Goal: Task Accomplishment & Management: Manage account settings

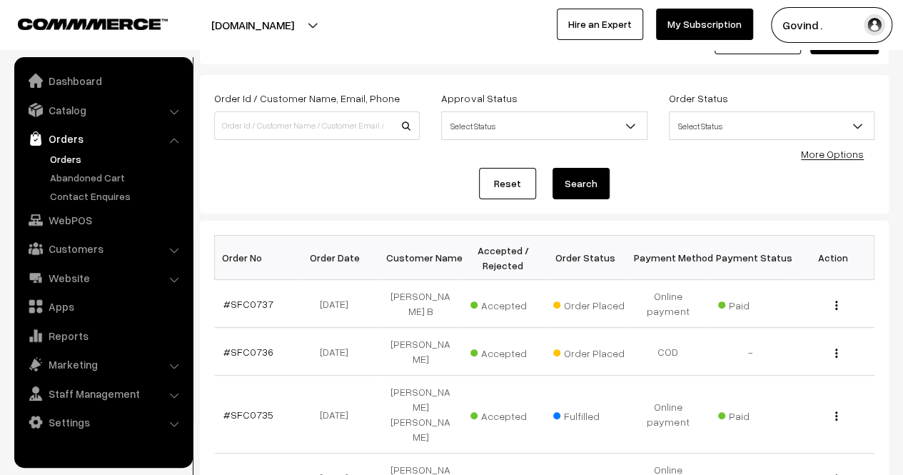
scroll to position [52, 0]
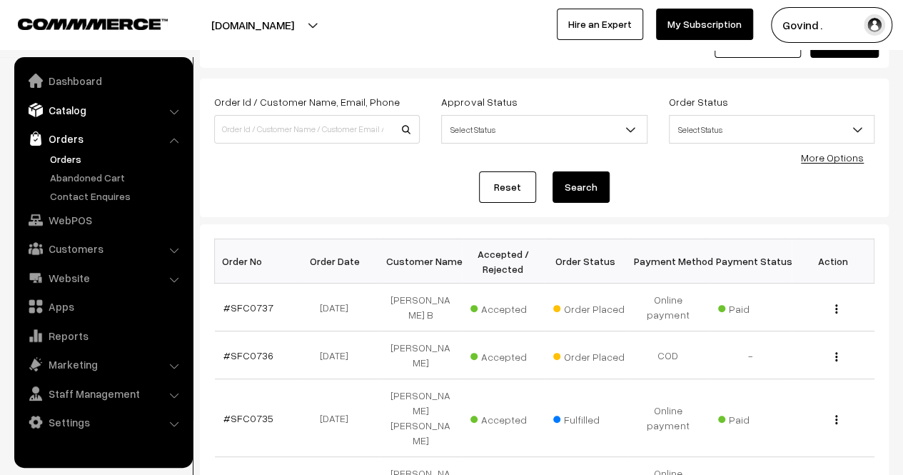
click at [79, 114] on link "Catalog" at bounding box center [103, 110] width 170 height 26
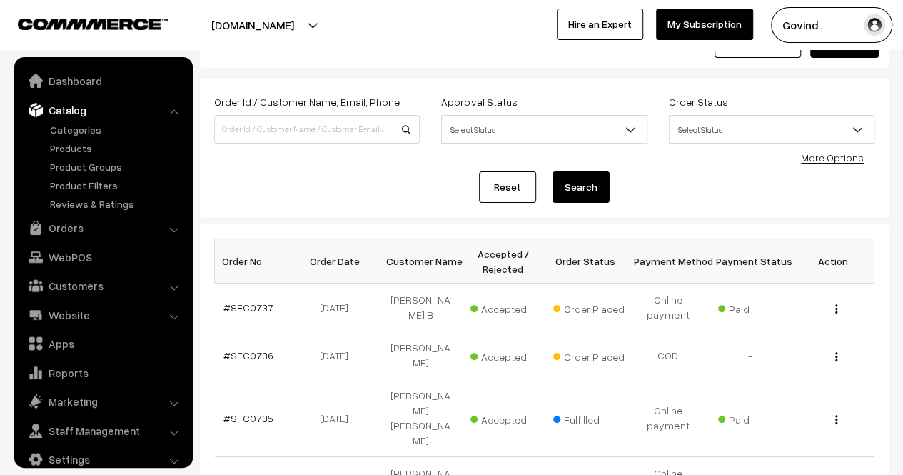
click at [290, 168] on div "Order Id / Customer Name, Email, Phone Approval Status Select Status Awaiting A…" at bounding box center [544, 148] width 661 height 110
click at [175, 113] on li "Catalog Categories" at bounding box center [103, 154] width 171 height 115
click at [94, 234] on link "Orders" at bounding box center [103, 228] width 170 height 26
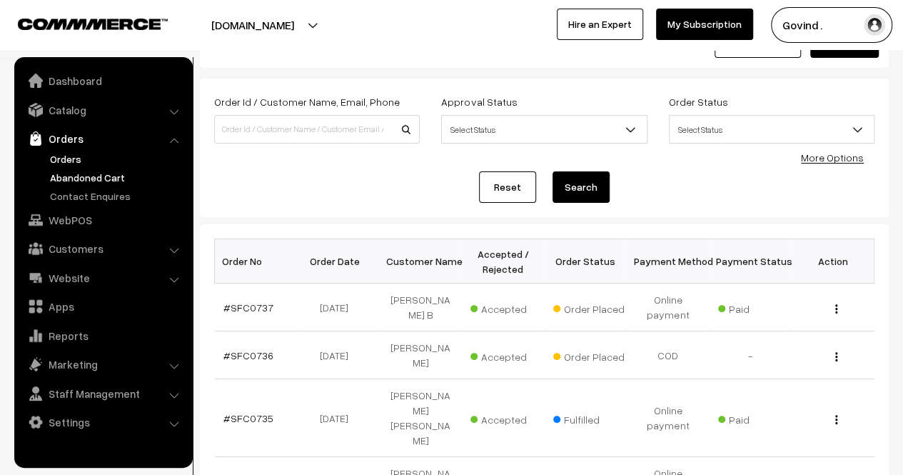
click at [84, 178] on link "Abandoned Cart" at bounding box center [116, 177] width 141 height 15
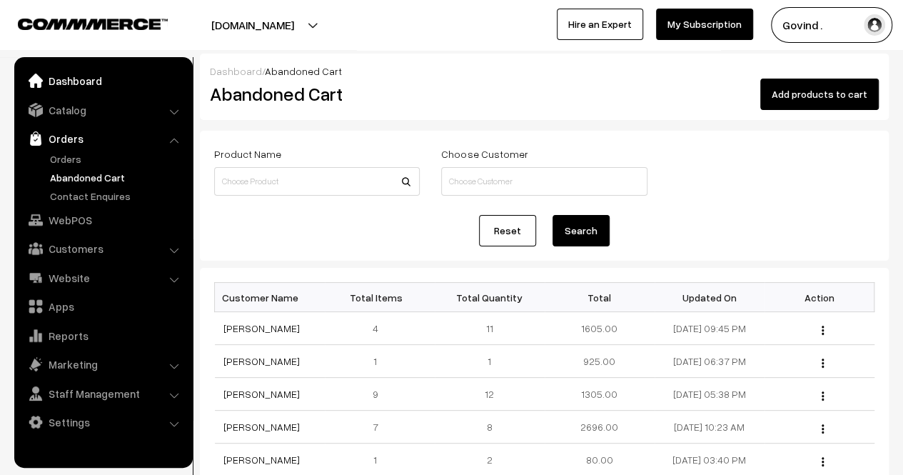
click at [72, 86] on link "Dashboard" at bounding box center [103, 81] width 170 height 26
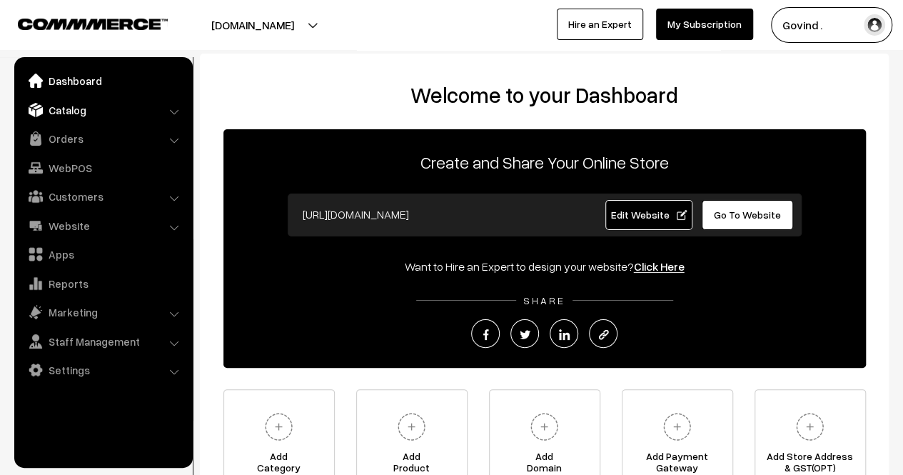
click at [79, 114] on link "Catalog" at bounding box center [103, 110] width 170 height 26
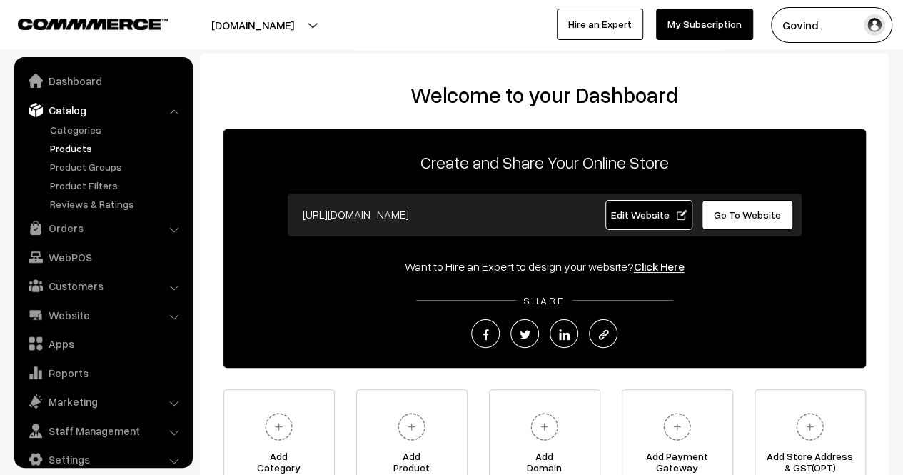
click at [74, 154] on link "Products" at bounding box center [116, 148] width 141 height 15
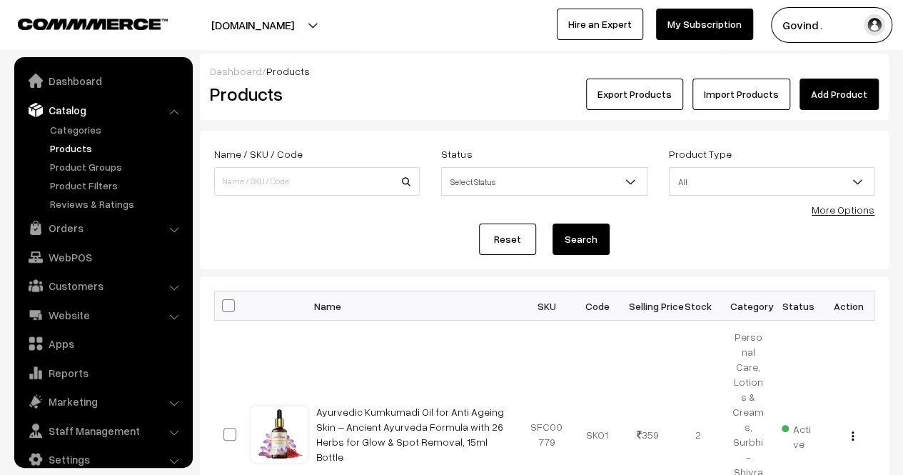
scroll to position [18, 0]
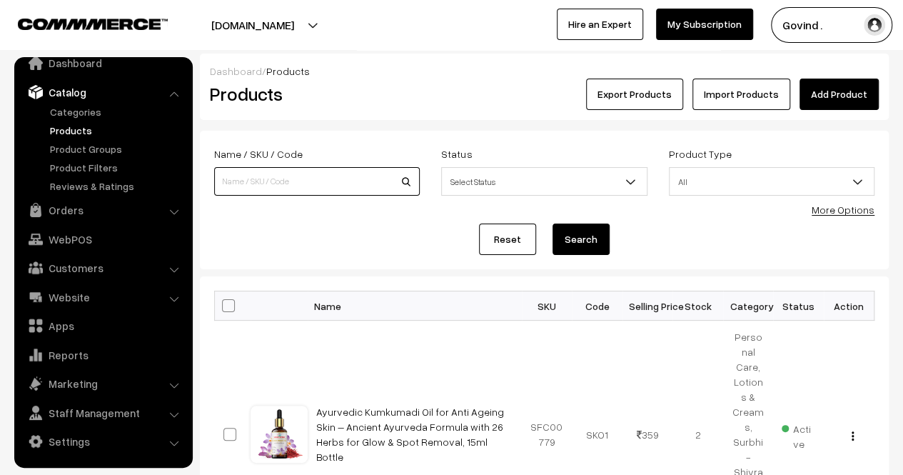
click at [306, 180] on input at bounding box center [317, 181] width 206 height 29
type input "besan"
click at [553, 224] on button "Search" at bounding box center [581, 239] width 57 height 31
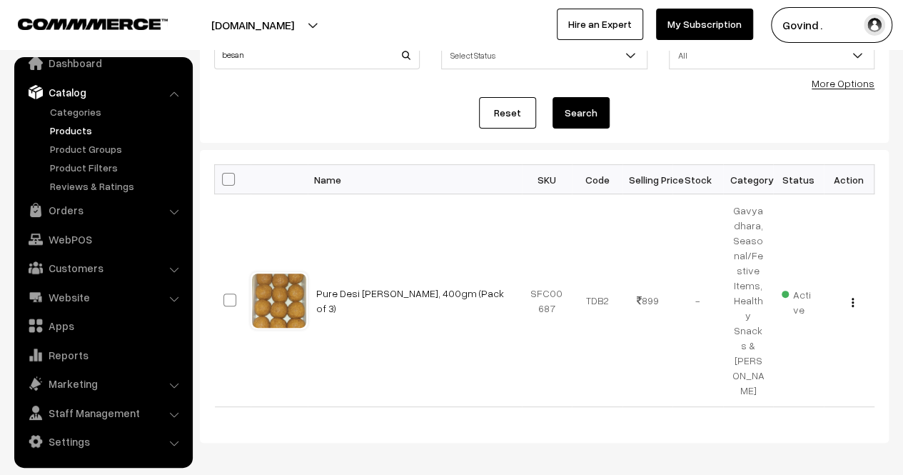
scroll to position [133, 0]
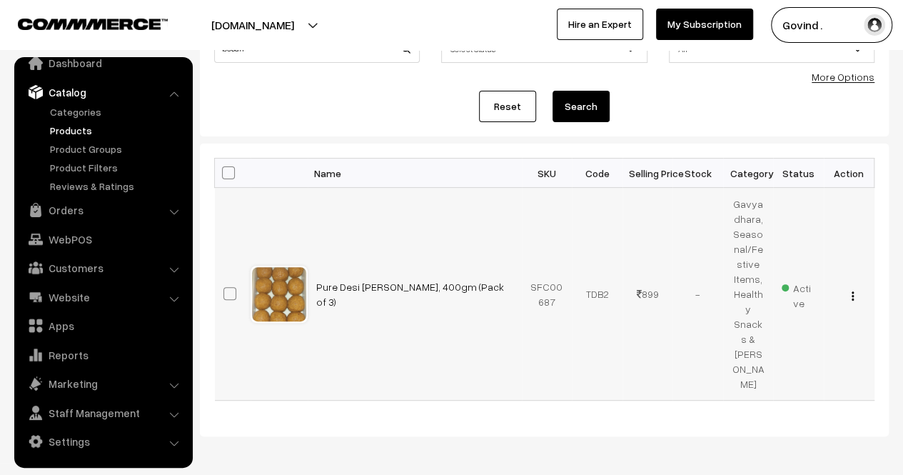
click at [852, 291] on img "button" at bounding box center [853, 295] width 2 height 9
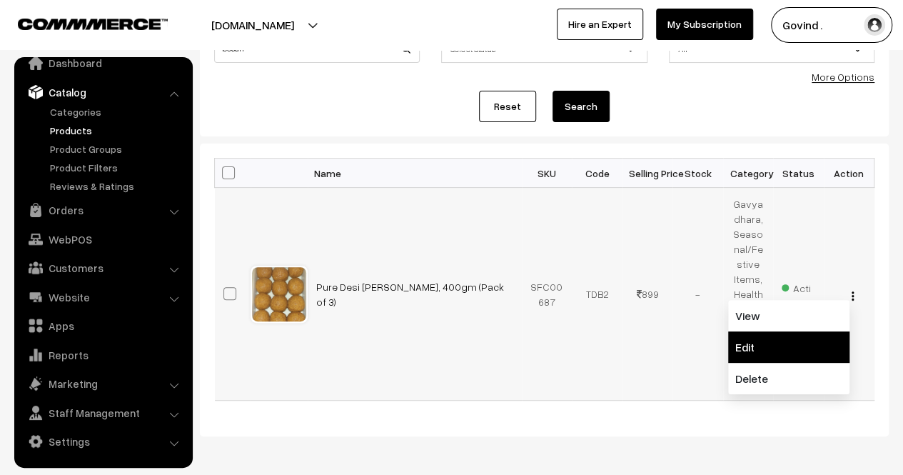
click at [786, 331] on link "Edit" at bounding box center [788, 346] width 121 height 31
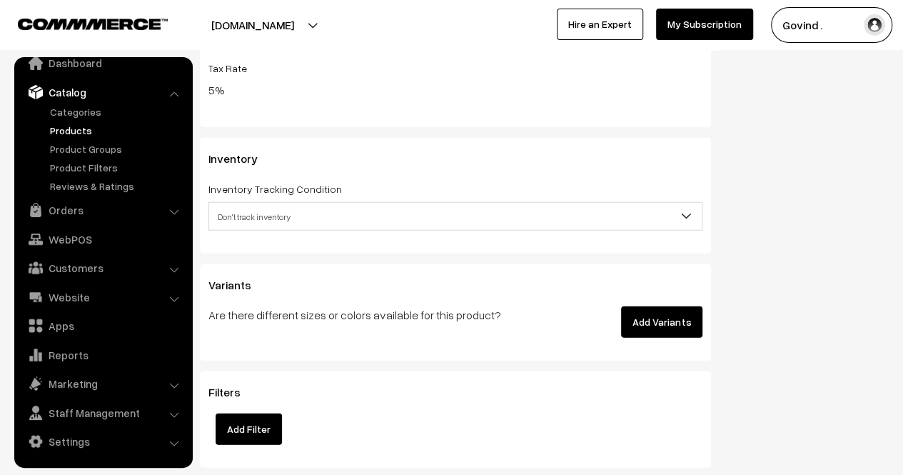
scroll to position [1710, 0]
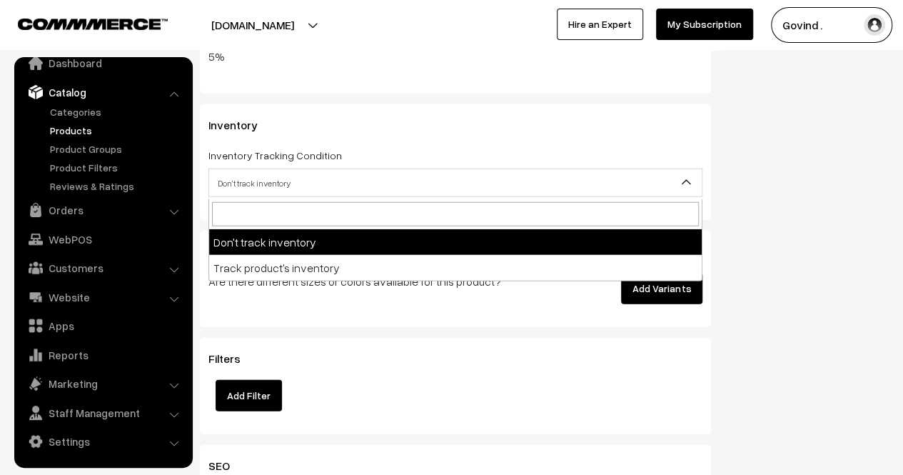
click at [548, 181] on span "Don't track inventory" at bounding box center [455, 183] width 493 height 25
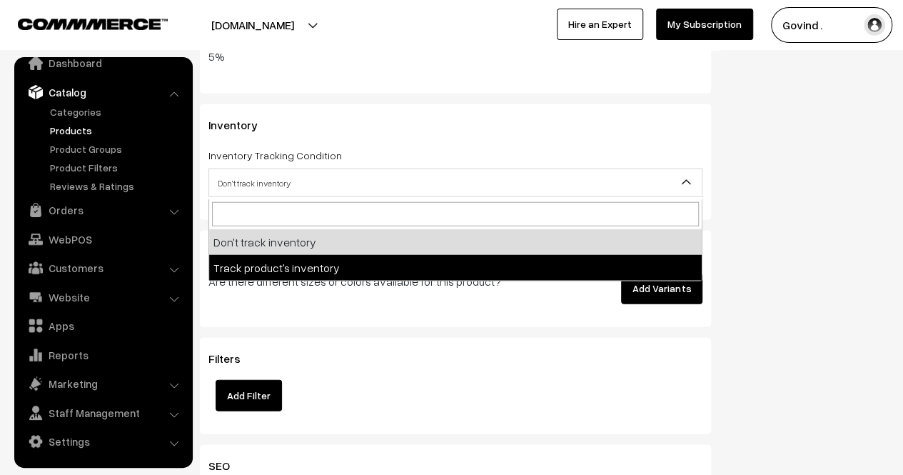
select select "2"
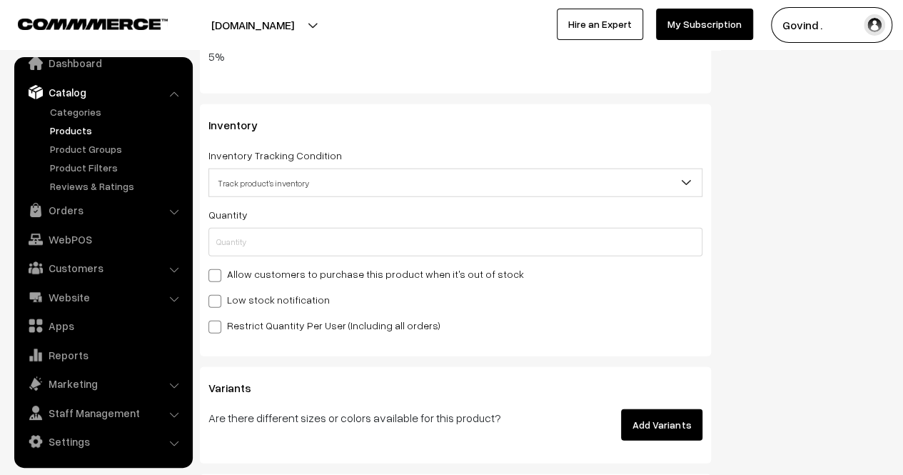
click at [536, 264] on div "Quantity Adjust Quantity Adjust Set 0" at bounding box center [456, 270] width 494 height 128
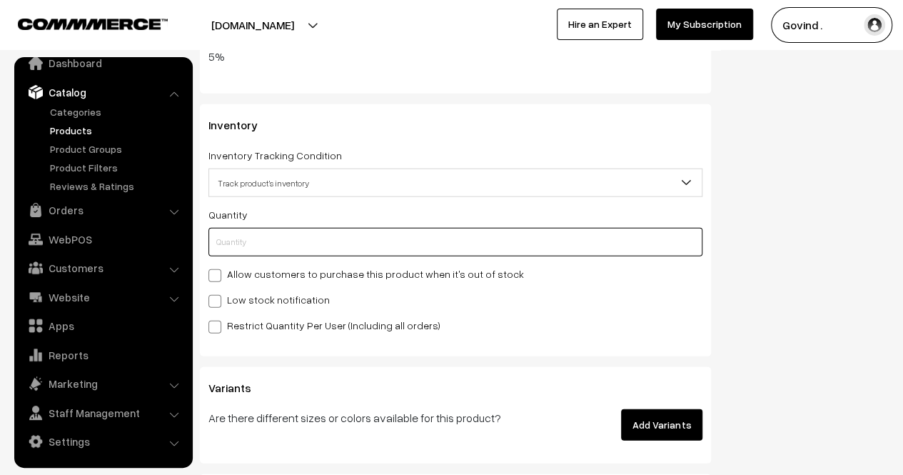
click at [532, 256] on input "text" at bounding box center [456, 242] width 494 height 29
type input "0"
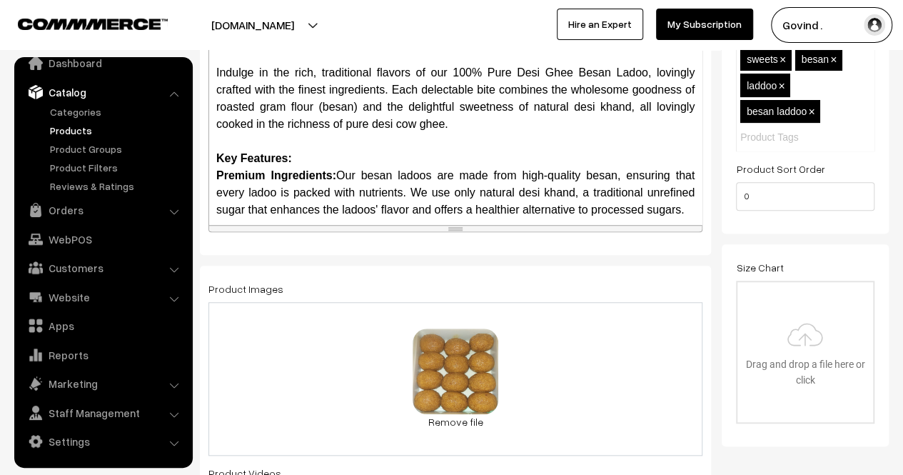
scroll to position [0, 0]
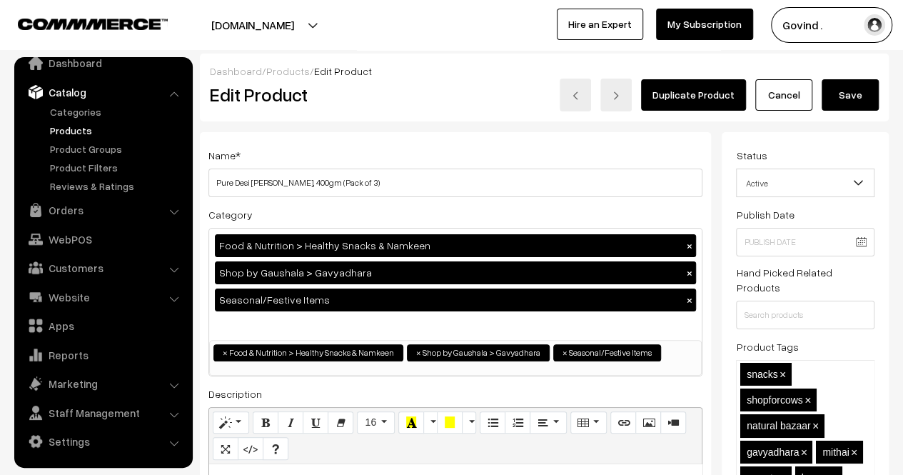
click at [848, 87] on button "Save" at bounding box center [850, 94] width 57 height 31
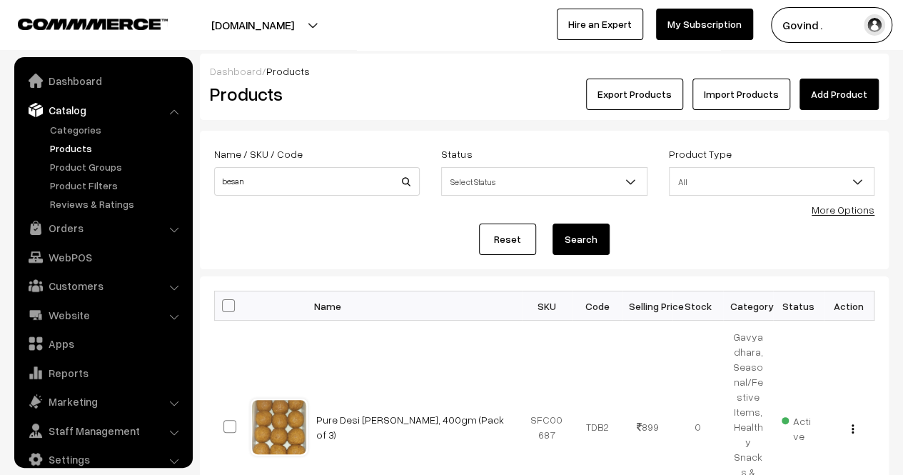
scroll to position [18, 0]
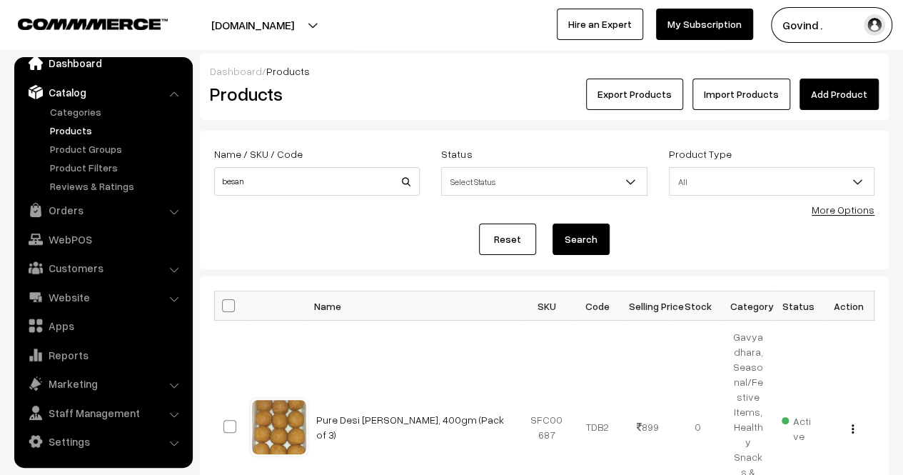
click at [88, 66] on link "Dashboard" at bounding box center [103, 63] width 170 height 26
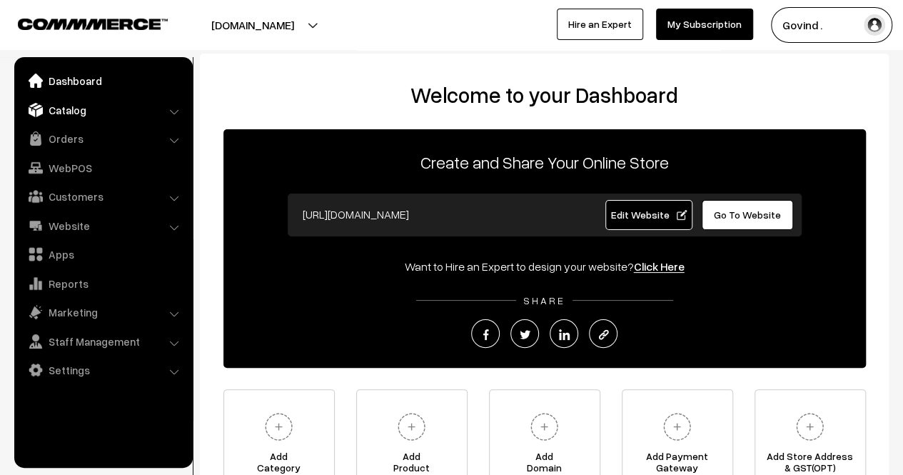
click at [80, 114] on link "Catalog" at bounding box center [103, 110] width 170 height 26
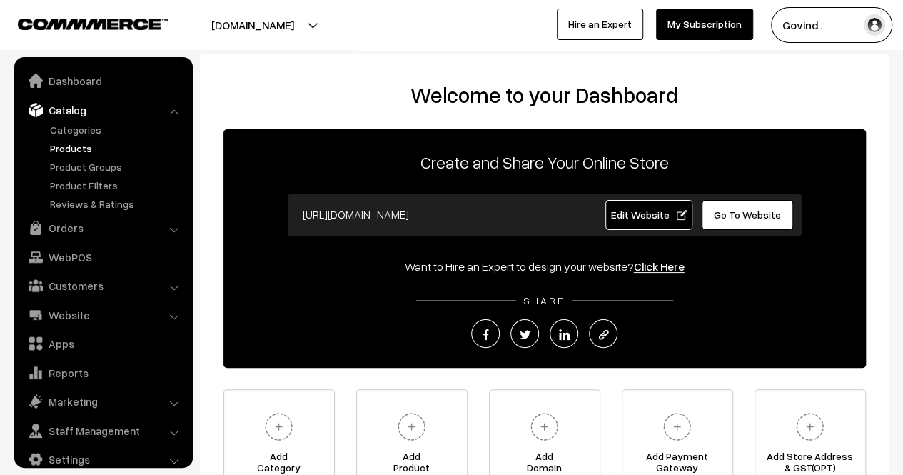
click at [74, 146] on link "Products" at bounding box center [116, 148] width 141 height 15
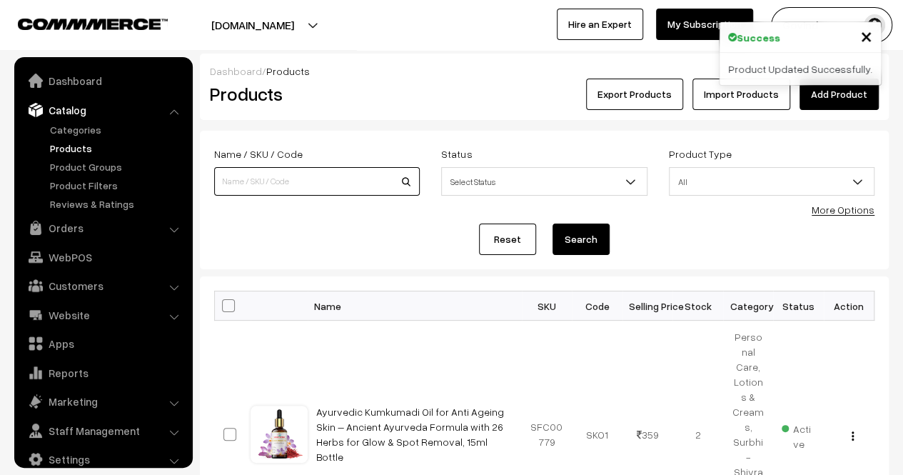
click at [289, 184] on input at bounding box center [317, 181] width 206 height 29
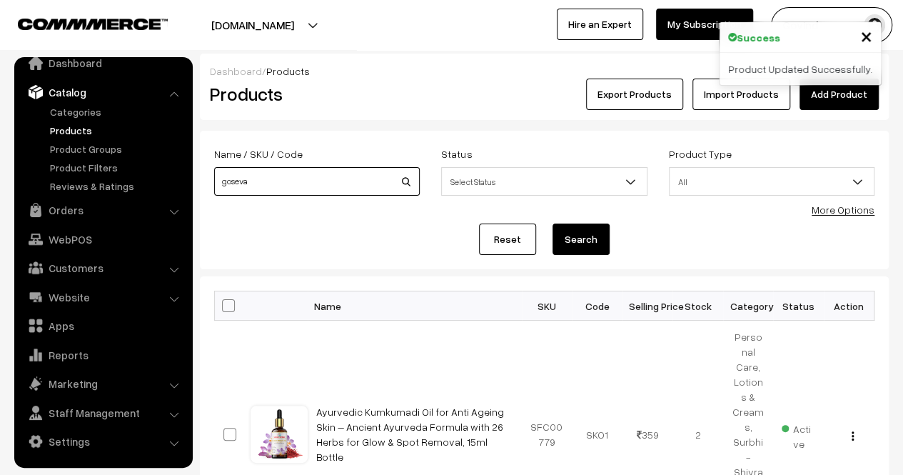
type input "goseva"
click at [553, 224] on button "Search" at bounding box center [581, 239] width 57 height 31
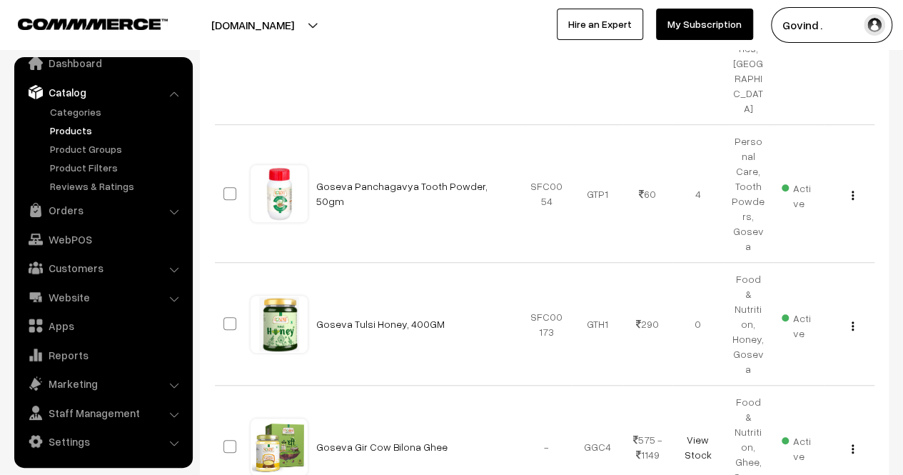
scroll to position [411, 0]
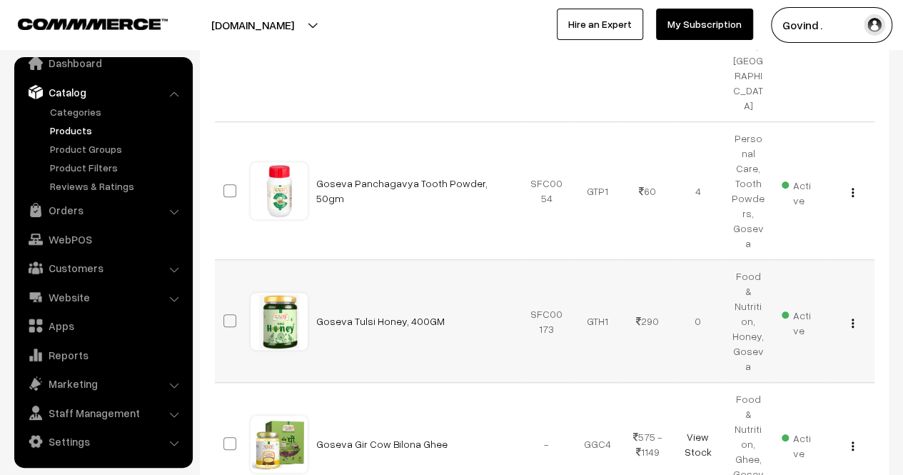
click at [854, 317] on button "button" at bounding box center [853, 322] width 4 height 11
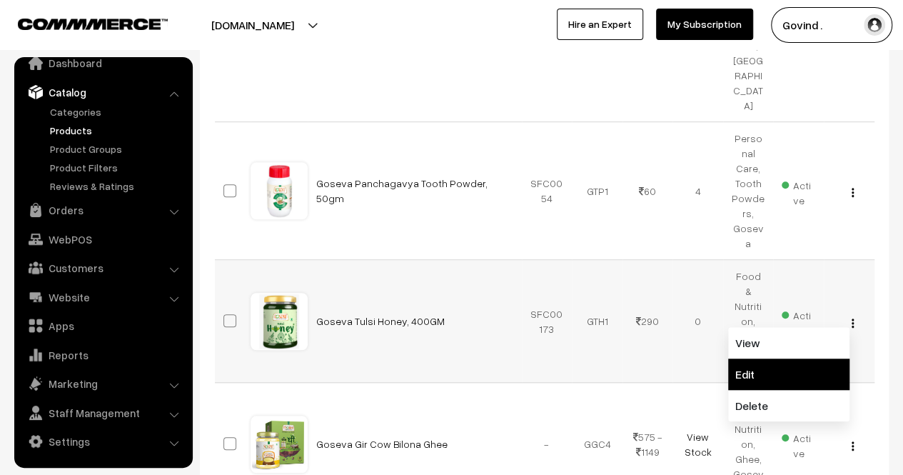
click at [800, 359] on link "Edit" at bounding box center [788, 374] width 121 height 31
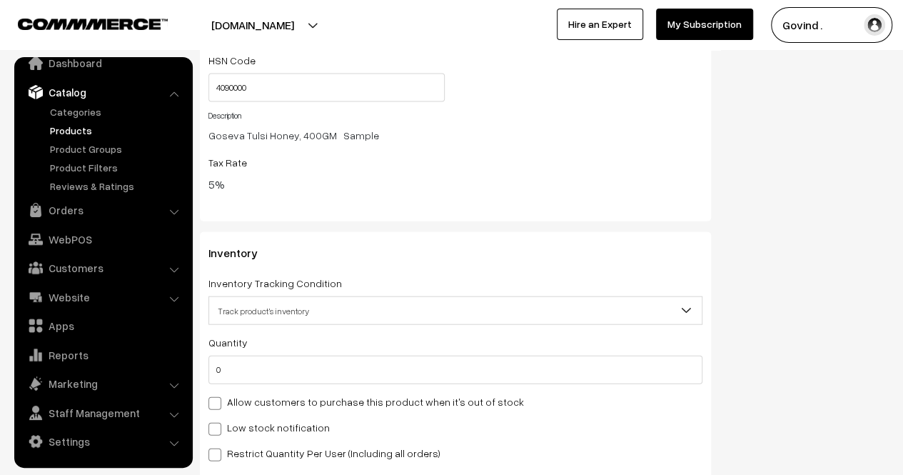
scroll to position [1586, 0]
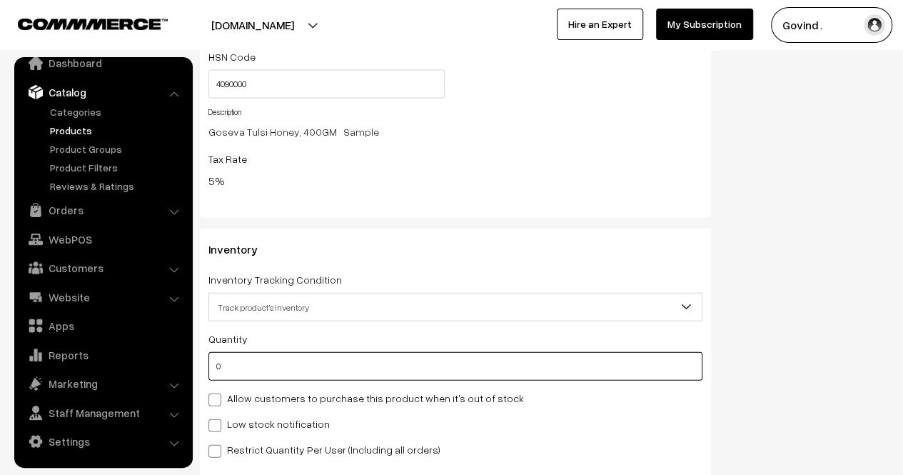
click at [441, 366] on input "0" at bounding box center [456, 366] width 494 height 29
type input "1"
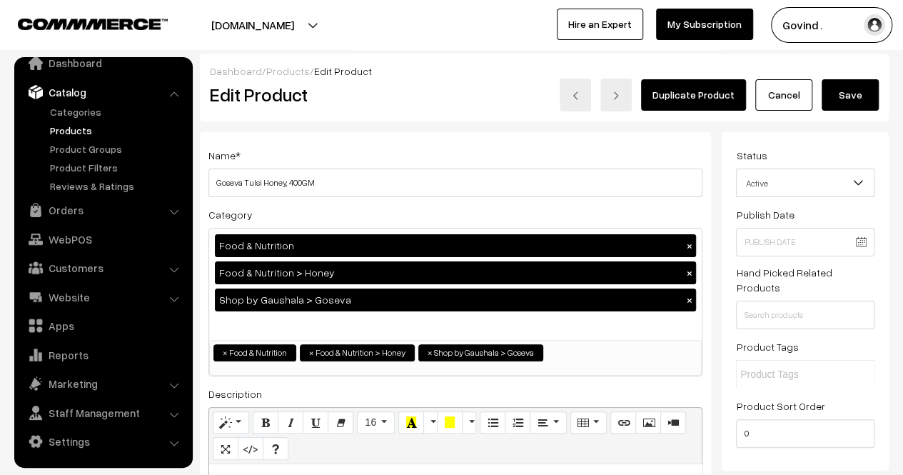
click at [858, 103] on button "Save" at bounding box center [850, 94] width 57 height 31
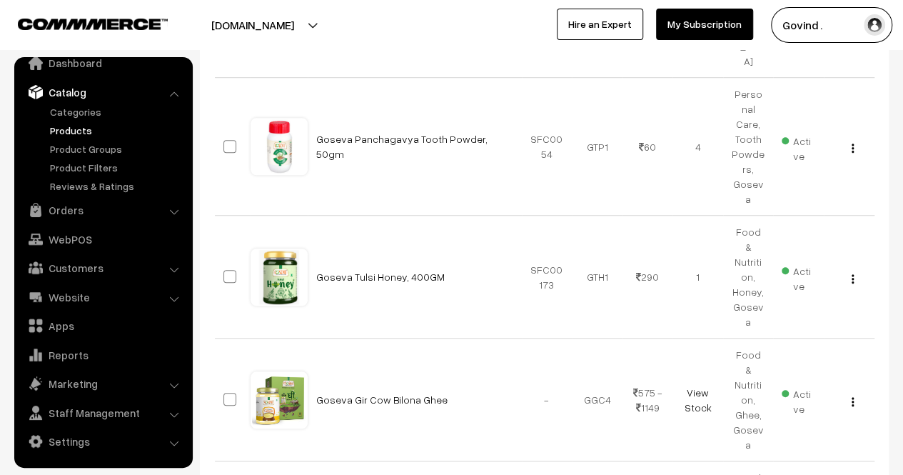
scroll to position [458, 0]
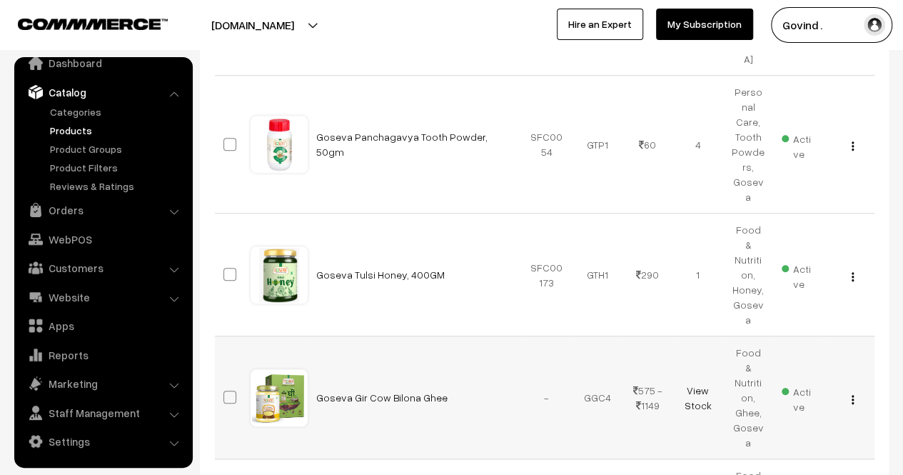
click at [848, 390] on div "View Edit Delete" at bounding box center [850, 397] width 34 height 15
click at [852, 395] on img "button" at bounding box center [853, 399] width 2 height 9
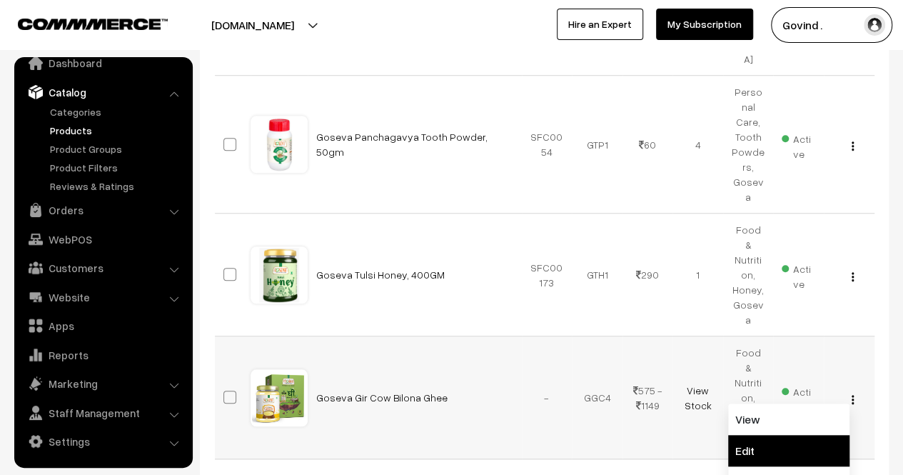
click at [798, 435] on link "Edit" at bounding box center [788, 450] width 121 height 31
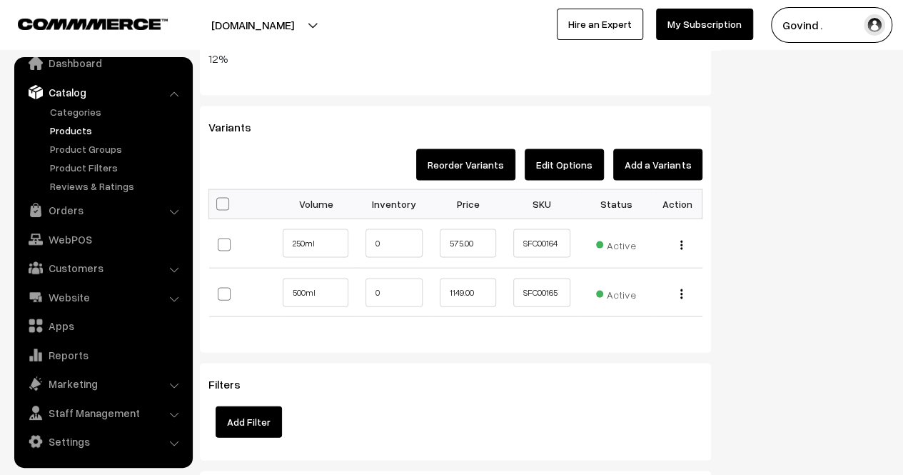
scroll to position [1331, 0]
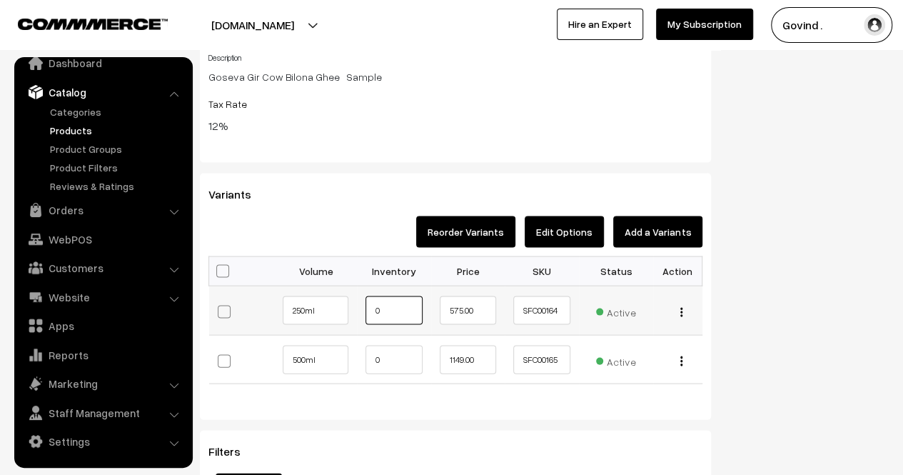
click at [409, 309] on input "0" at bounding box center [394, 310] width 57 height 29
type input "2"
click at [374, 355] on input "0" at bounding box center [394, 359] width 57 height 29
click at [388, 358] on input "0" at bounding box center [394, 359] width 57 height 29
type input "1"
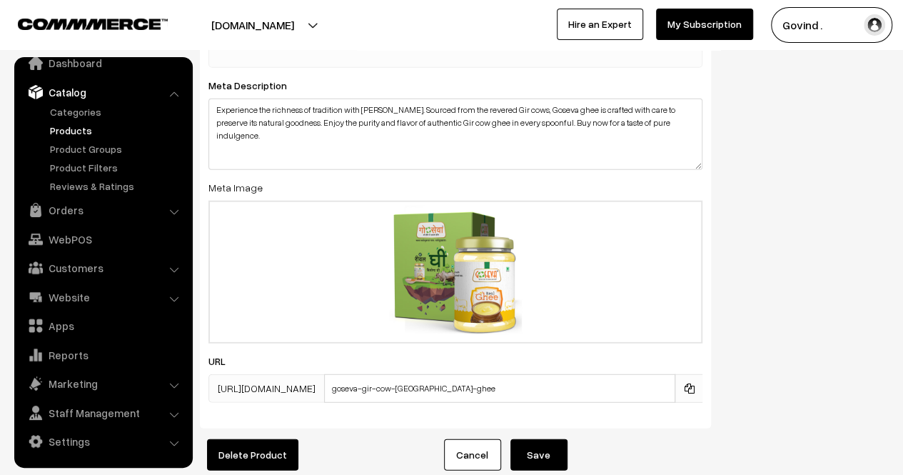
scroll to position [9956, 0]
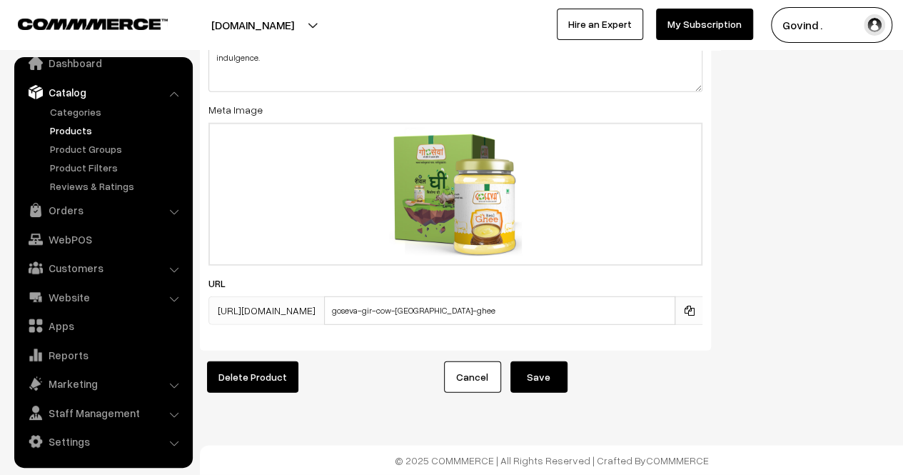
click at [552, 369] on button "Save" at bounding box center [539, 376] width 57 height 31
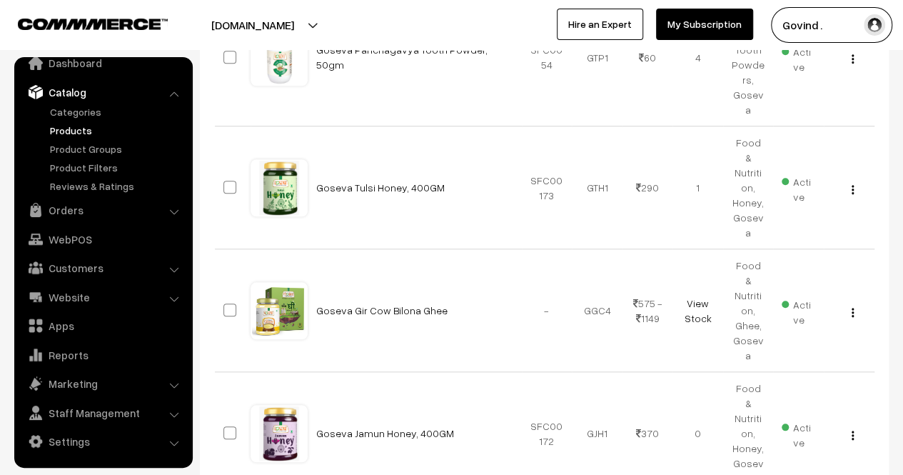
scroll to position [553, 0]
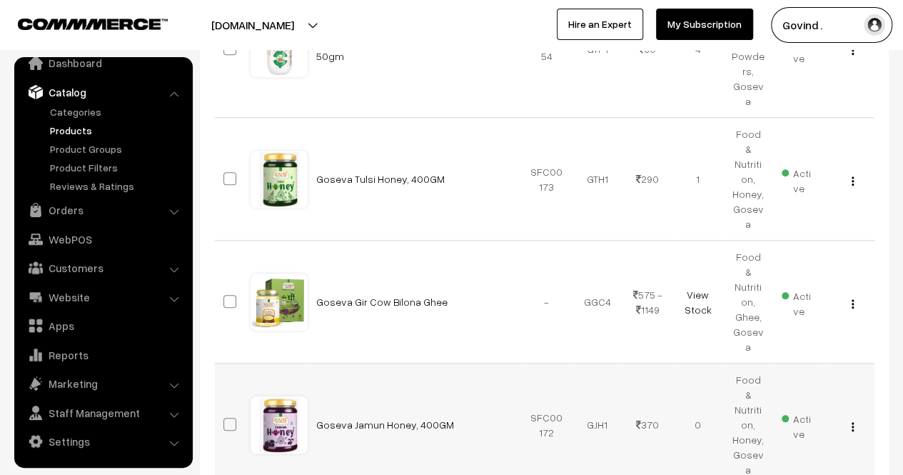
click at [852, 422] on img "button" at bounding box center [853, 426] width 2 height 9
click at [793, 462] on link "Edit" at bounding box center [788, 477] width 121 height 31
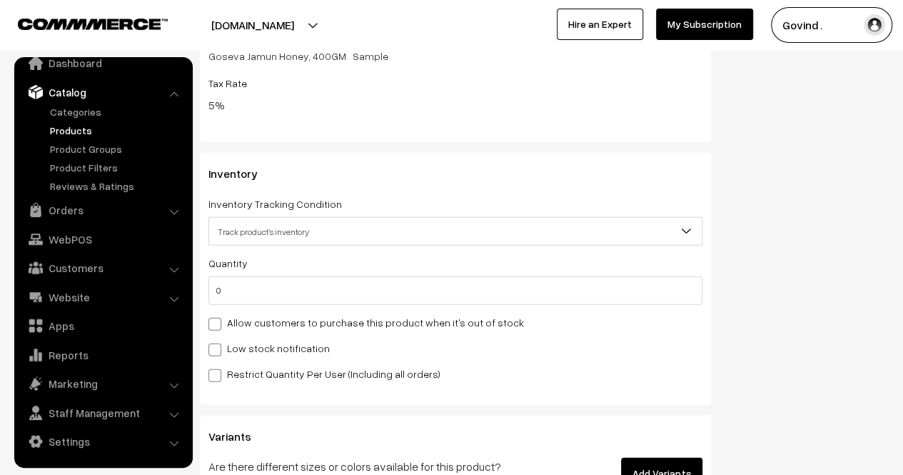
scroll to position [1678, 0]
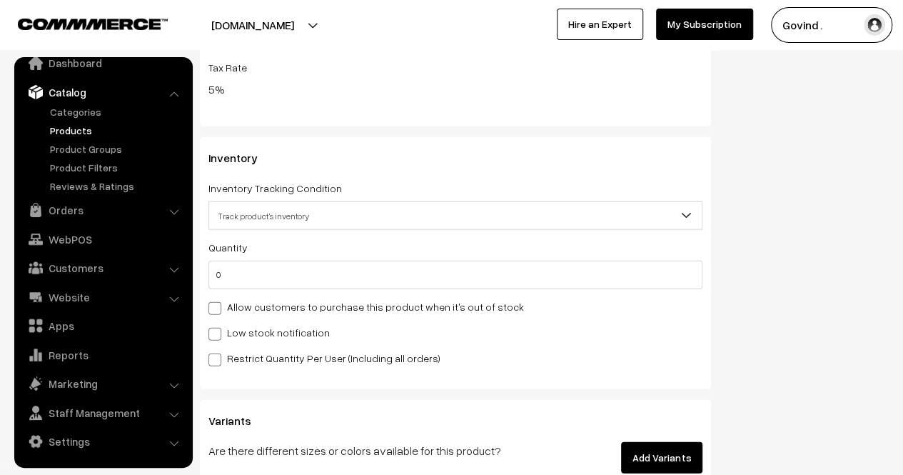
click at [658, 292] on div "Quantity 0 Adjust Quantity Adjust Set 0" at bounding box center [456, 303] width 494 height 128
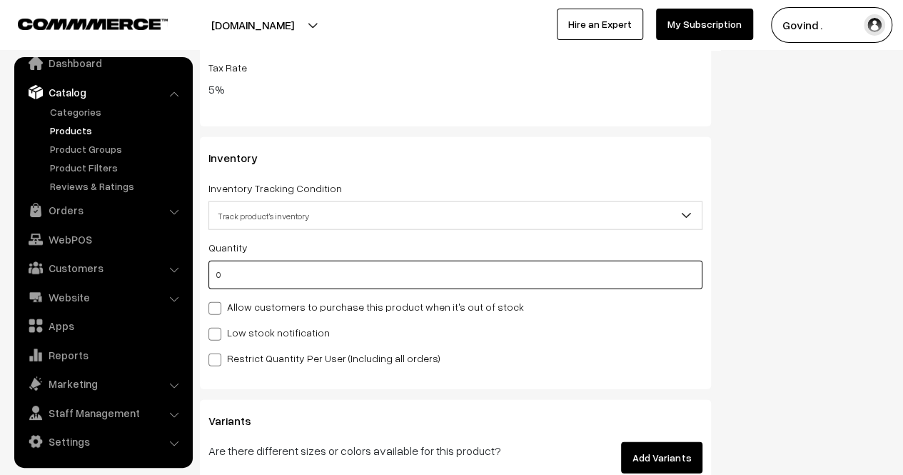
click at [634, 272] on input "0" at bounding box center [456, 275] width 494 height 29
type input "1"
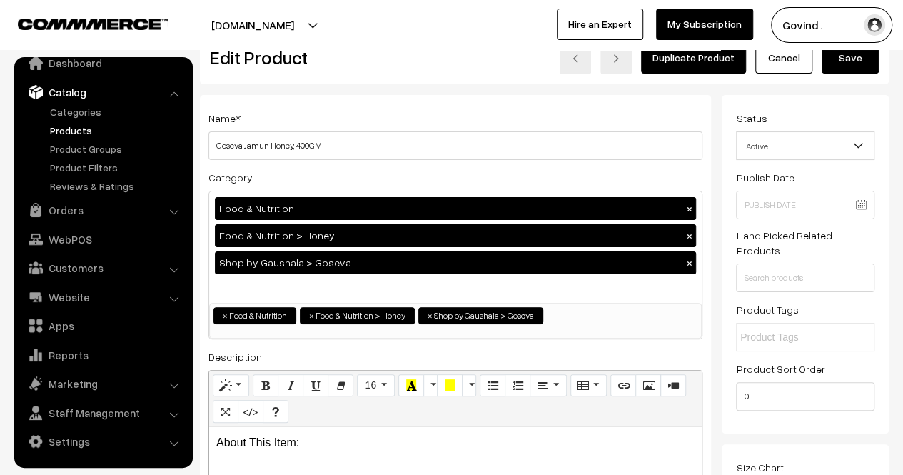
scroll to position [0, 0]
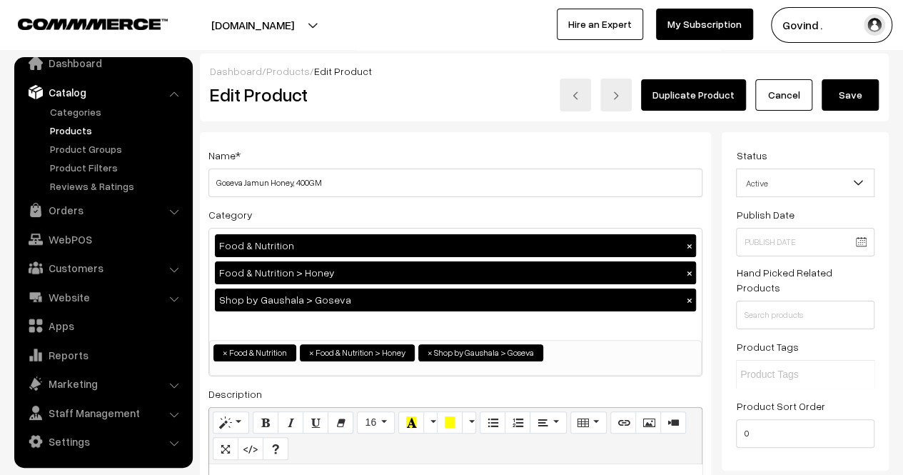
click at [856, 109] on button "Save" at bounding box center [850, 94] width 57 height 31
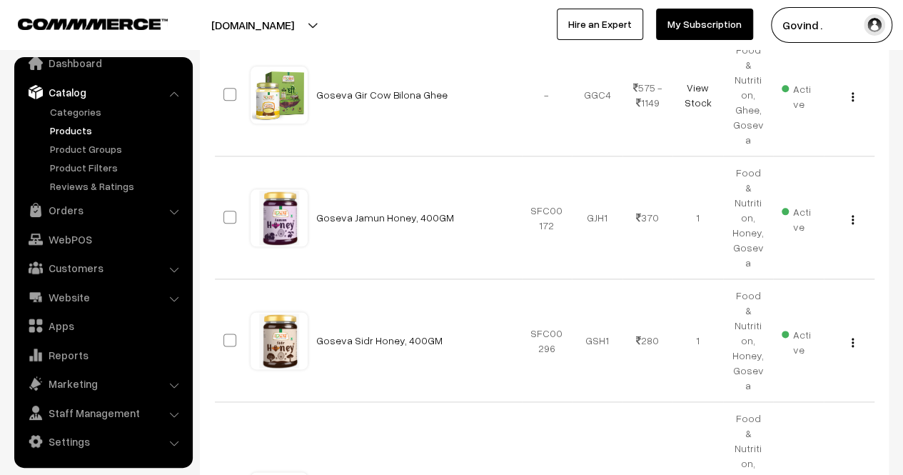
scroll to position [763, 0]
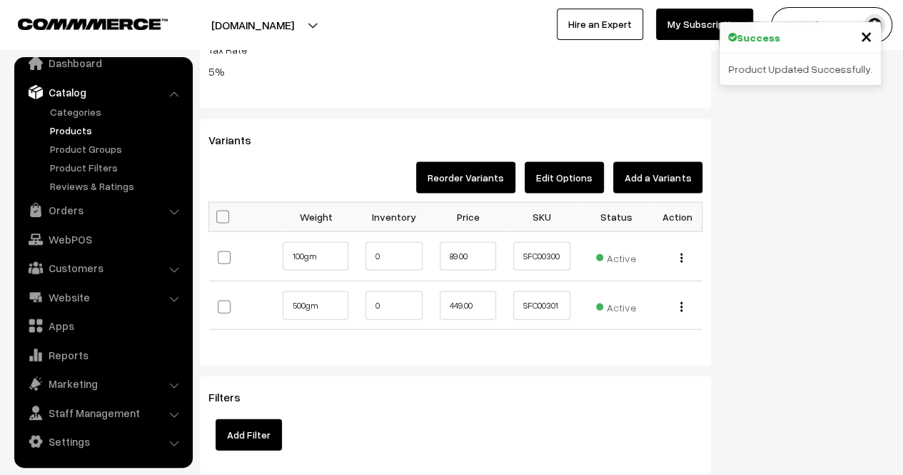
scroll to position [1430, 0]
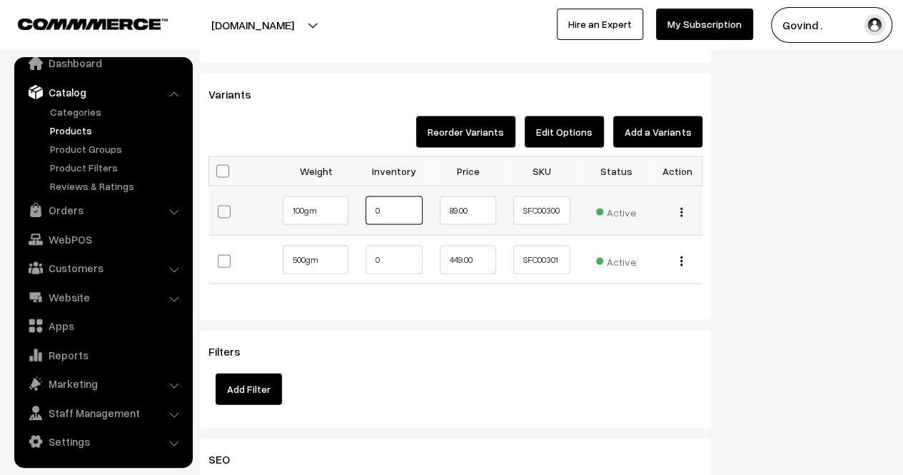
click at [407, 204] on input "0" at bounding box center [394, 210] width 57 height 29
type input "10"
click at [404, 255] on input "0" at bounding box center [394, 260] width 57 height 29
type input "3"
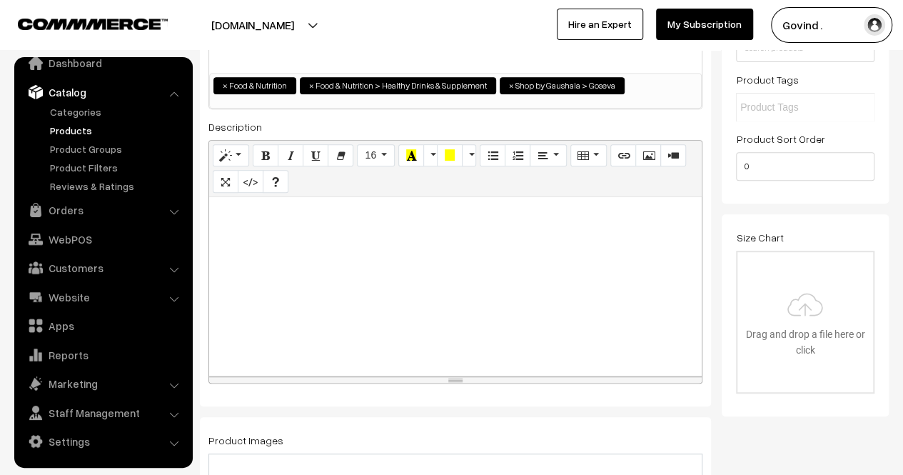
scroll to position [0, 0]
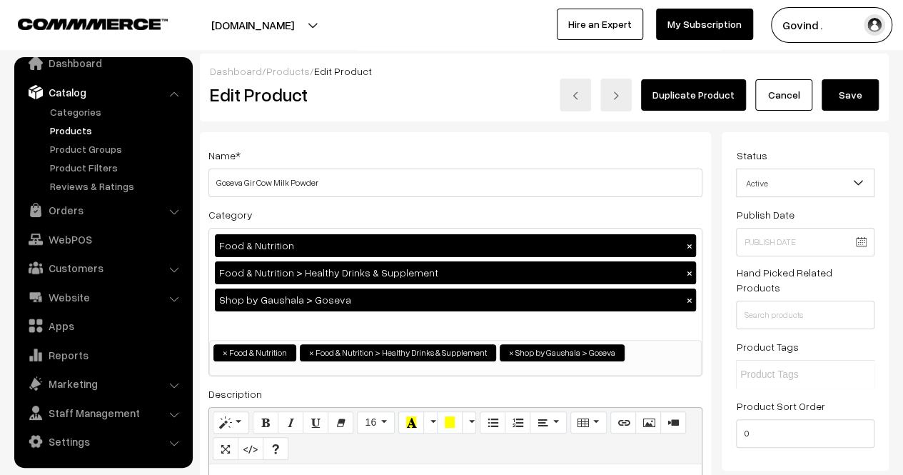
click at [848, 98] on button "Save" at bounding box center [850, 94] width 57 height 31
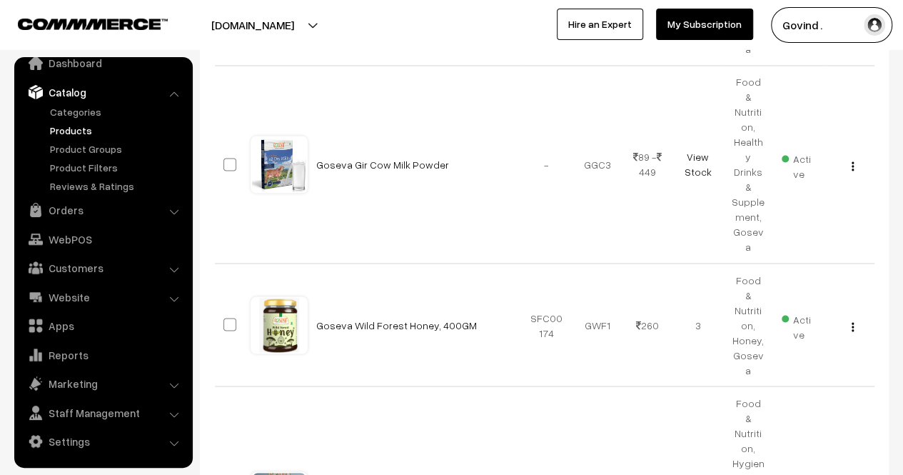
scroll to position [1160, 0]
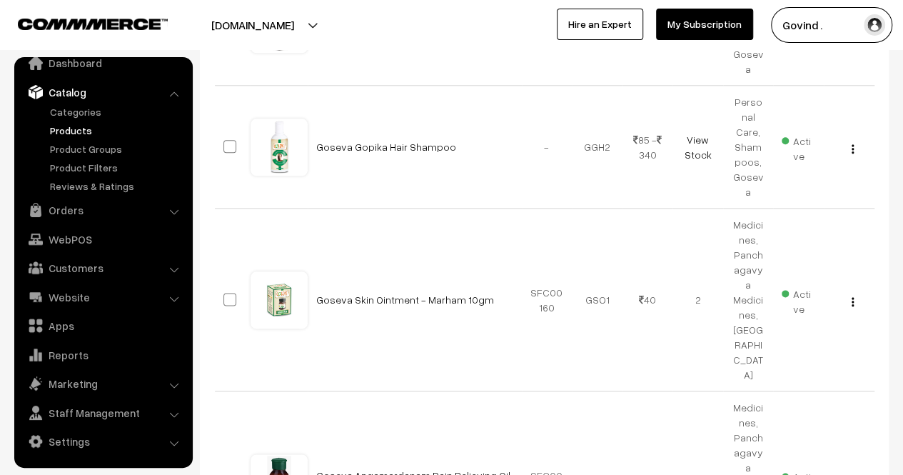
scroll to position [735, 0]
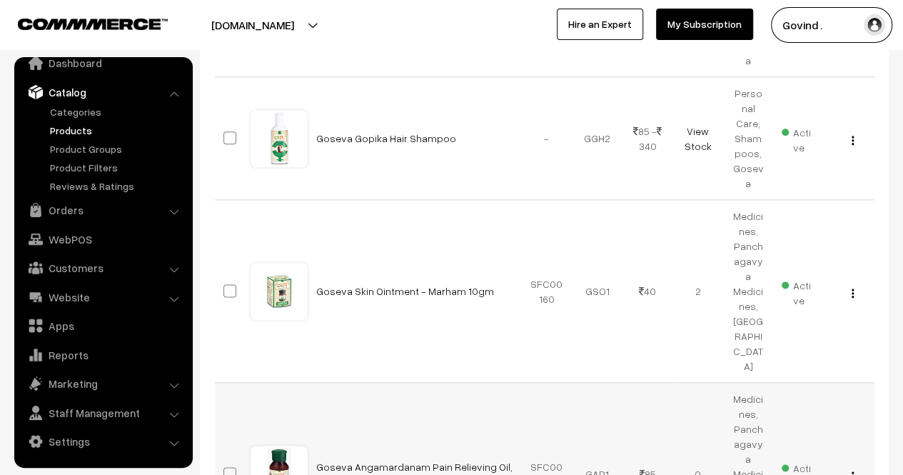
click at [854, 466] on div "View Edit Delete" at bounding box center [850, 473] width 34 height 15
click at [853, 471] on img "button" at bounding box center [853, 475] width 2 height 9
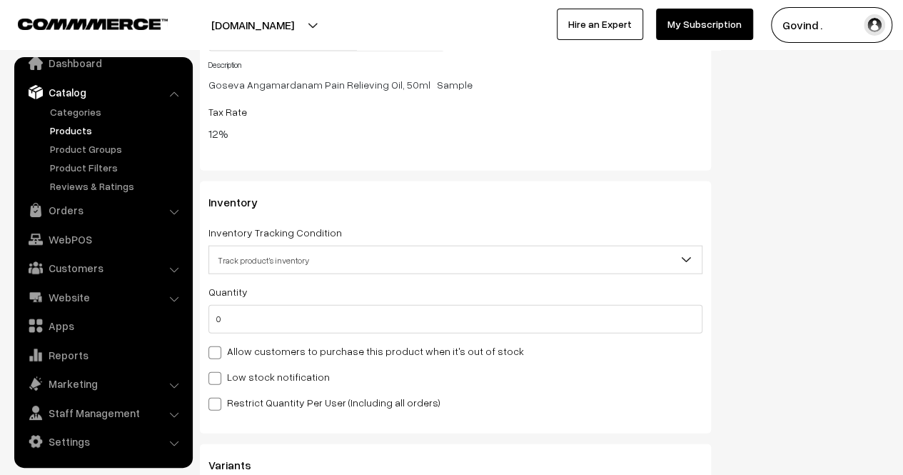
scroll to position [1668, 0]
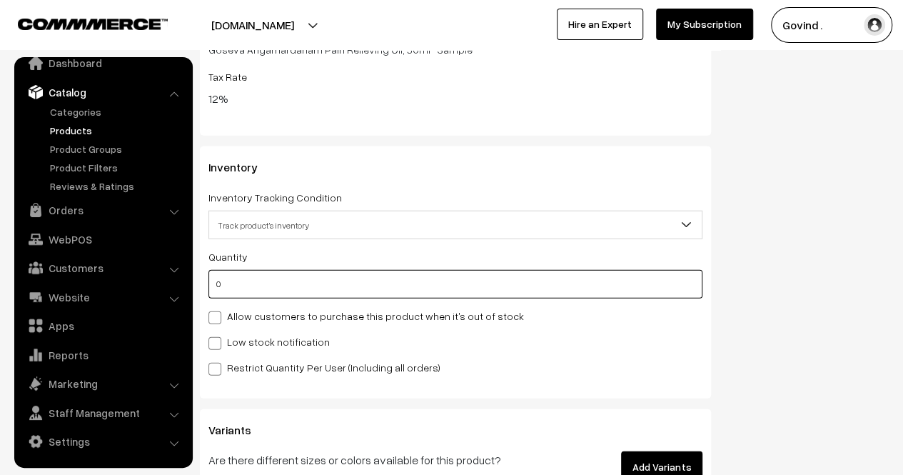
click at [628, 292] on input "0" at bounding box center [456, 284] width 494 height 29
type input "1"
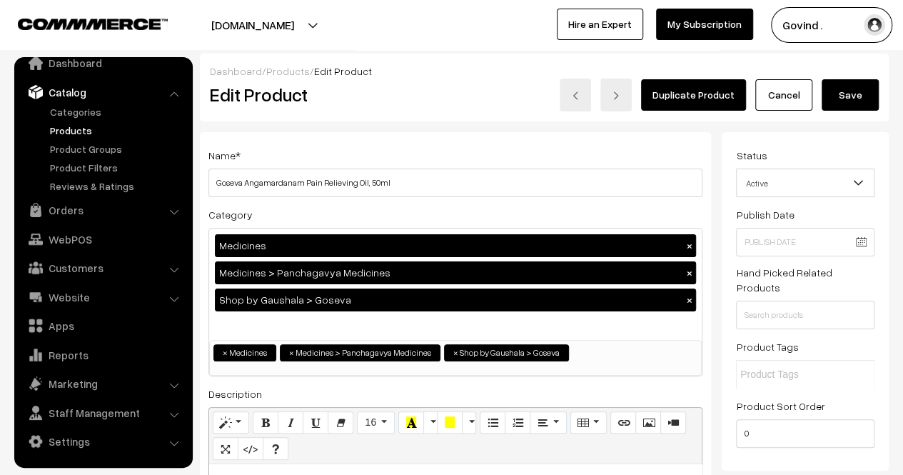
click at [859, 98] on button "Save" at bounding box center [850, 94] width 57 height 31
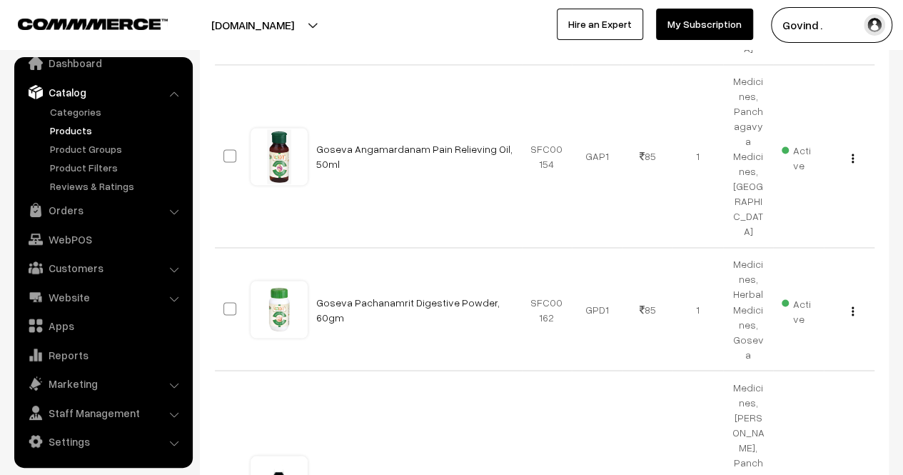
scroll to position [1085, 0]
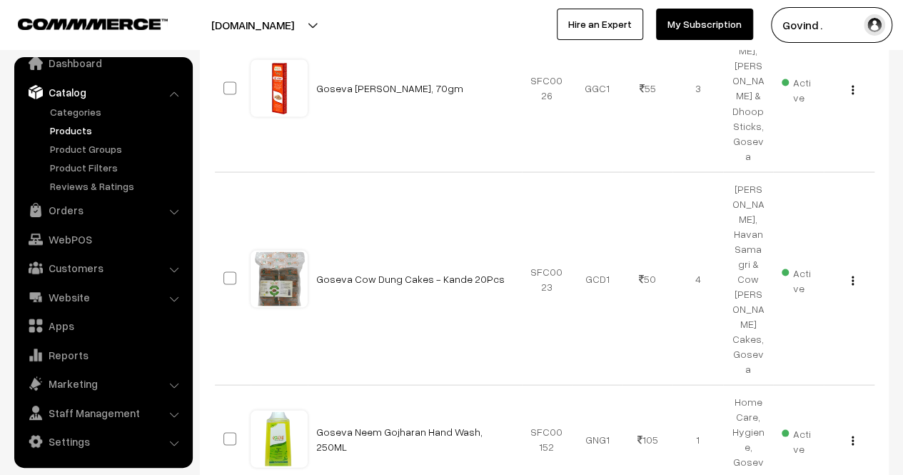
scroll to position [1251, 0]
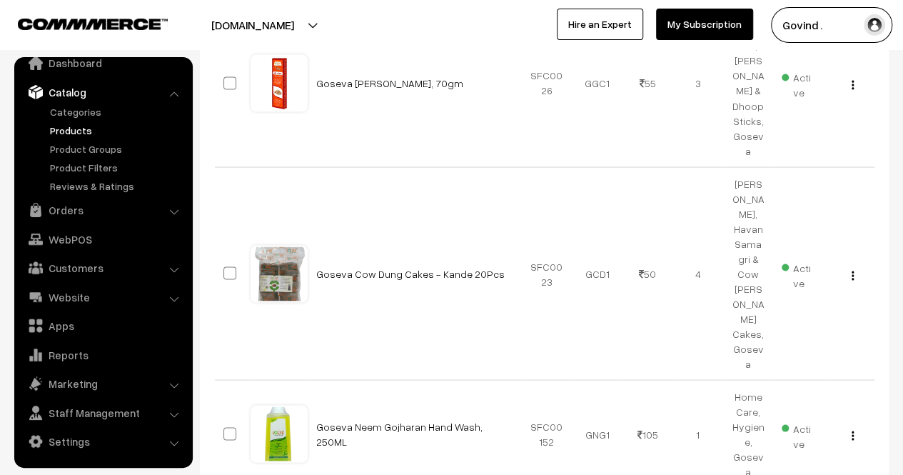
drag, startPoint x: 0, startPoint y: 0, endPoint x: 913, endPoint y: 422, distance: 1006.2
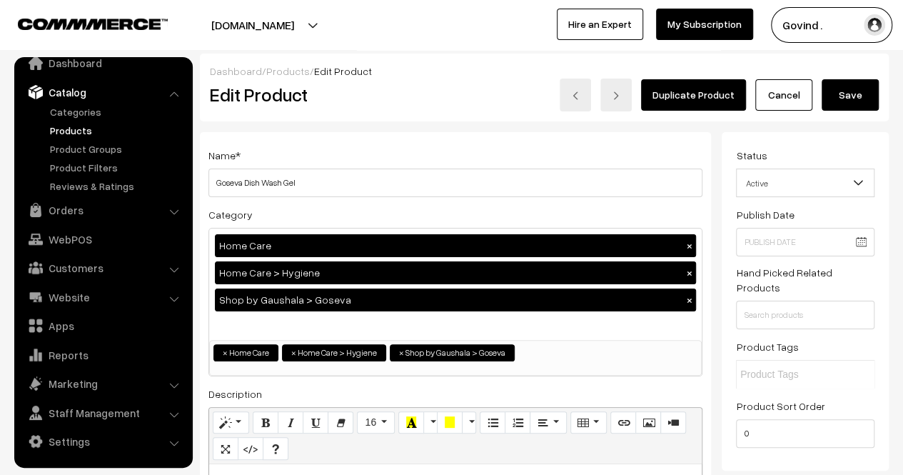
click at [794, 88] on link "Cancel" at bounding box center [784, 94] width 57 height 31
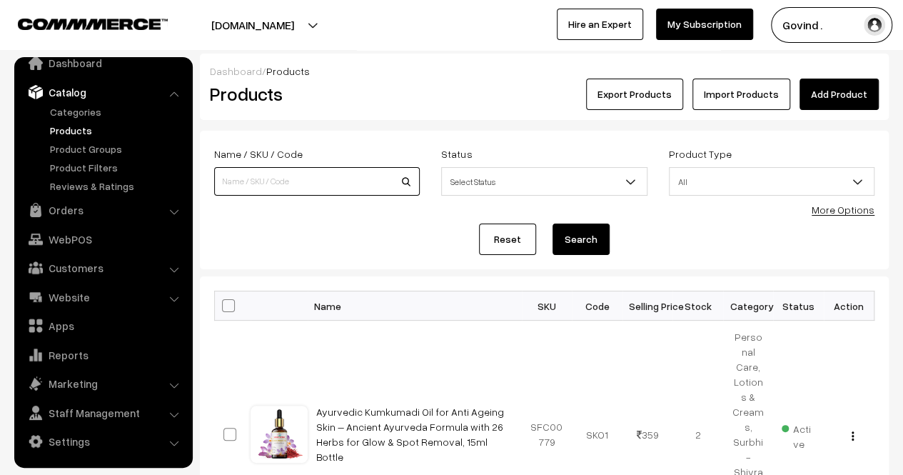
click at [329, 179] on input at bounding box center [317, 181] width 206 height 29
type input "goseva"
click at [553, 224] on button "Search" at bounding box center [581, 239] width 57 height 31
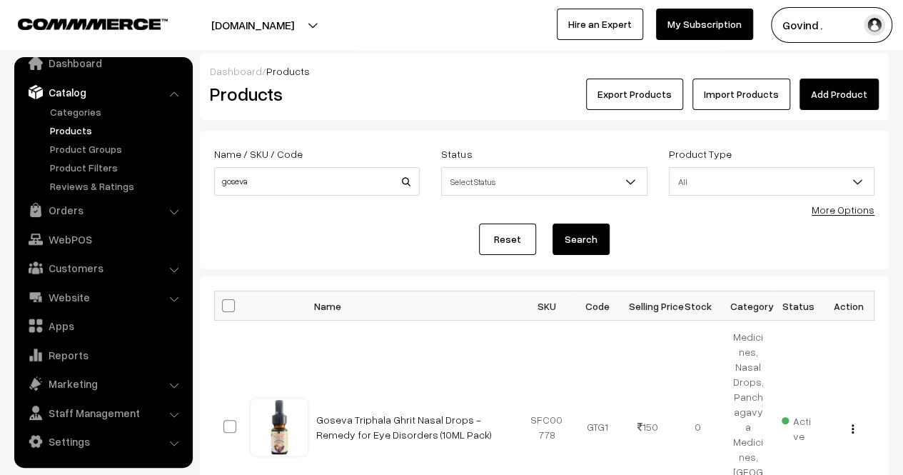
scroll to position [1160, 0]
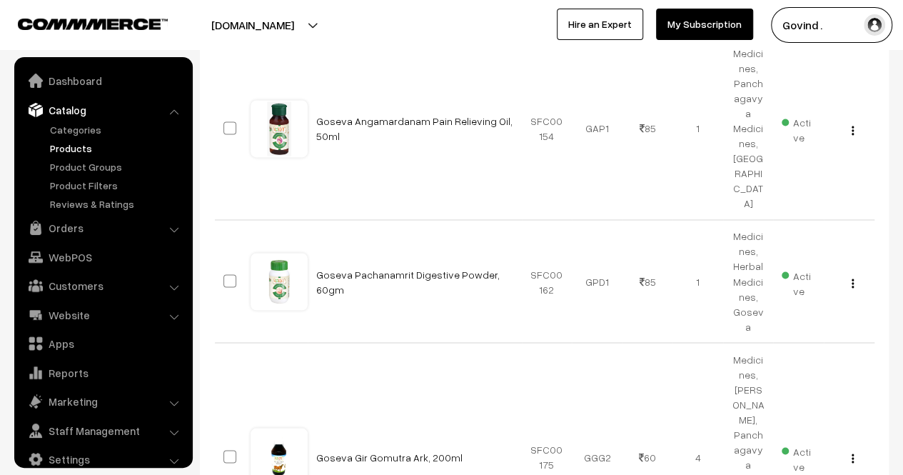
scroll to position [18, 0]
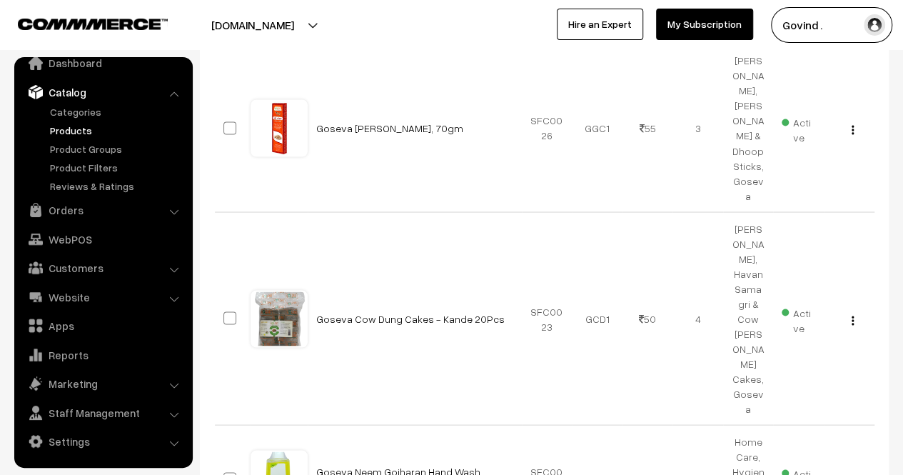
scroll to position [1198, 0]
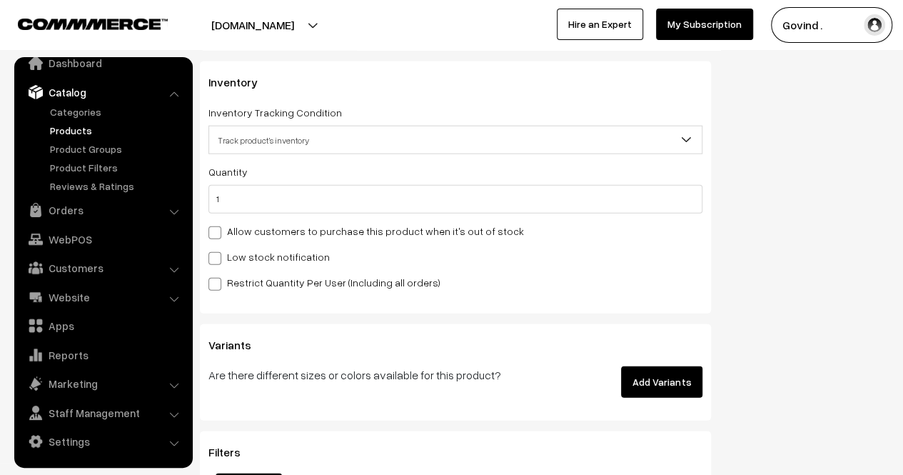
scroll to position [1738, 0]
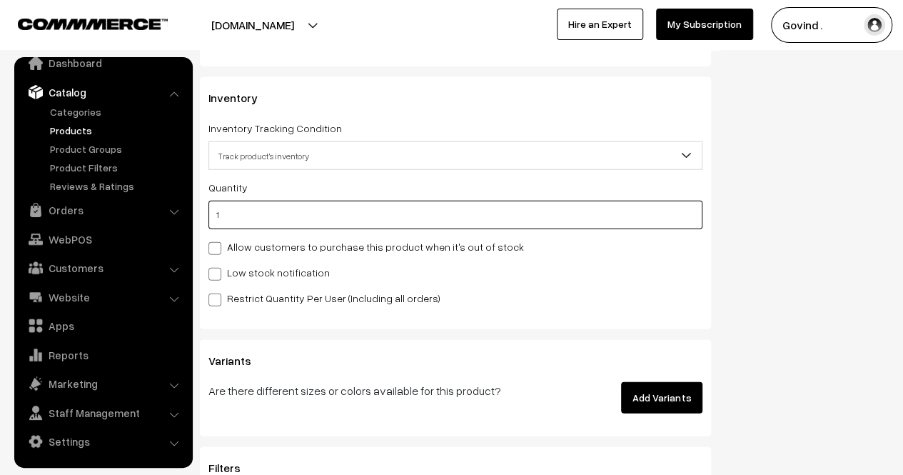
click at [506, 226] on input "1" at bounding box center [456, 215] width 494 height 29
type input "6"
type input "7"
type input "6"
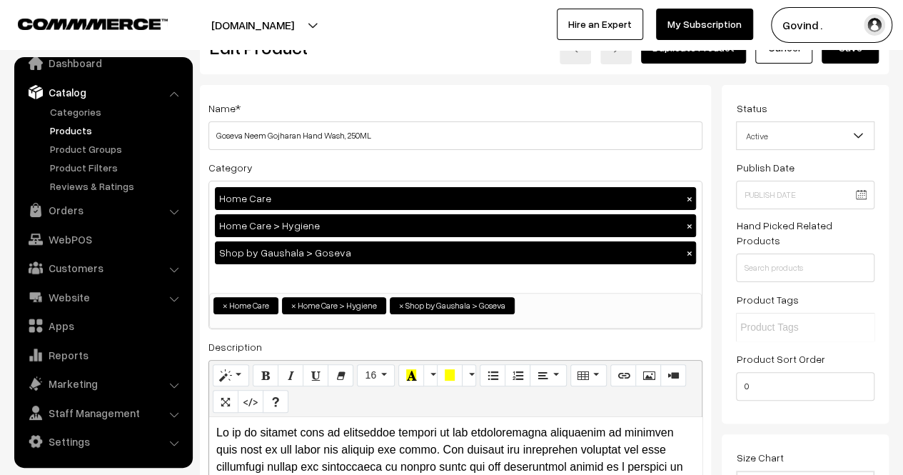
scroll to position [0, 0]
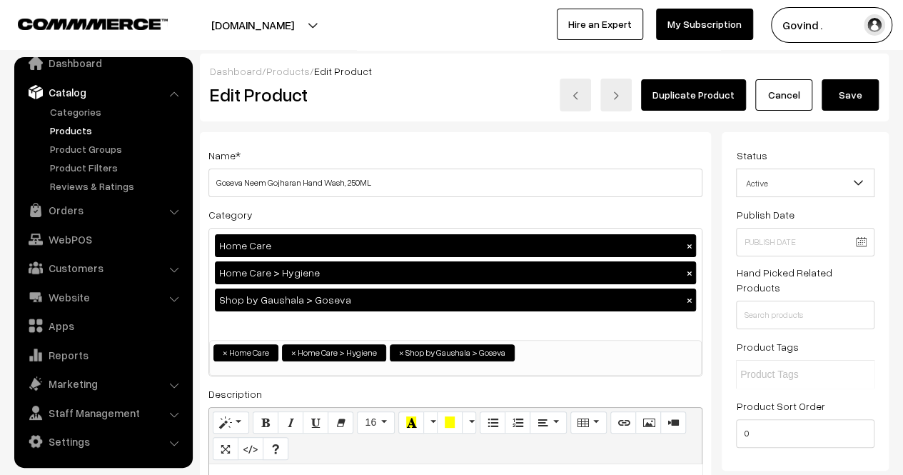
click at [846, 99] on button "Save" at bounding box center [850, 94] width 57 height 31
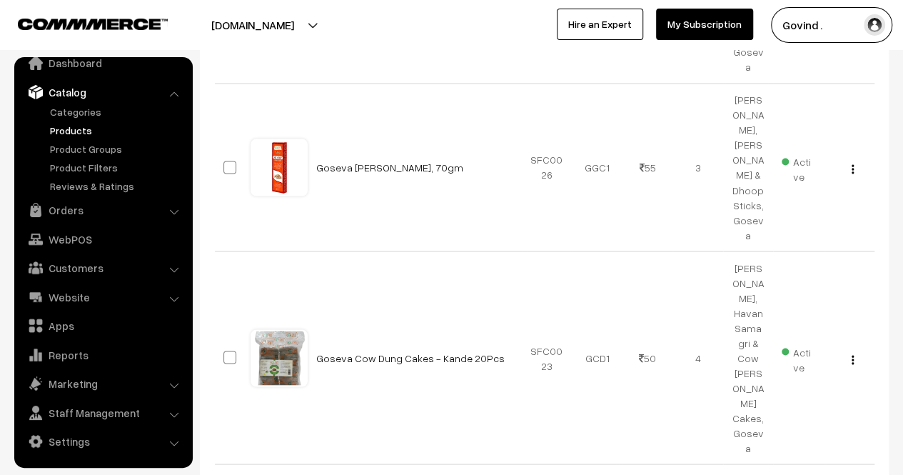
scroll to position [1295, 0]
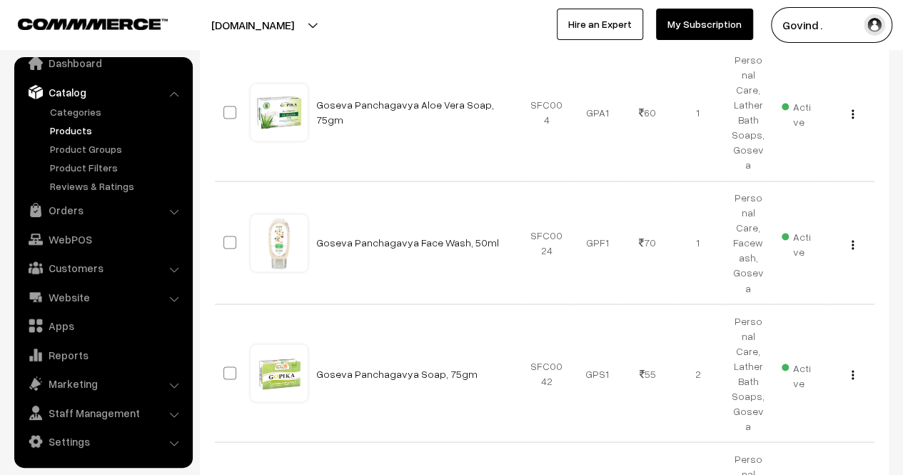
scroll to position [1082, 0]
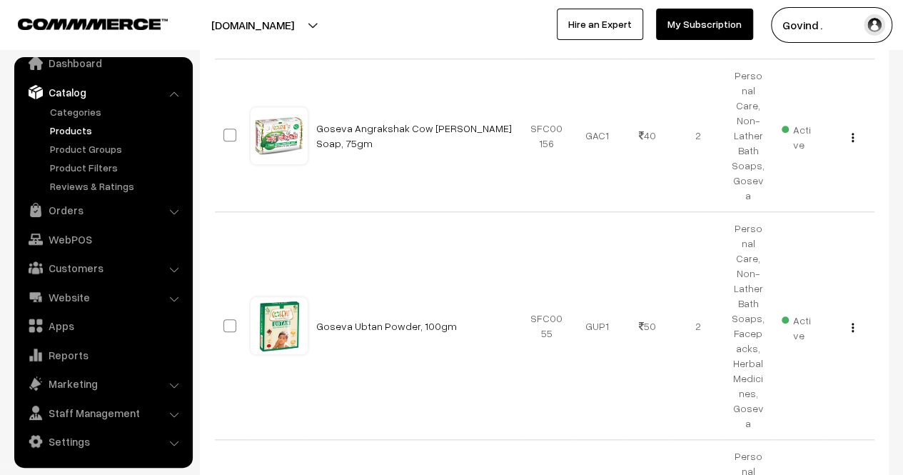
scroll to position [45, 0]
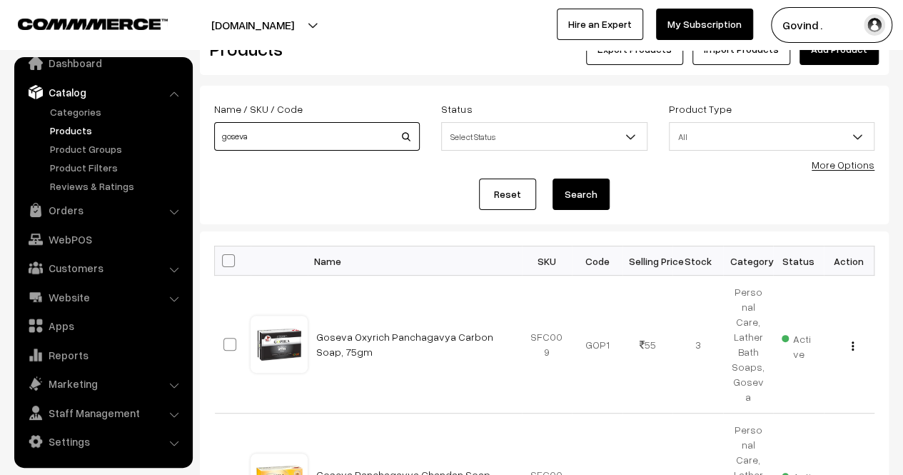
click at [343, 134] on input "goseva" at bounding box center [317, 136] width 206 height 29
type input "ghrit"
click at [553, 179] on button "Search" at bounding box center [581, 194] width 57 height 31
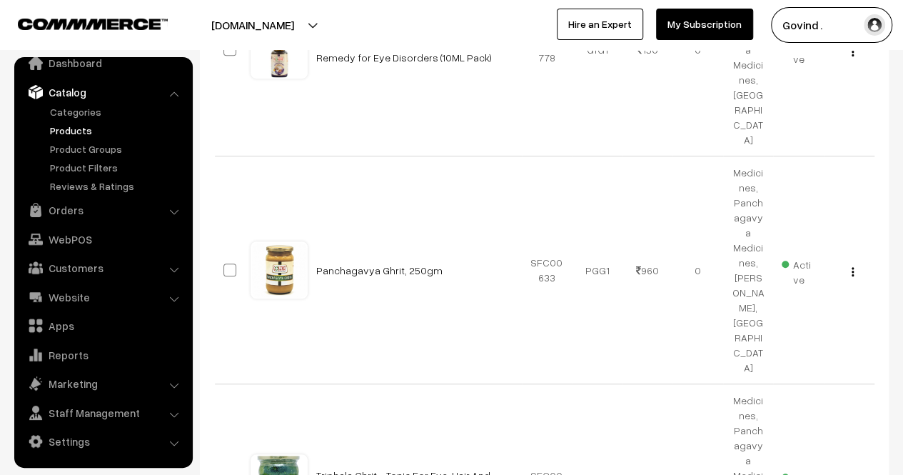
scroll to position [379, 0]
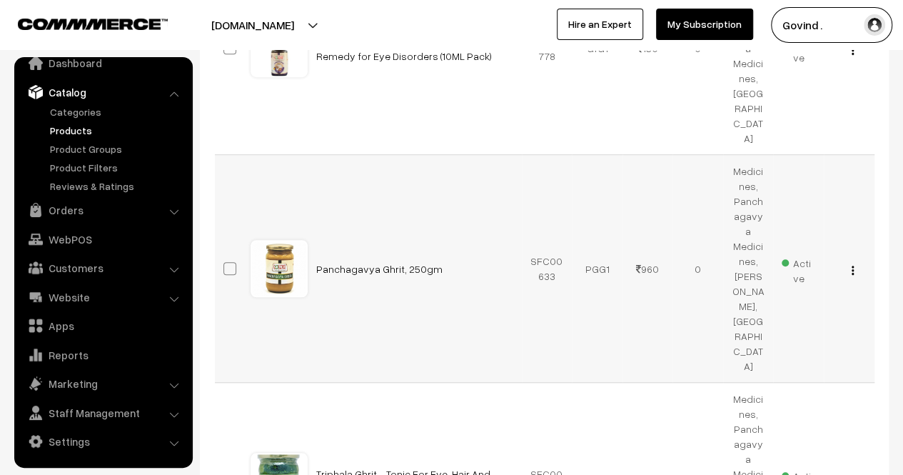
click at [850, 261] on div "View Edit Delete" at bounding box center [850, 268] width 34 height 15
click at [852, 266] on img "button" at bounding box center [853, 270] width 2 height 9
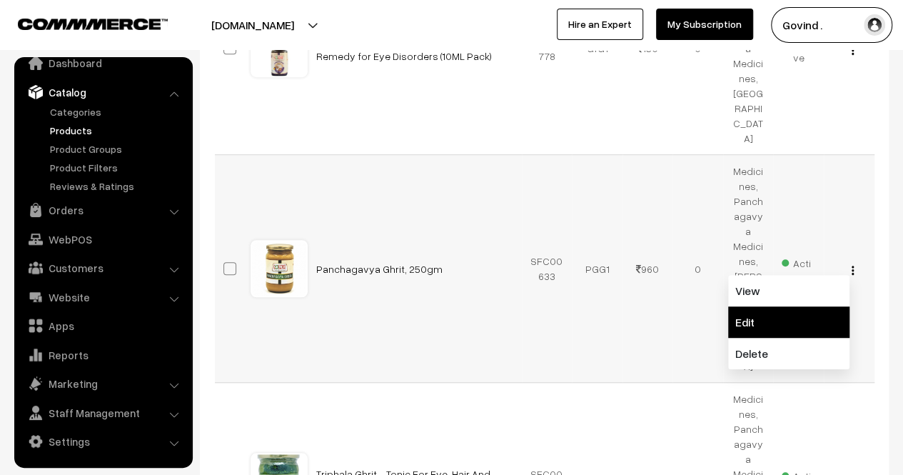
click at [816, 306] on link "Edit" at bounding box center [788, 321] width 121 height 31
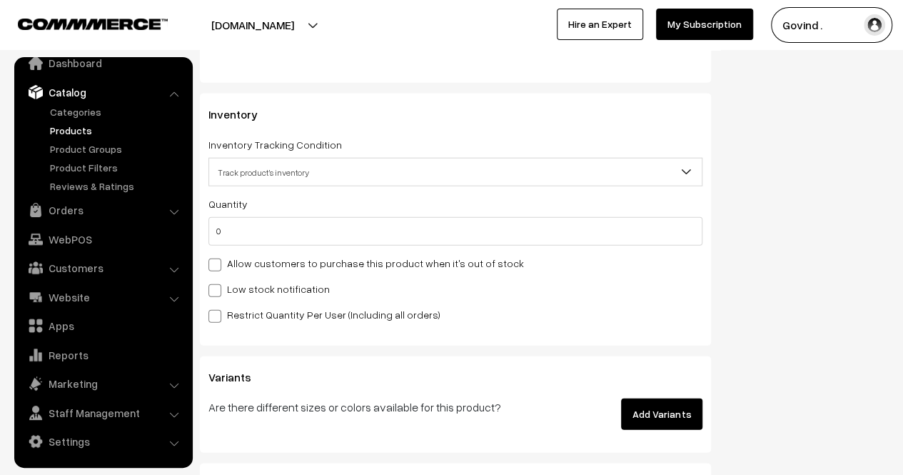
scroll to position [1674, 0]
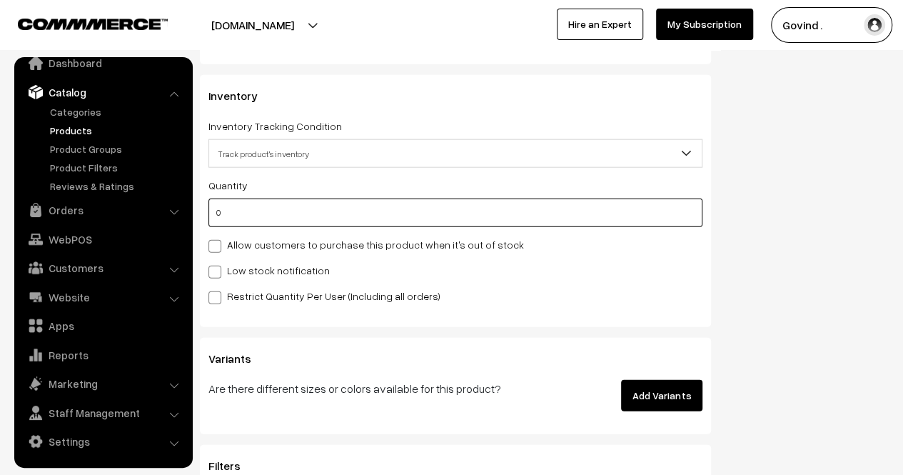
click at [640, 199] on input "0" at bounding box center [456, 213] width 494 height 29
type input "2"
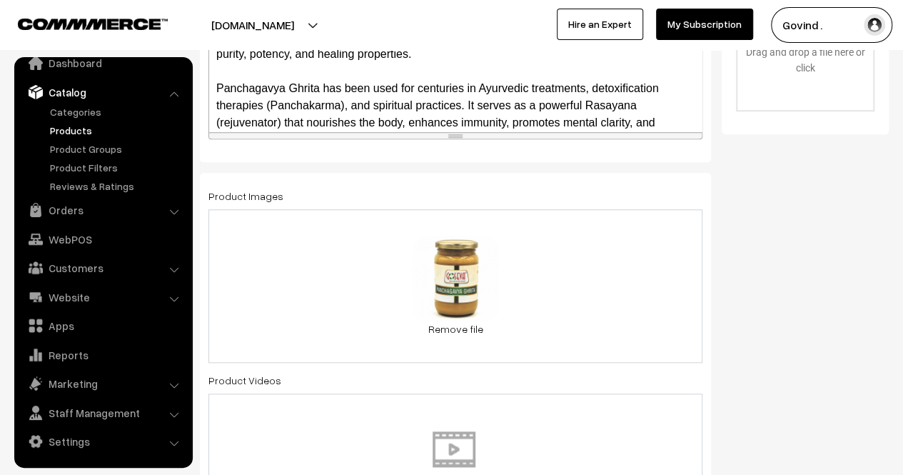
scroll to position [0, 0]
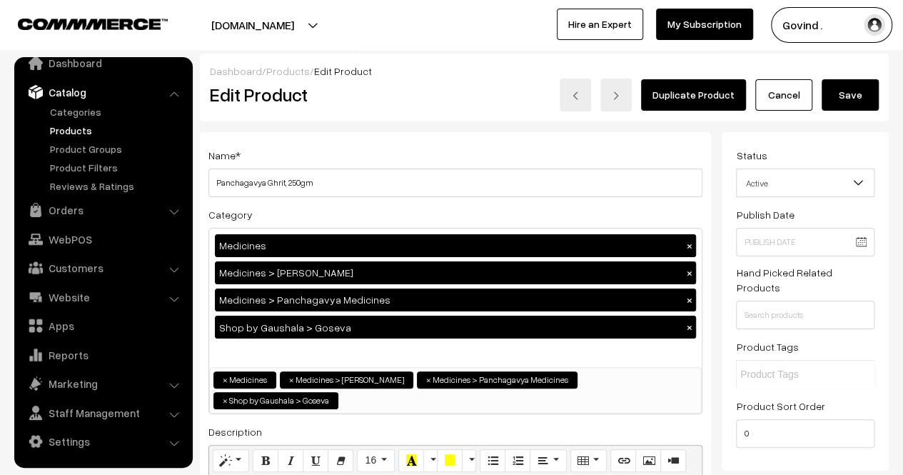
click at [853, 93] on button "Save" at bounding box center [850, 94] width 57 height 31
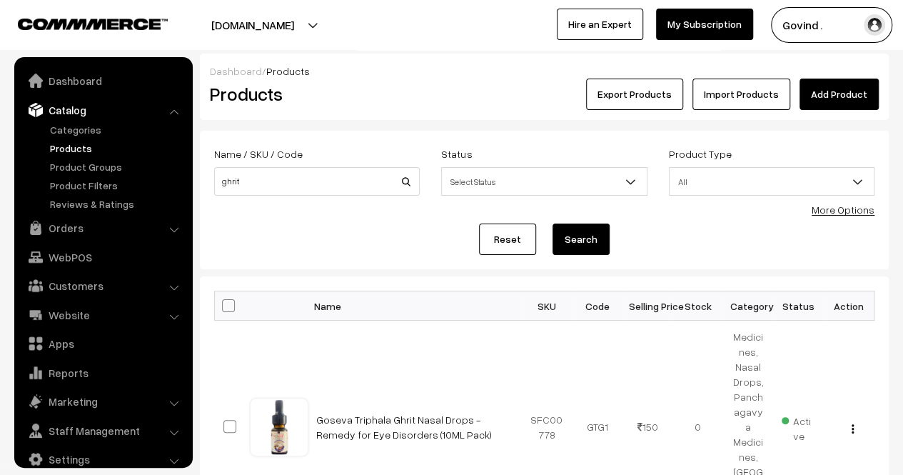
scroll to position [18, 0]
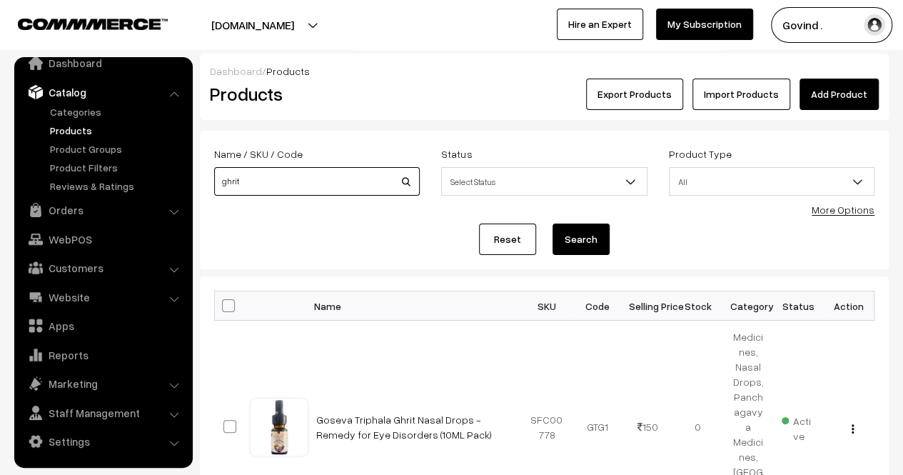
click at [291, 182] on input "ghrit" at bounding box center [317, 181] width 206 height 29
type input "prakriti"
click at [553, 224] on button "Search" at bounding box center [581, 239] width 57 height 31
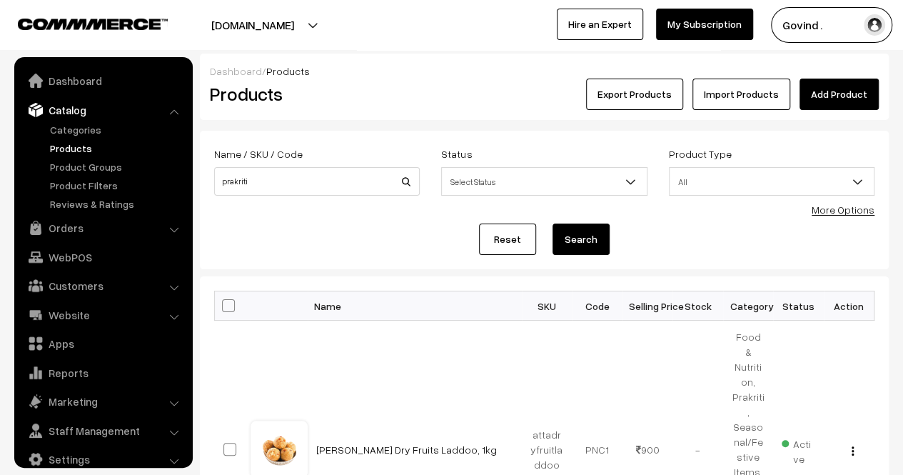
scroll to position [18, 0]
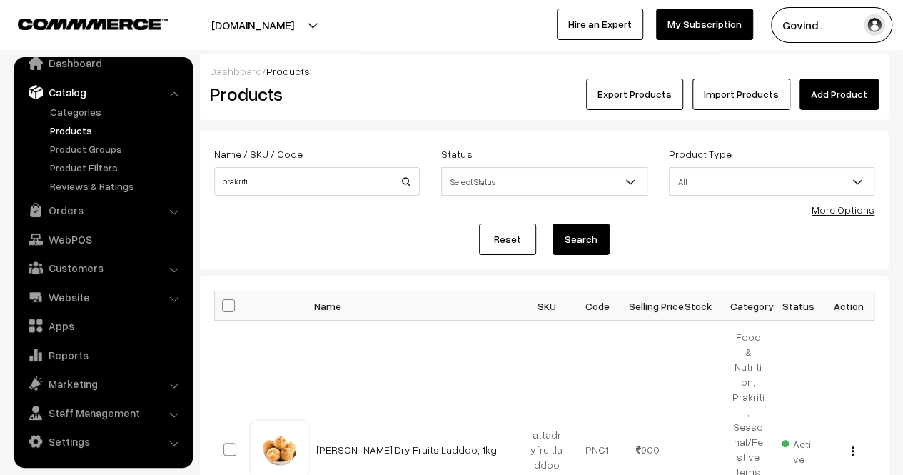
click at [321, 236] on div "Reset Search" at bounding box center [544, 239] width 661 height 31
click at [299, 189] on input "prakriti" at bounding box center [317, 181] width 206 height 29
type input "giloy"
click at [553, 224] on button "Search" at bounding box center [581, 239] width 57 height 31
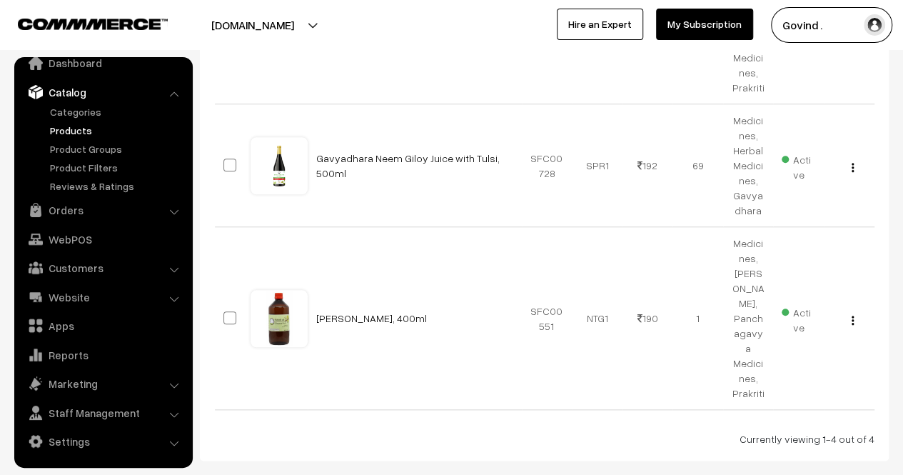
scroll to position [613, 0]
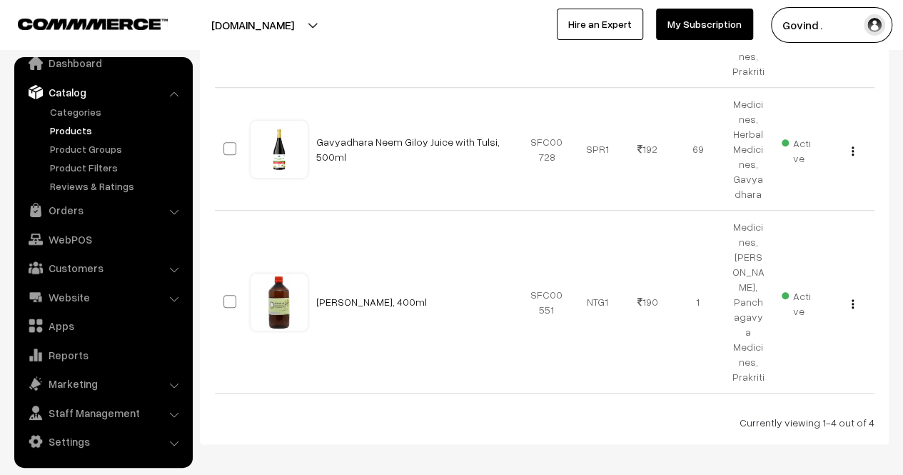
click at [853, 299] on img "button" at bounding box center [853, 303] width 2 height 9
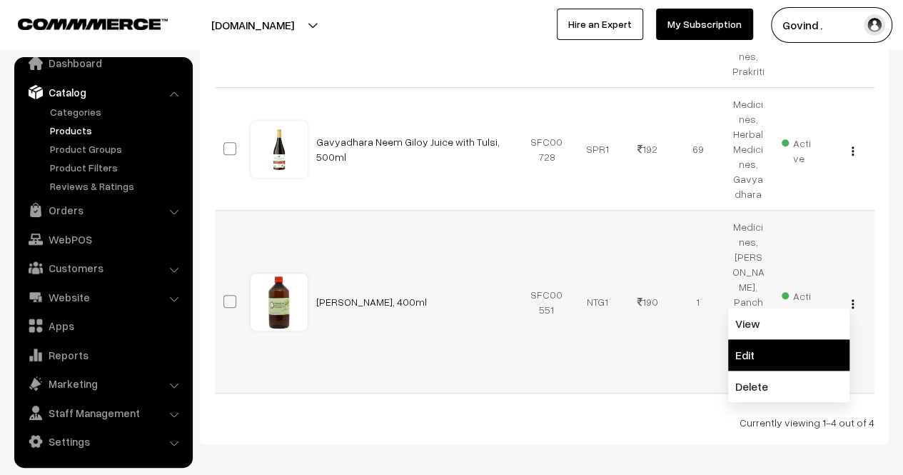
click at [806, 339] on link "Edit" at bounding box center [788, 354] width 121 height 31
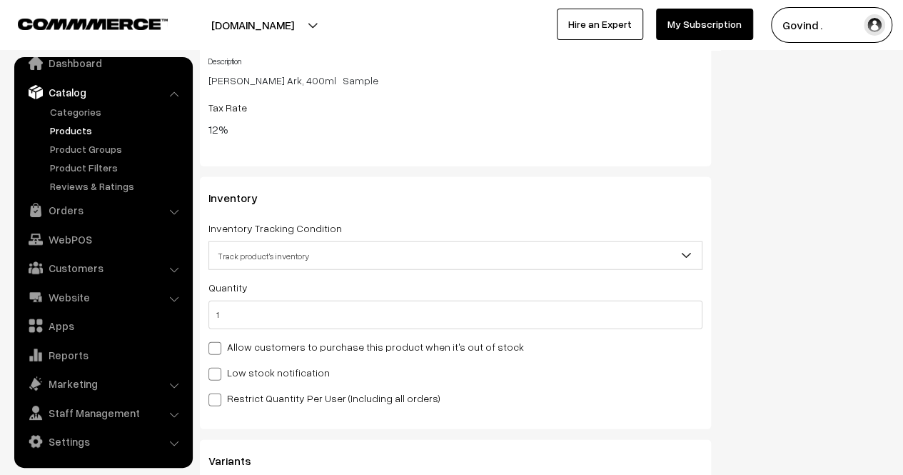
scroll to position [1682, 0]
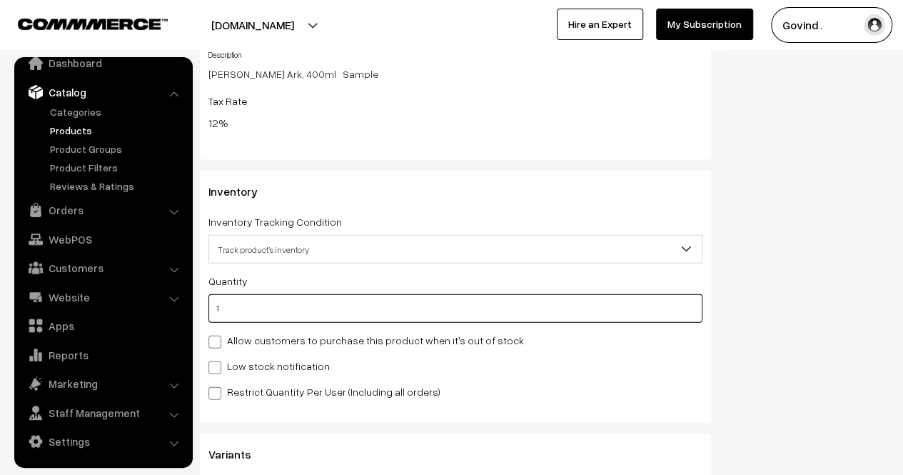
click at [411, 299] on input "1" at bounding box center [456, 308] width 494 height 29
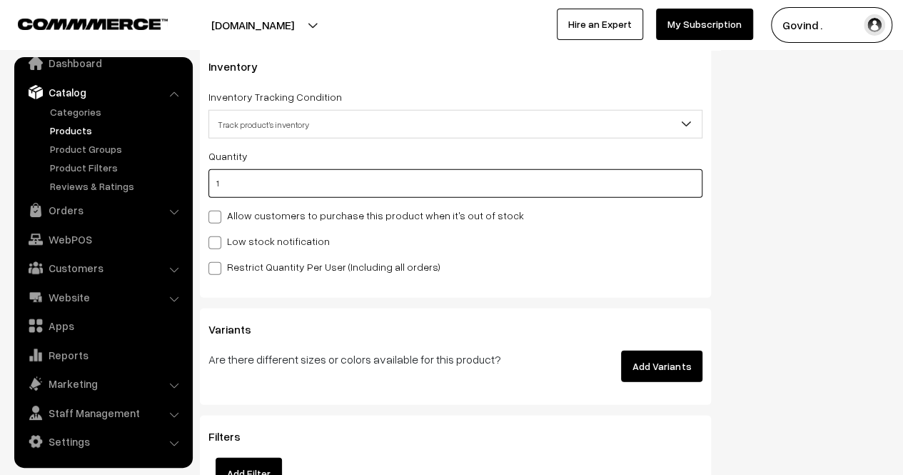
scroll to position [1810, 0]
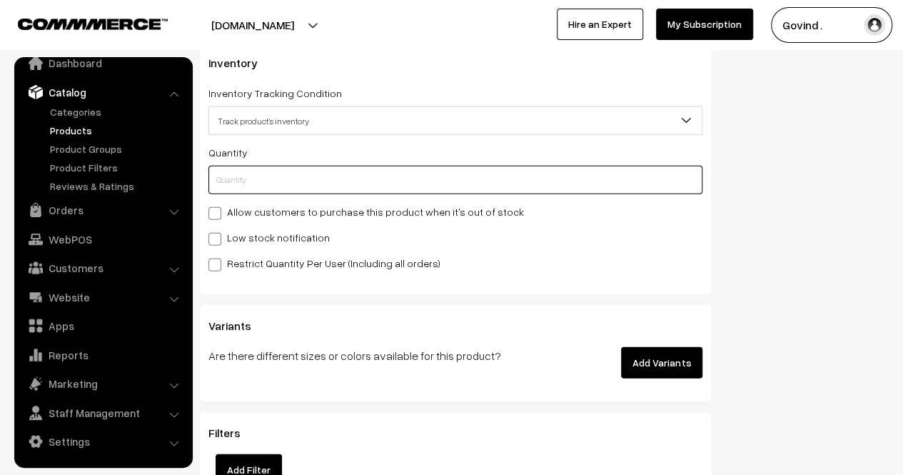
type input "3"
type input "4"
type input "3"
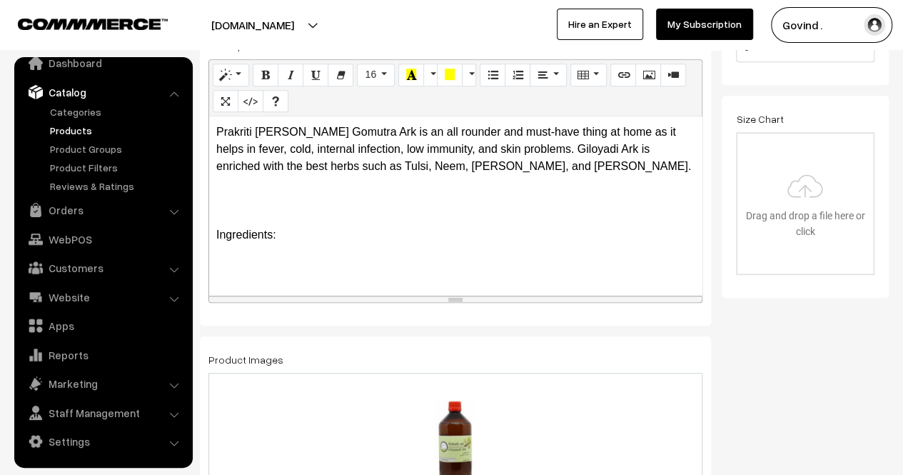
scroll to position [0, 0]
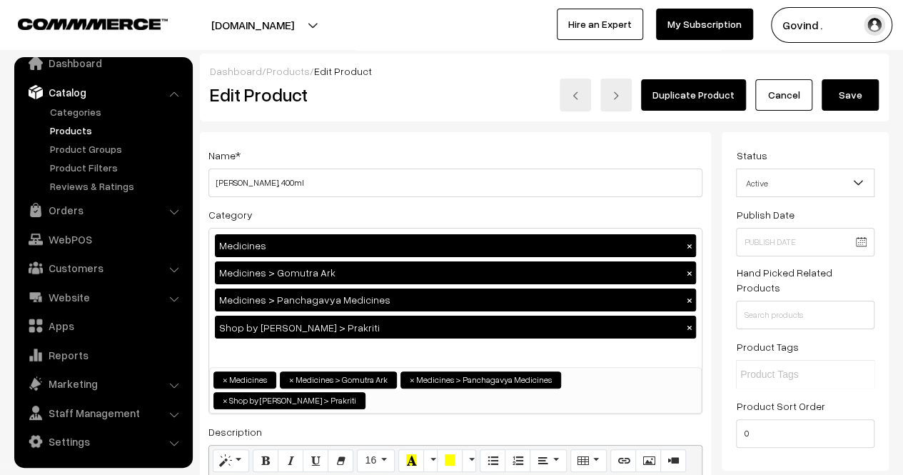
click at [852, 94] on button "Save" at bounding box center [850, 94] width 57 height 31
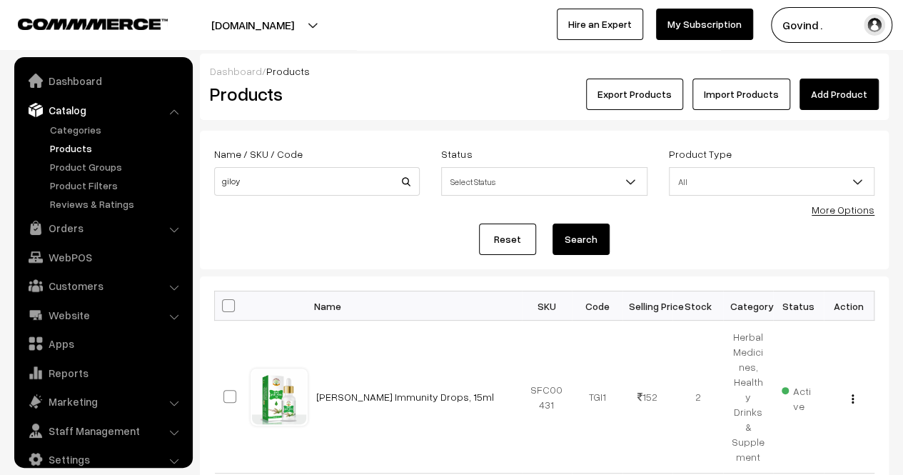
scroll to position [18, 0]
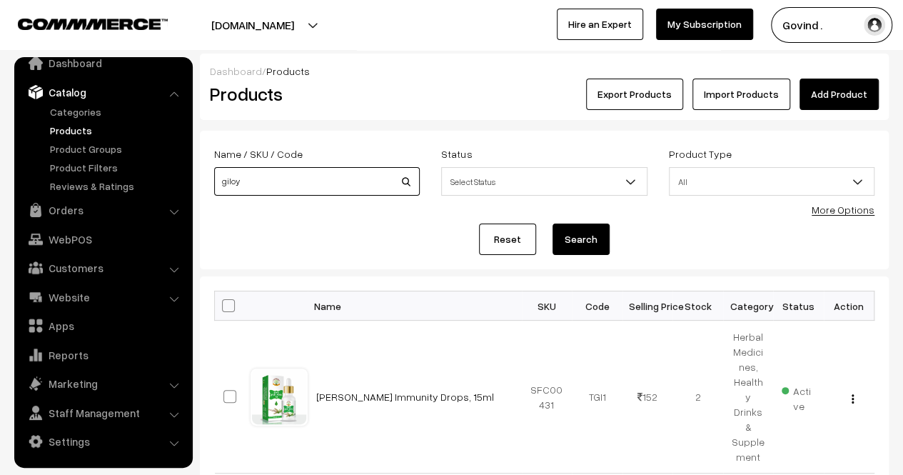
click at [307, 181] on input "giloy" at bounding box center [317, 181] width 206 height 29
type input "triphala"
click at [553, 224] on button "Search" at bounding box center [581, 239] width 57 height 31
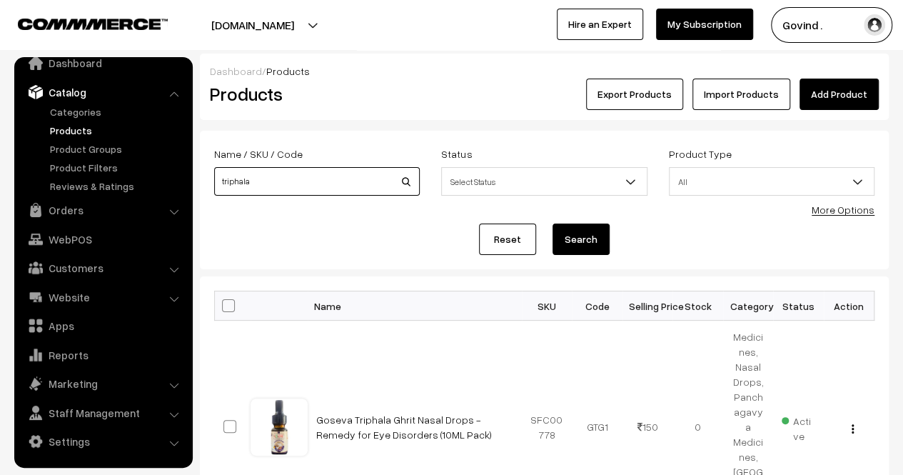
click at [279, 176] on input "triphala" at bounding box center [317, 181] width 206 height 29
type input "cream"
click at [553, 224] on button "Search" at bounding box center [581, 239] width 57 height 31
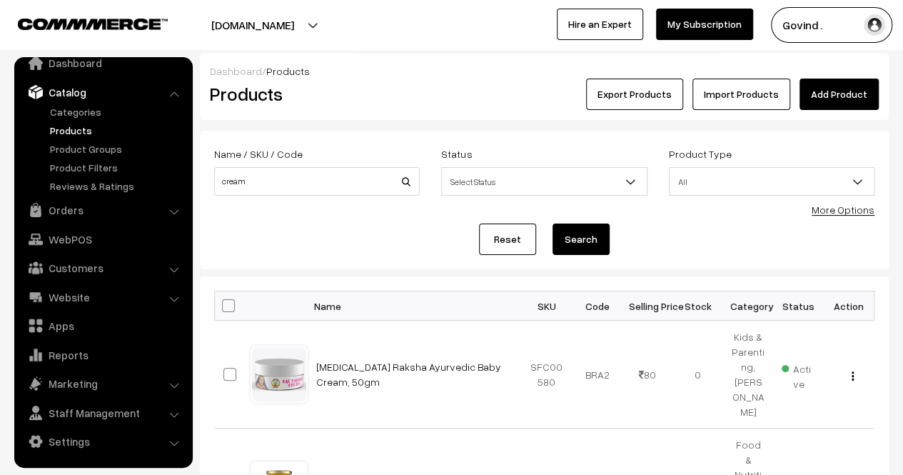
scroll to position [184, 0]
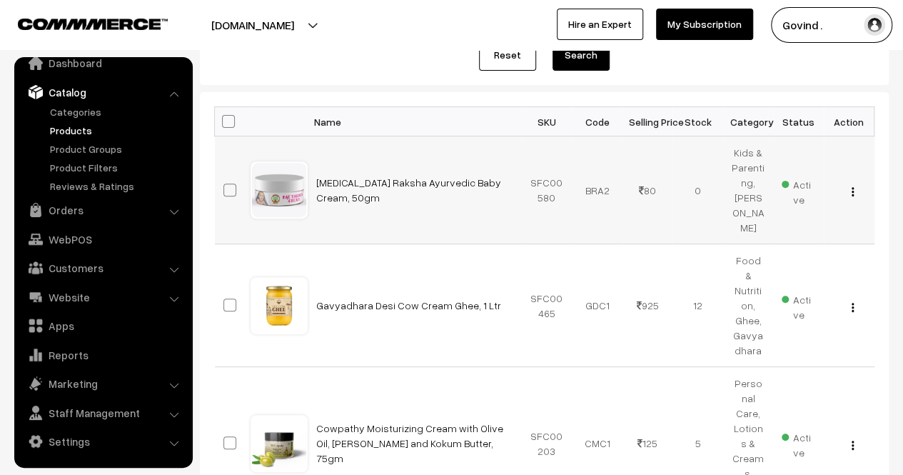
click at [853, 196] on img "button" at bounding box center [853, 191] width 2 height 9
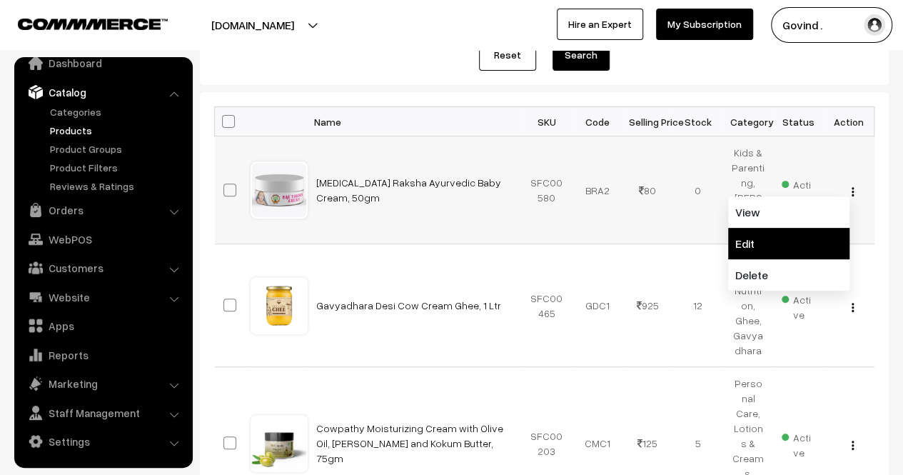
click at [777, 245] on link "Edit" at bounding box center [788, 243] width 121 height 31
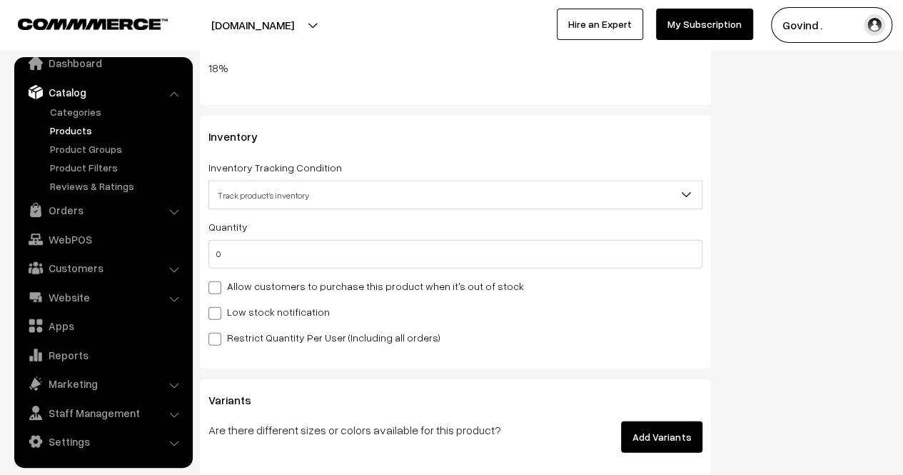
scroll to position [1677, 0]
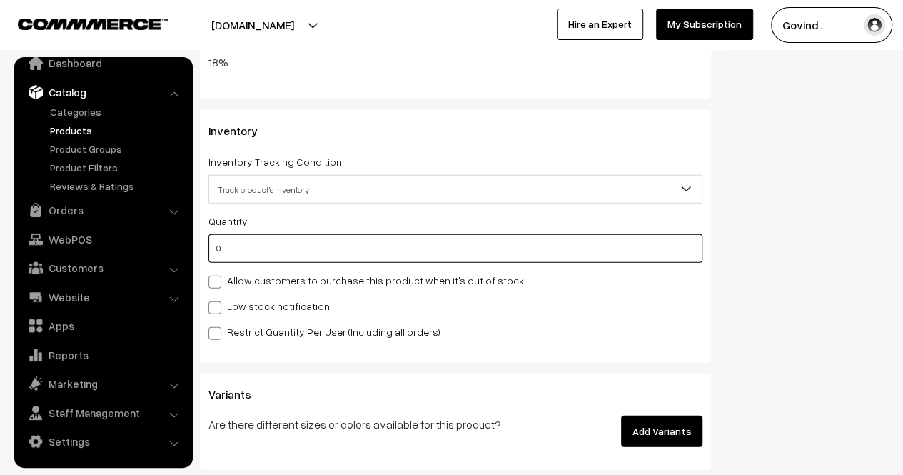
click at [595, 255] on input "0" at bounding box center [456, 248] width 494 height 29
type input "5"
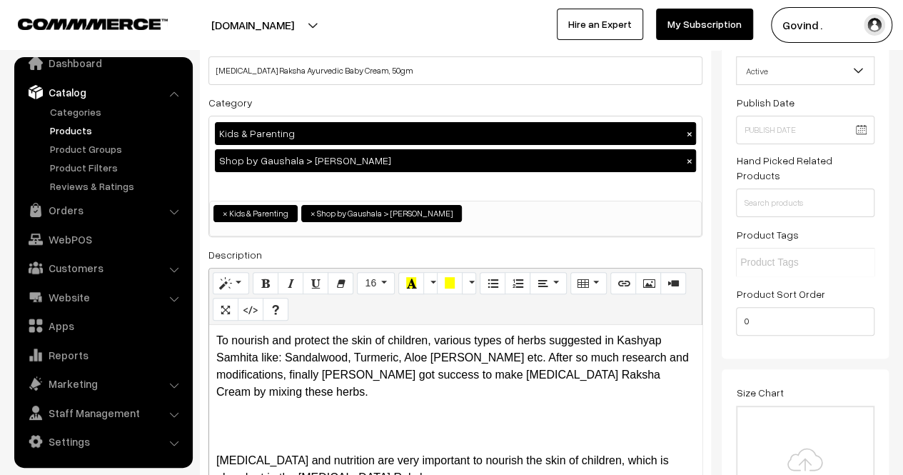
scroll to position [0, 0]
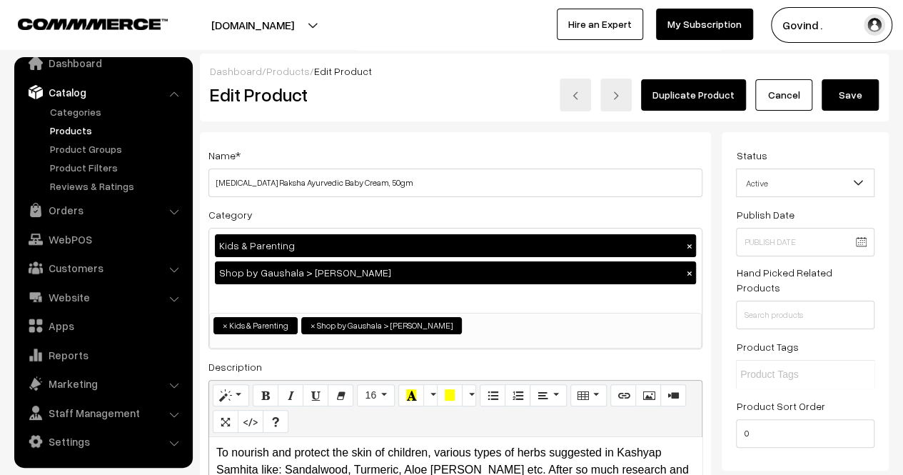
click at [861, 92] on button "Save" at bounding box center [850, 94] width 57 height 31
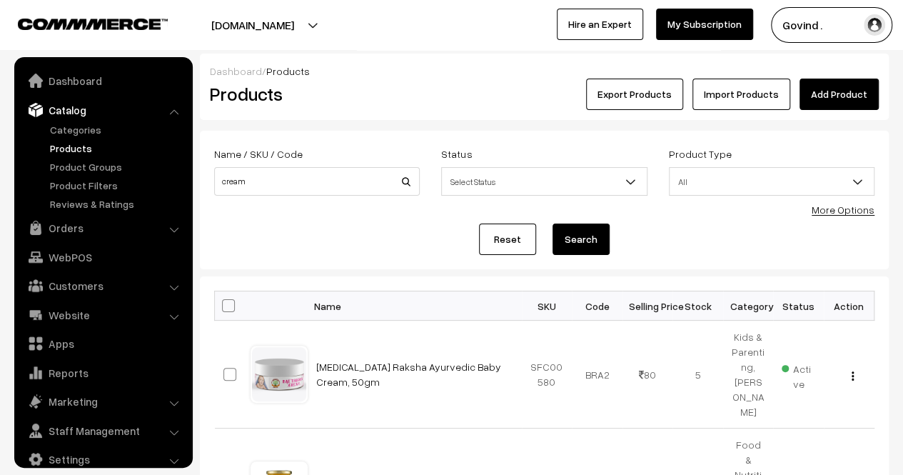
scroll to position [18, 0]
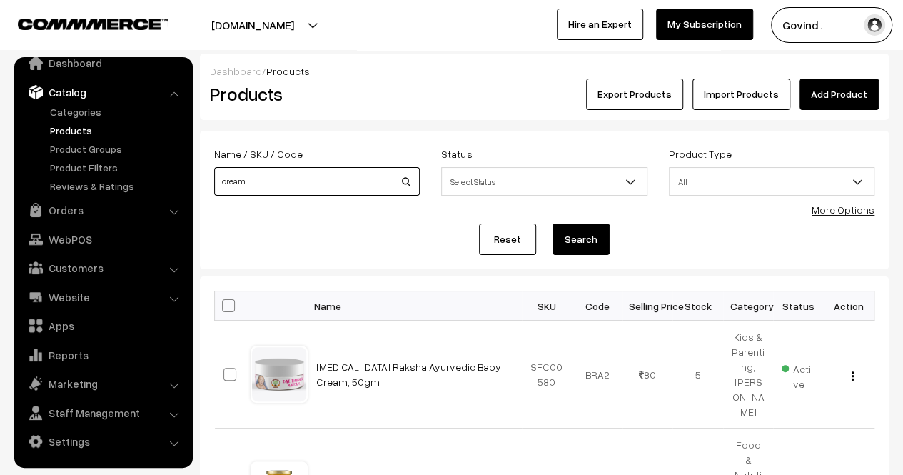
click at [360, 179] on input "cream" at bounding box center [317, 181] width 206 height 29
type input "talcom"
click at [553, 224] on button "Search" at bounding box center [581, 239] width 57 height 31
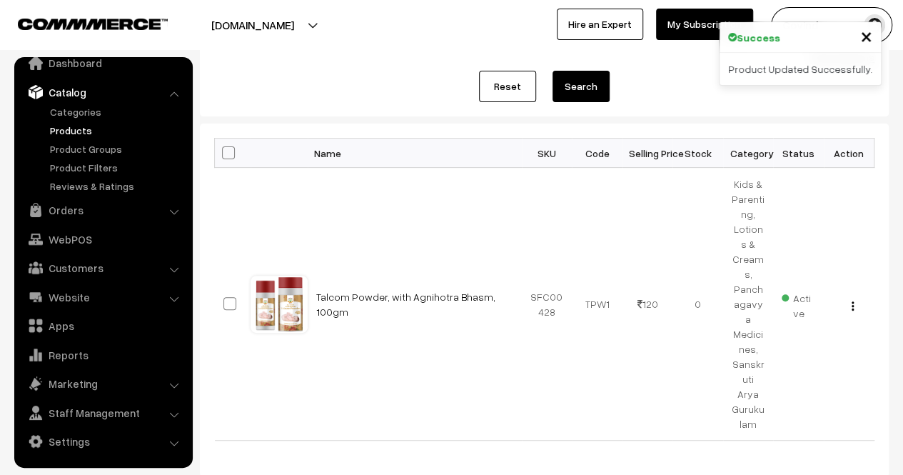
scroll to position [156, 0]
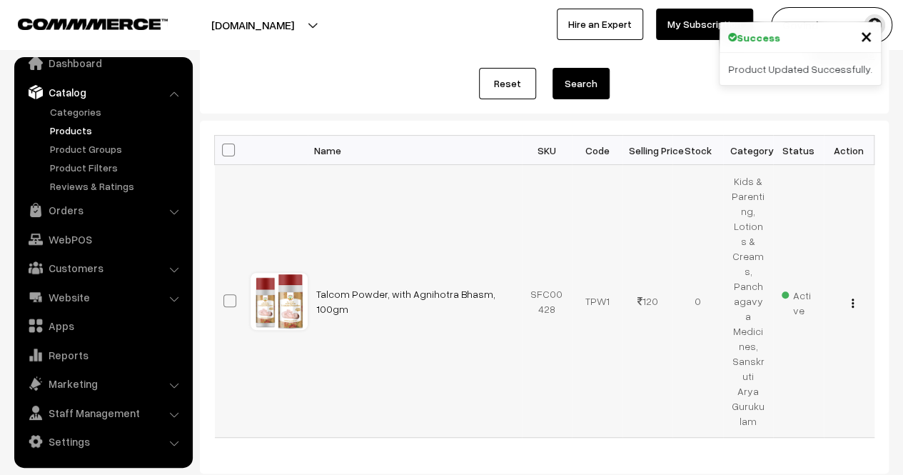
click at [852, 299] on img "button" at bounding box center [853, 303] width 2 height 9
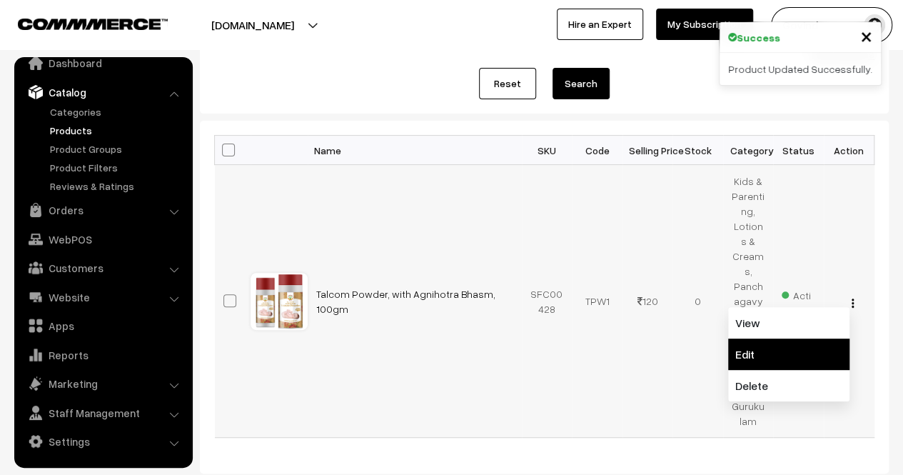
click at [800, 339] on link "Edit" at bounding box center [788, 354] width 121 height 31
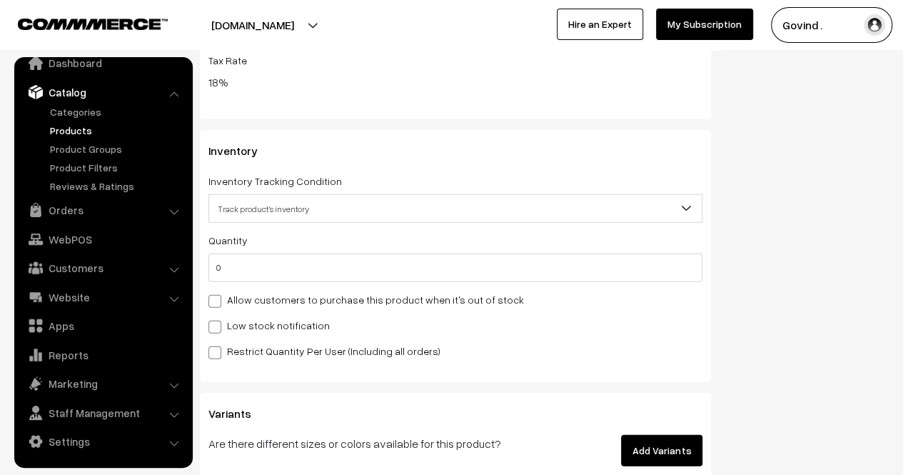
scroll to position [1729, 0]
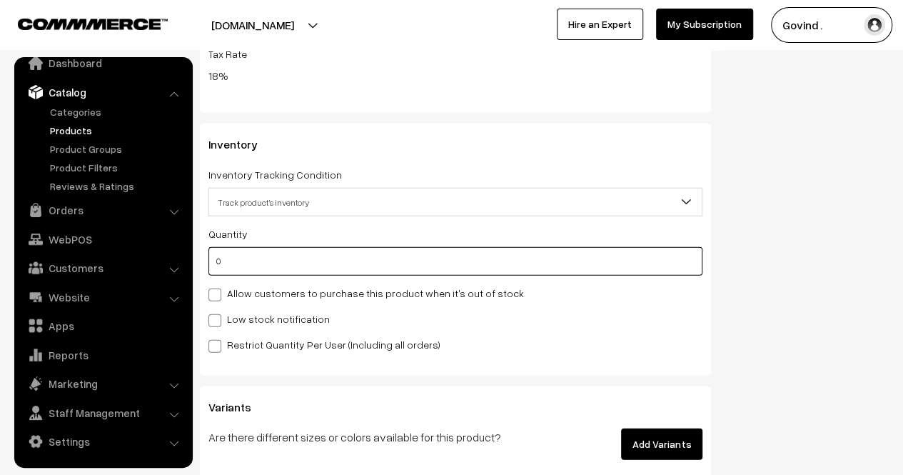
click at [535, 259] on input "0" at bounding box center [456, 261] width 494 height 29
type input "5"
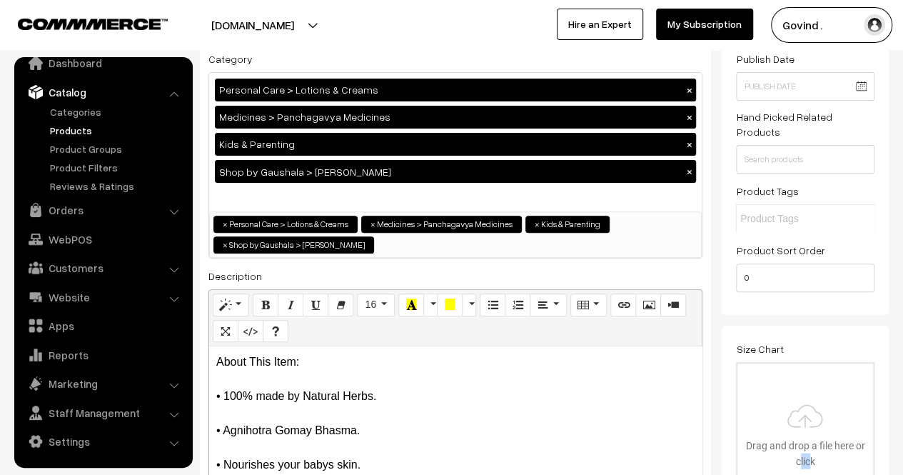
scroll to position [0, 0]
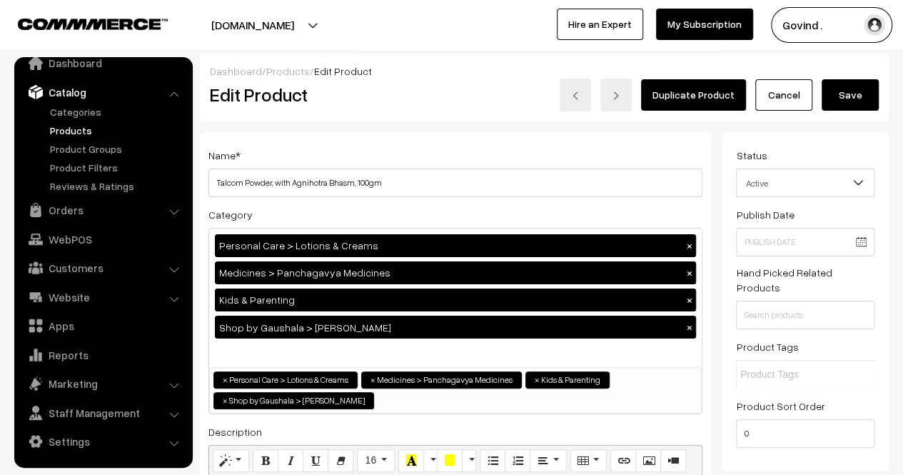
click at [851, 101] on button "Save" at bounding box center [850, 94] width 57 height 31
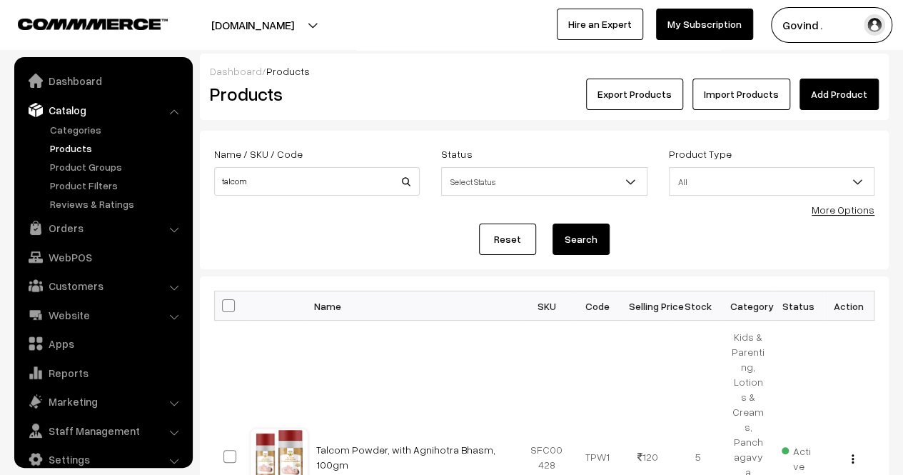
scroll to position [18, 0]
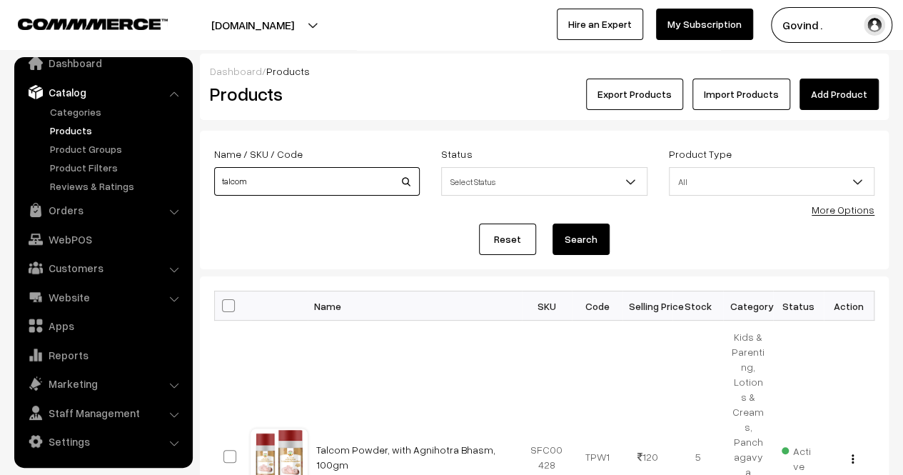
click at [295, 188] on input "talcom" at bounding box center [317, 181] width 206 height 29
type input "shampoo"
click at [553, 224] on button "Search" at bounding box center [581, 239] width 57 height 31
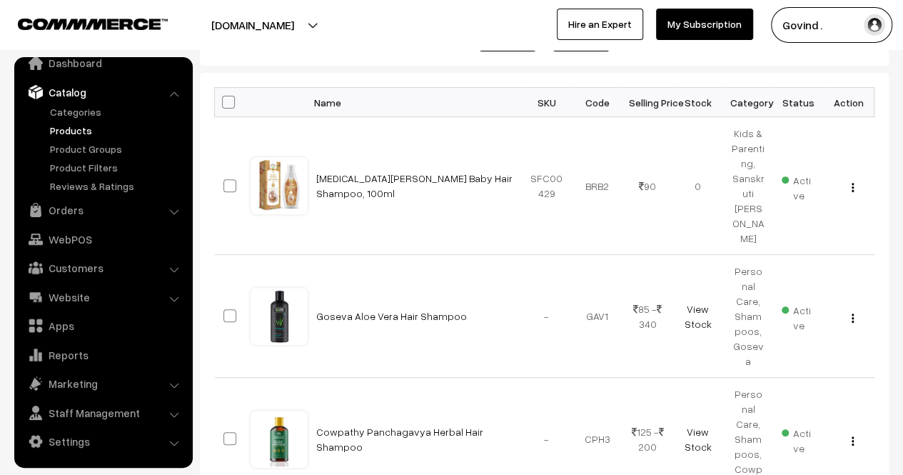
scroll to position [205, 0]
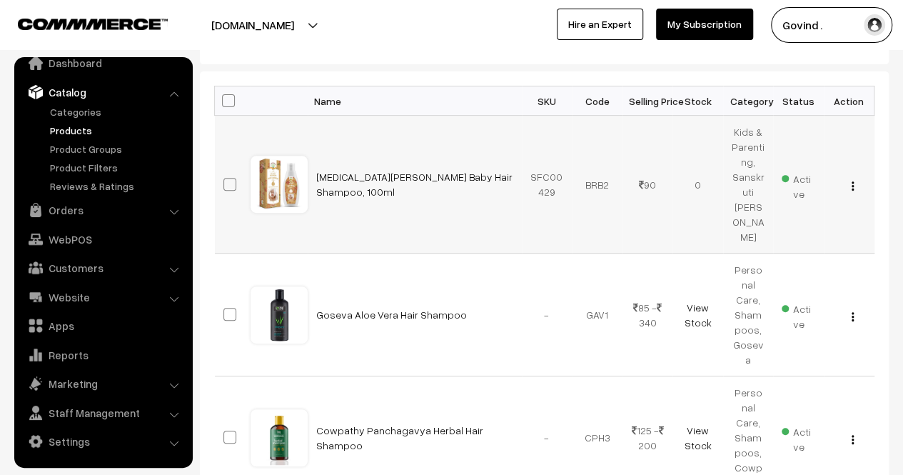
click at [852, 181] on img "button" at bounding box center [853, 185] width 2 height 9
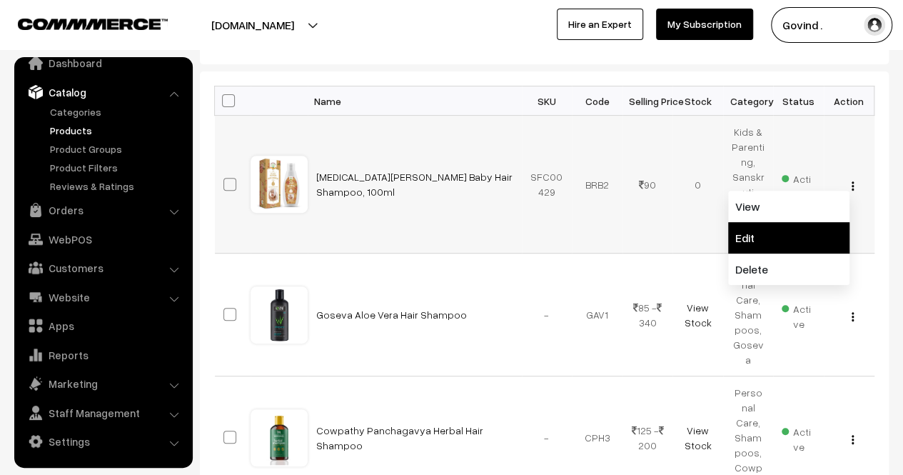
click at [786, 222] on link "Edit" at bounding box center [788, 237] width 121 height 31
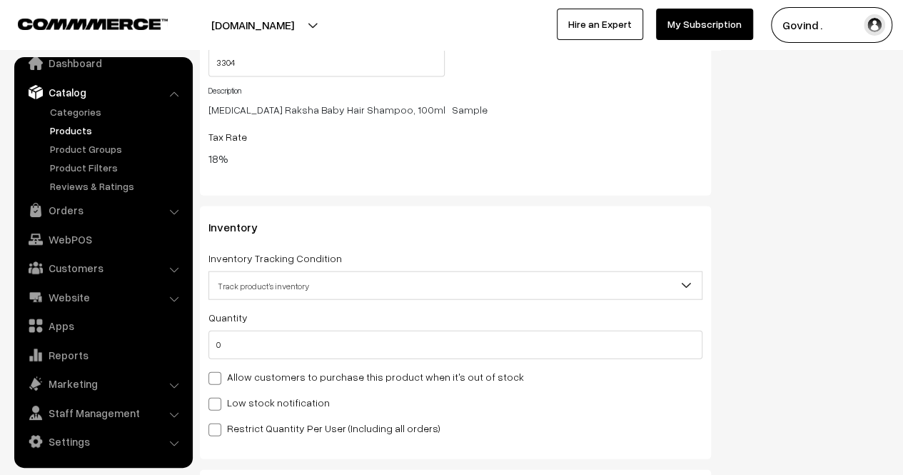
scroll to position [1668, 0]
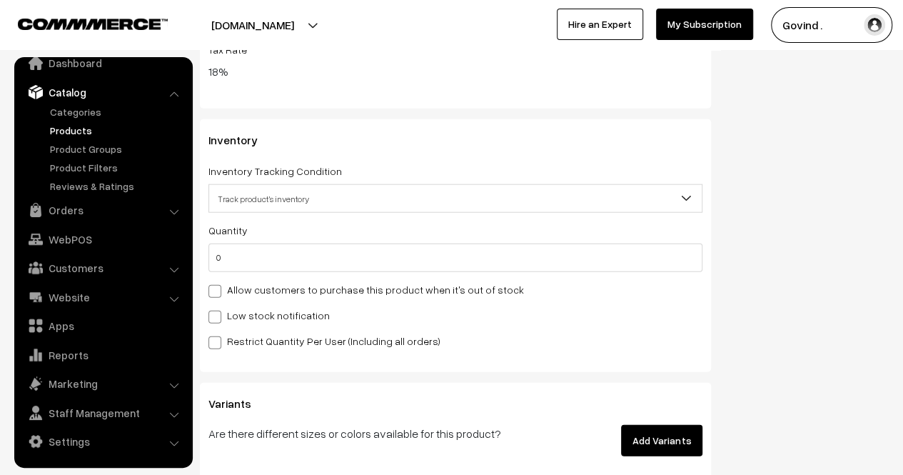
click at [613, 278] on div "Quantity 0 Adjust Quantity Adjust Set 0" at bounding box center [456, 285] width 494 height 128
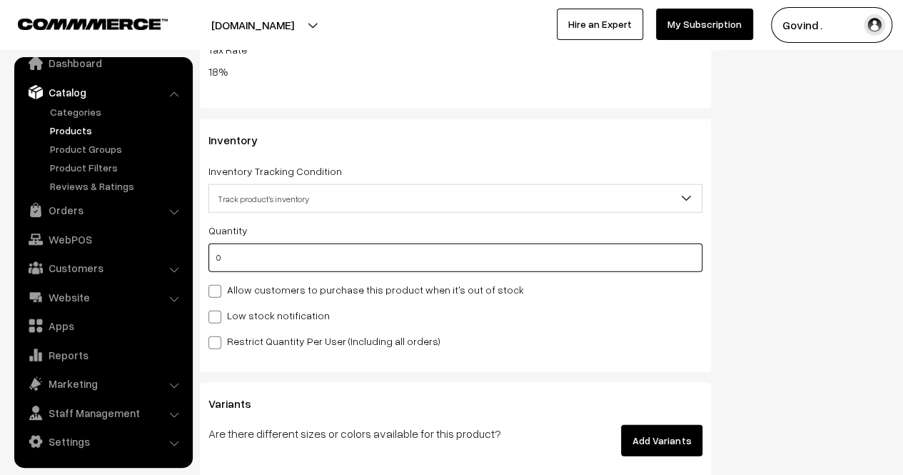
click at [597, 267] on input "0" at bounding box center [456, 258] width 494 height 29
type input "8"
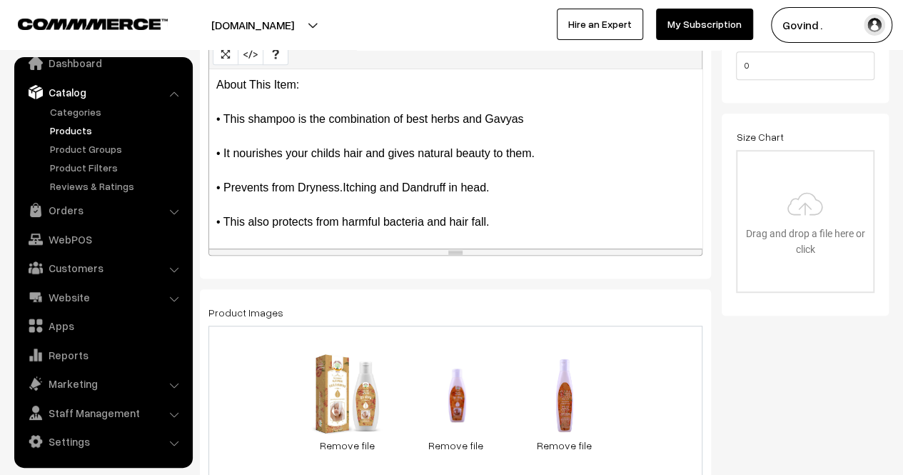
scroll to position [0, 0]
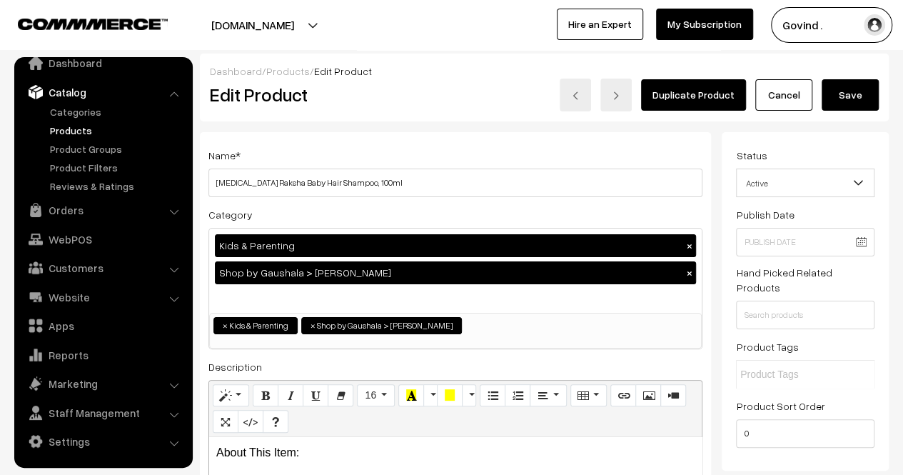
click at [851, 91] on button "Save" at bounding box center [850, 94] width 57 height 31
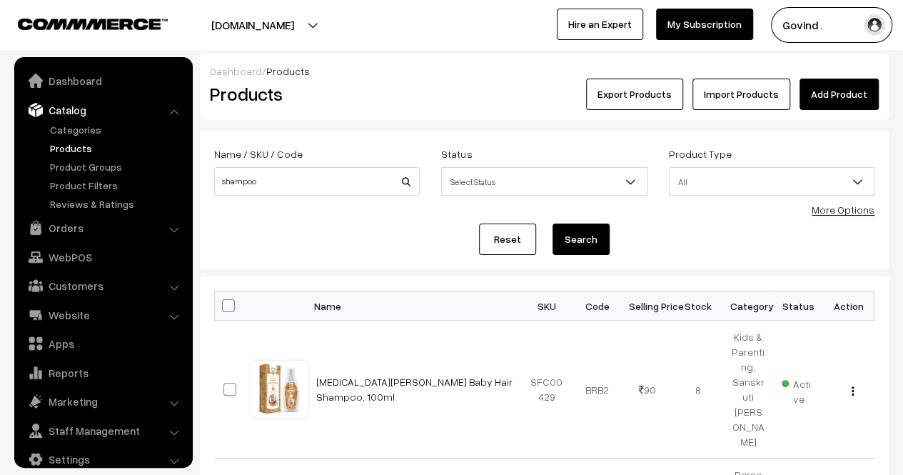
scroll to position [18, 0]
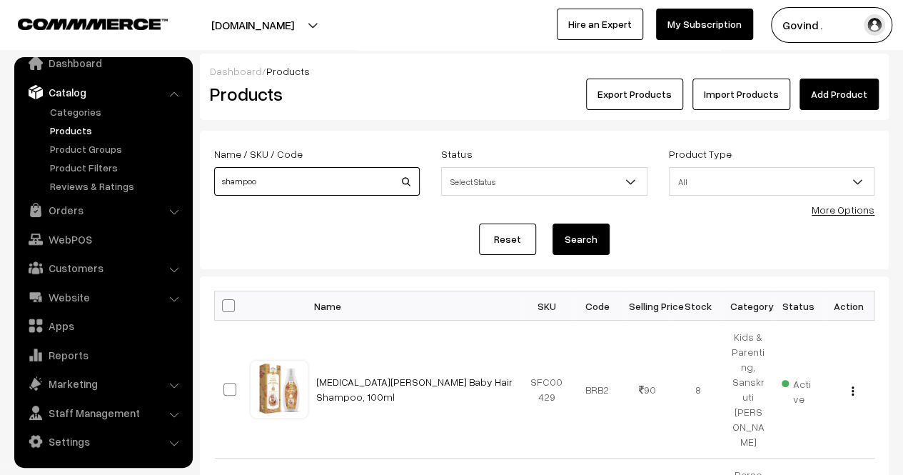
click at [283, 183] on input "shampoo" at bounding box center [317, 181] width 206 height 29
type input "oil"
click at [553, 224] on button "Search" at bounding box center [581, 239] width 57 height 31
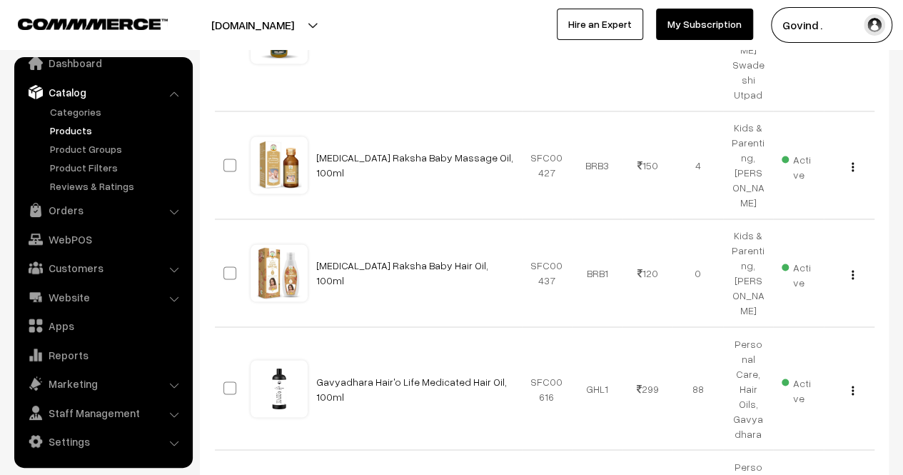
scroll to position [1026, 0]
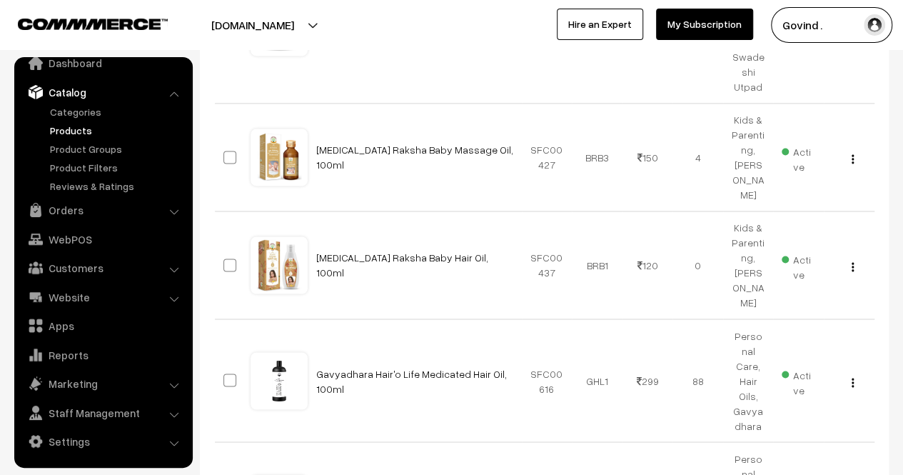
drag, startPoint x: 913, startPoint y: 94, endPoint x: 913, endPoint y: 351, distance: 257.1
click at [854, 261] on button "button" at bounding box center [853, 266] width 4 height 11
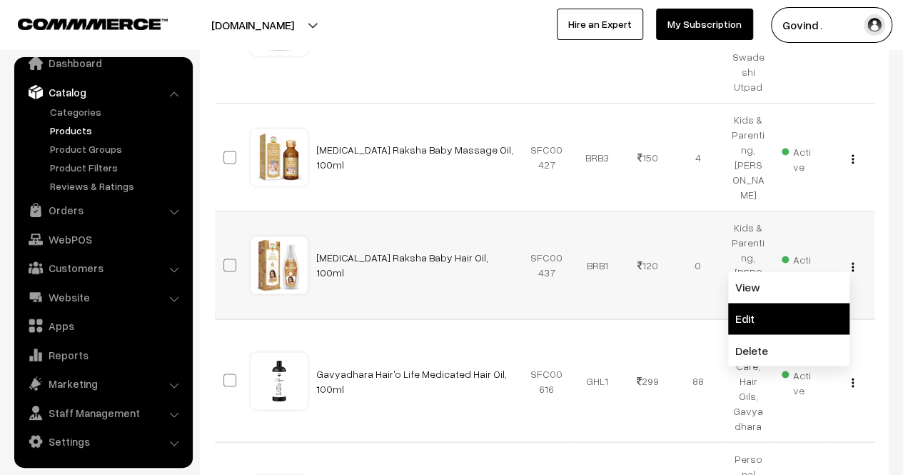
click at [816, 303] on link "Edit" at bounding box center [788, 318] width 121 height 31
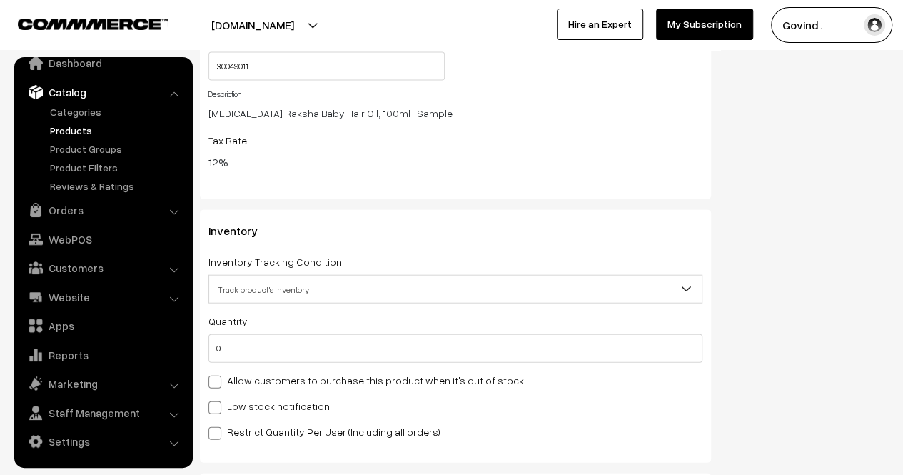
scroll to position [1693, 0]
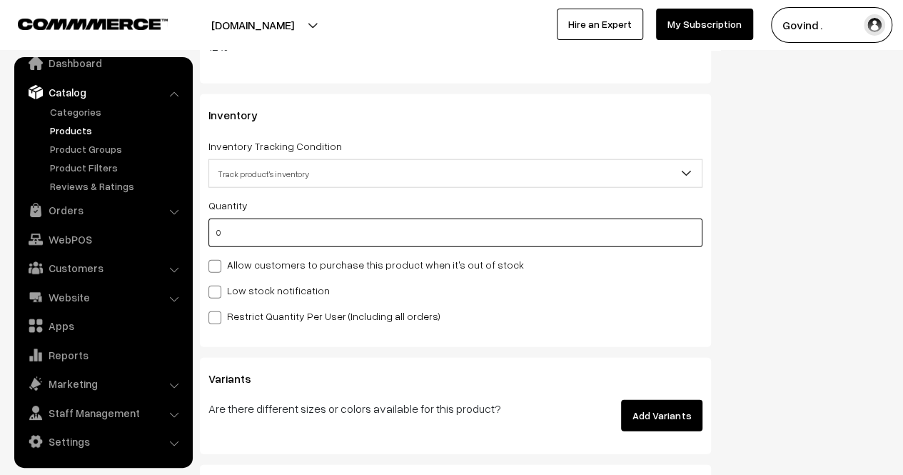
click at [500, 239] on input "0" at bounding box center [456, 233] width 494 height 29
type input "8"
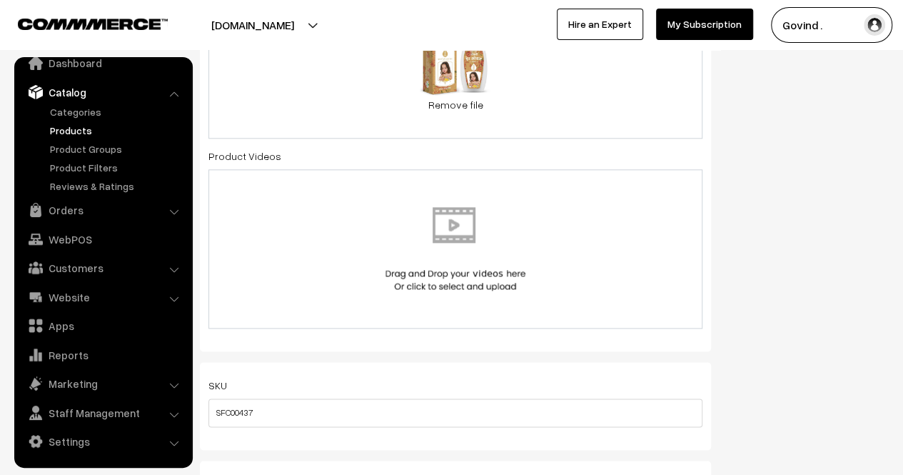
scroll to position [0, 0]
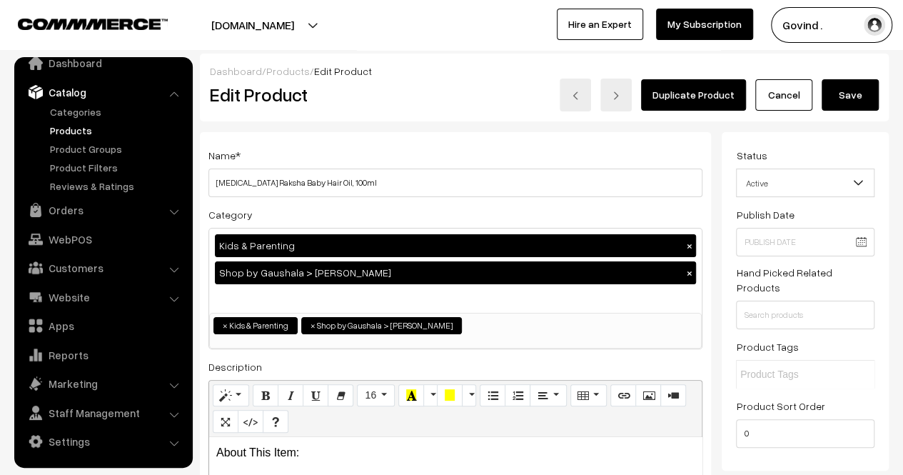
click at [848, 97] on button "Save" at bounding box center [850, 94] width 57 height 31
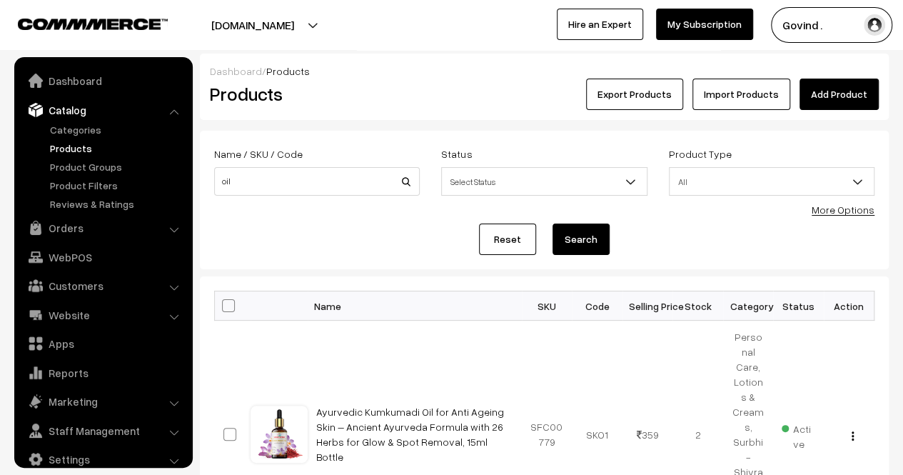
scroll to position [18, 0]
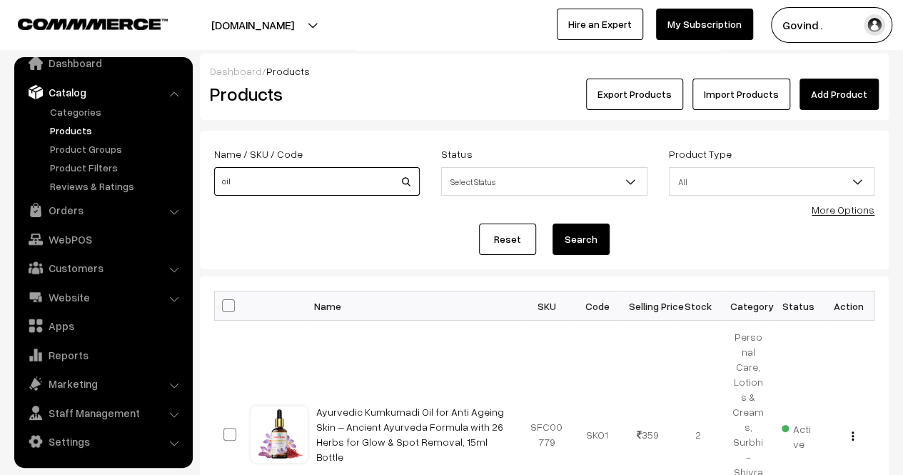
click at [374, 182] on input "oil" at bounding box center [317, 181] width 206 height 29
type input "rakshamrit"
click at [553, 224] on button "Search" at bounding box center [581, 239] width 57 height 31
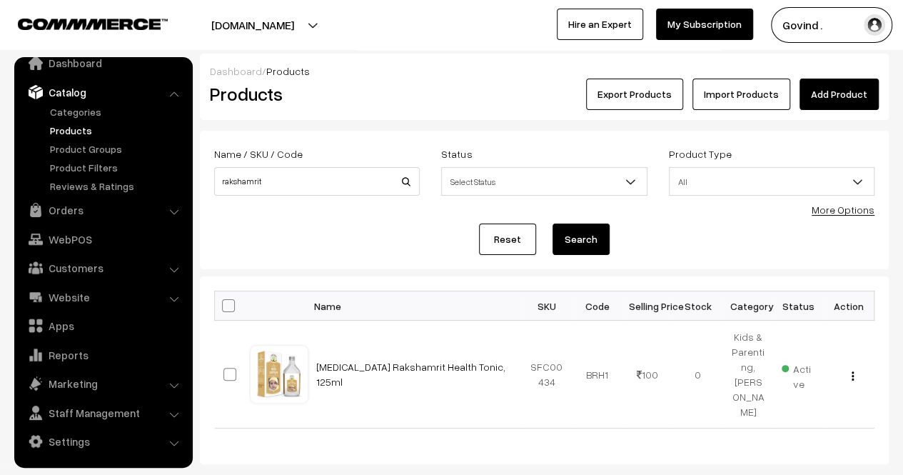
scroll to position [96, 0]
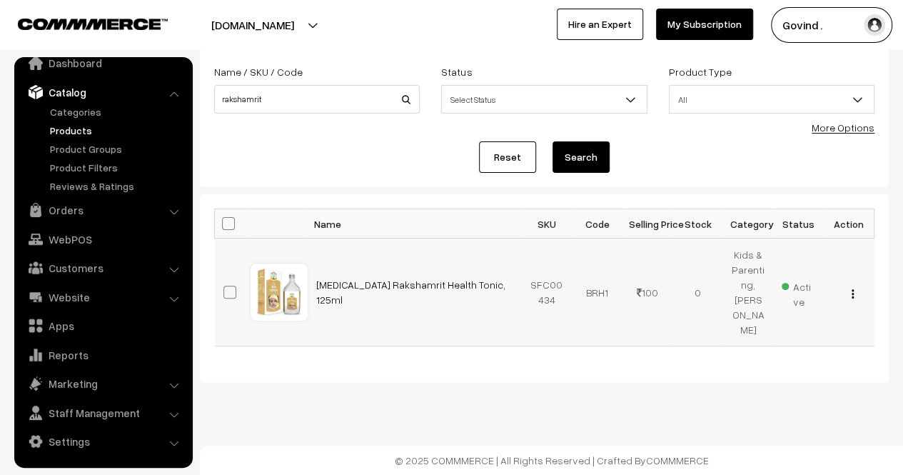
click at [853, 291] on img "button" at bounding box center [853, 293] width 2 height 9
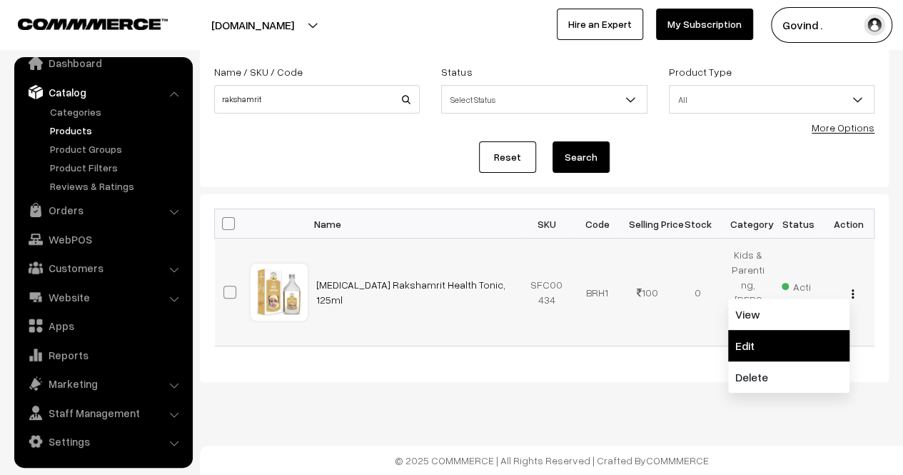
click at [764, 330] on link "Edit" at bounding box center [788, 345] width 121 height 31
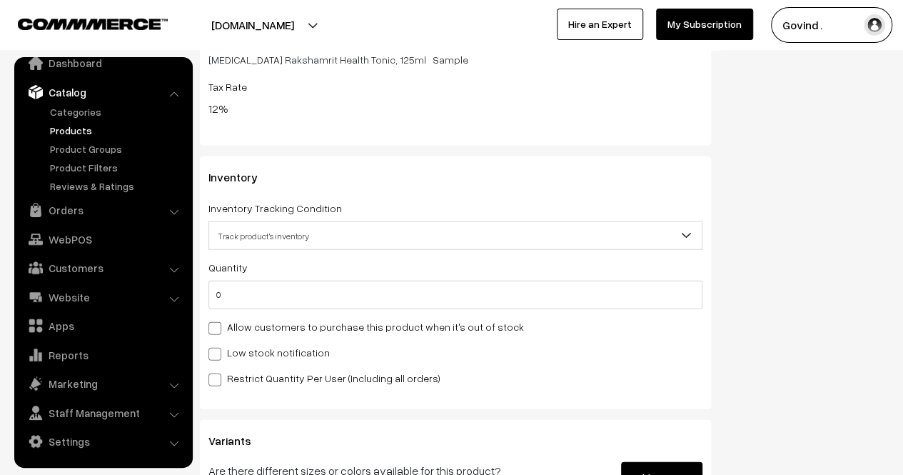
scroll to position [1637, 0]
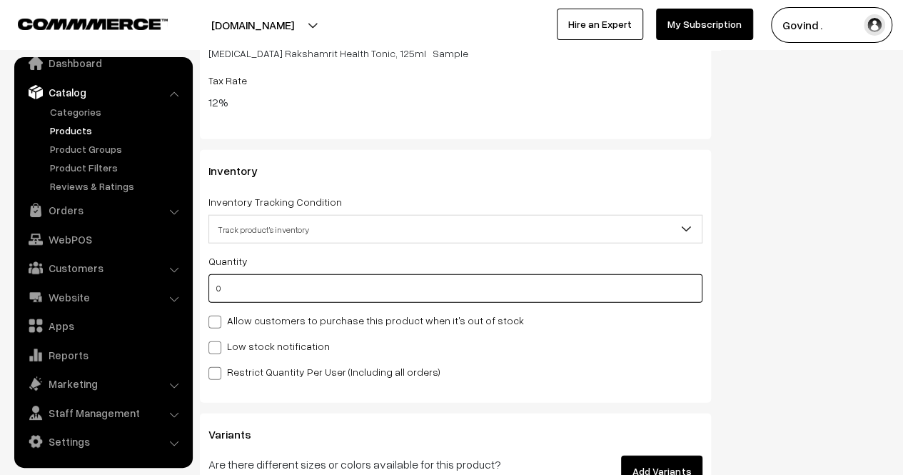
click at [603, 288] on input "0" at bounding box center [456, 288] width 494 height 29
type input "3"
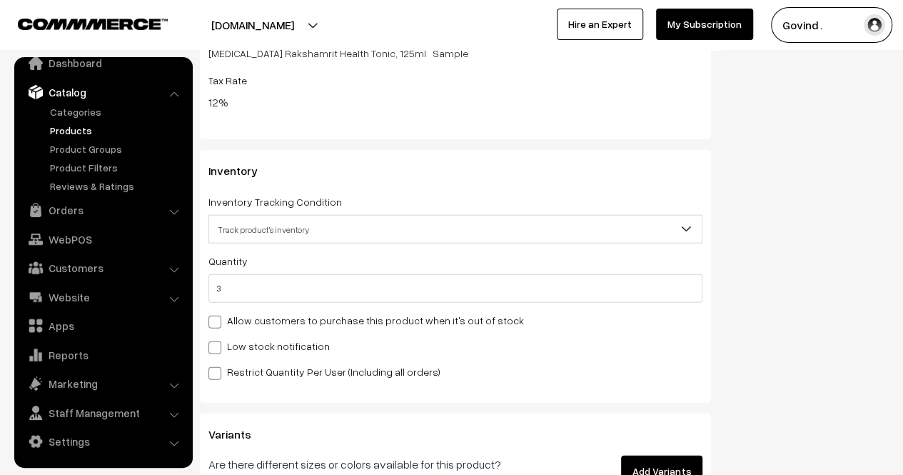
scroll to position [0, 0]
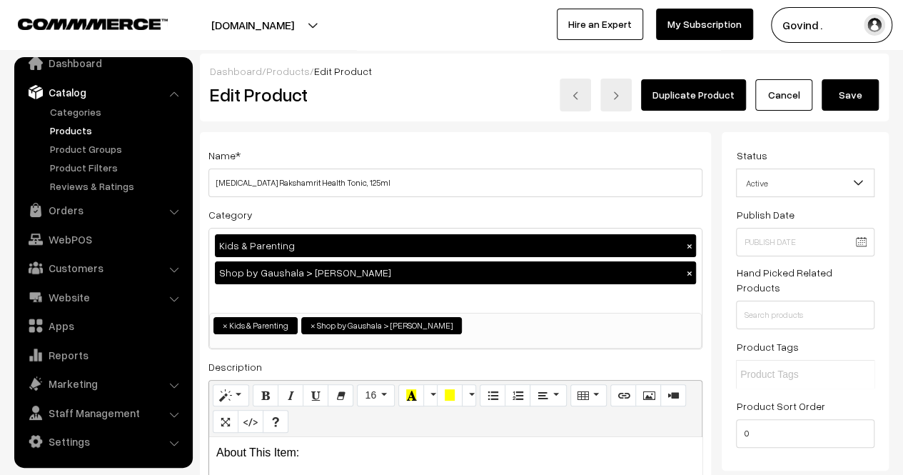
click at [856, 96] on button "Save" at bounding box center [850, 94] width 57 height 31
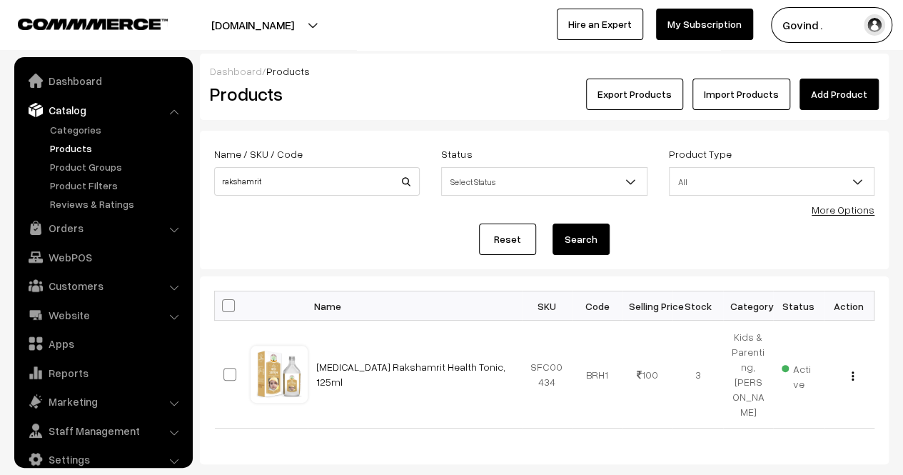
scroll to position [18, 0]
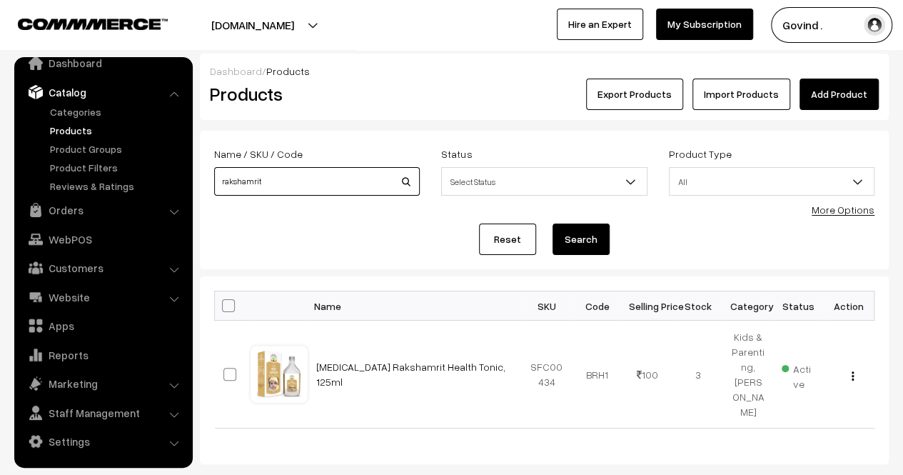
click at [309, 181] on input "rakshamrit" at bounding box center [317, 181] width 206 height 29
type input "shudhhi"
click at [553, 224] on button "Search" at bounding box center [581, 239] width 57 height 31
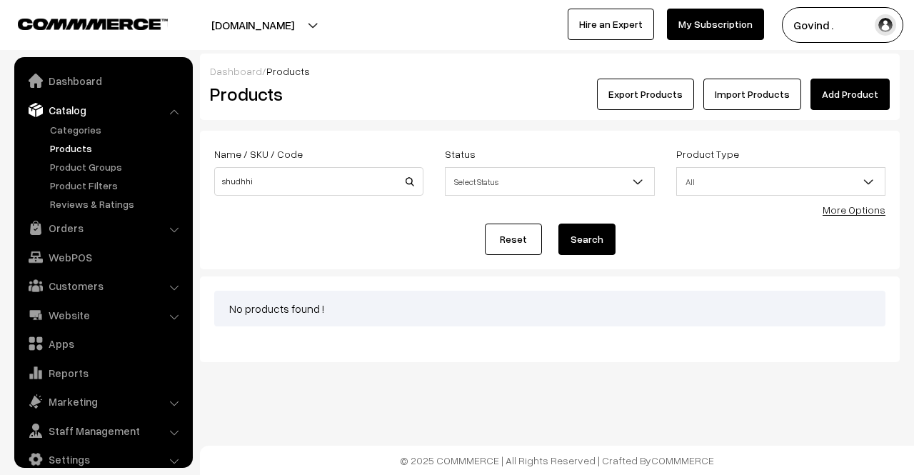
scroll to position [18, 0]
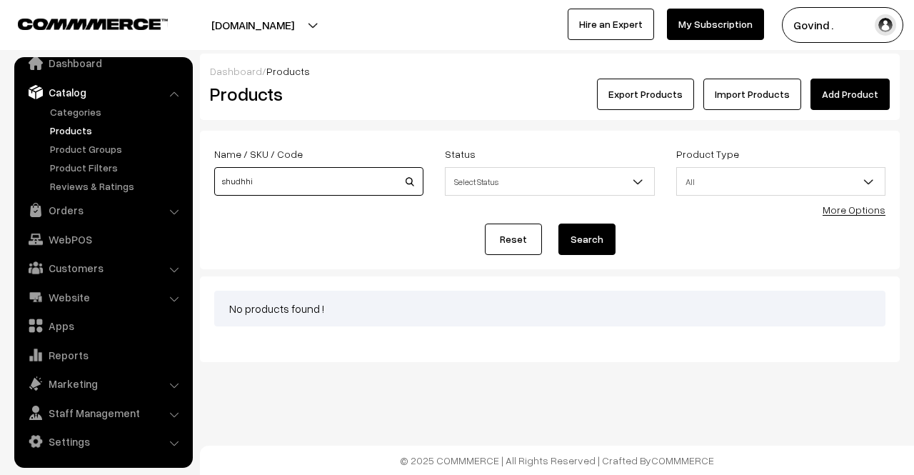
click at [309, 181] on input "shudhhi" at bounding box center [318, 181] width 209 height 29
type input "purifier"
click at [558, 224] on button "Search" at bounding box center [586, 239] width 57 height 31
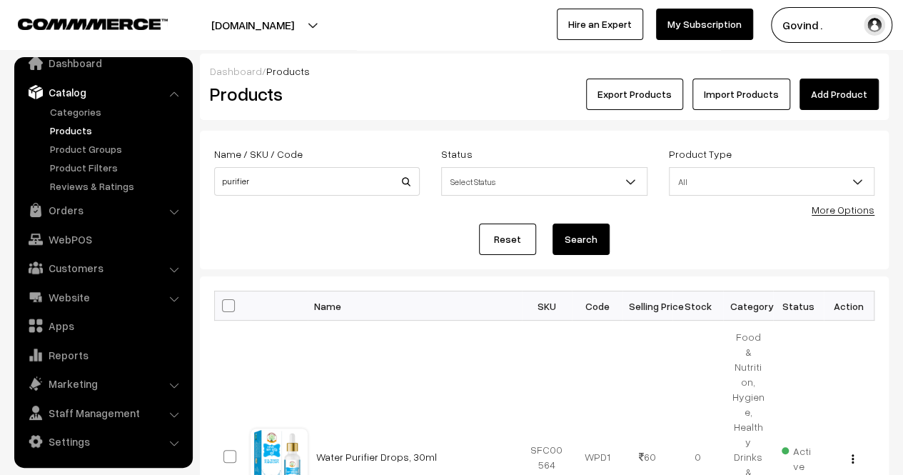
scroll to position [196, 0]
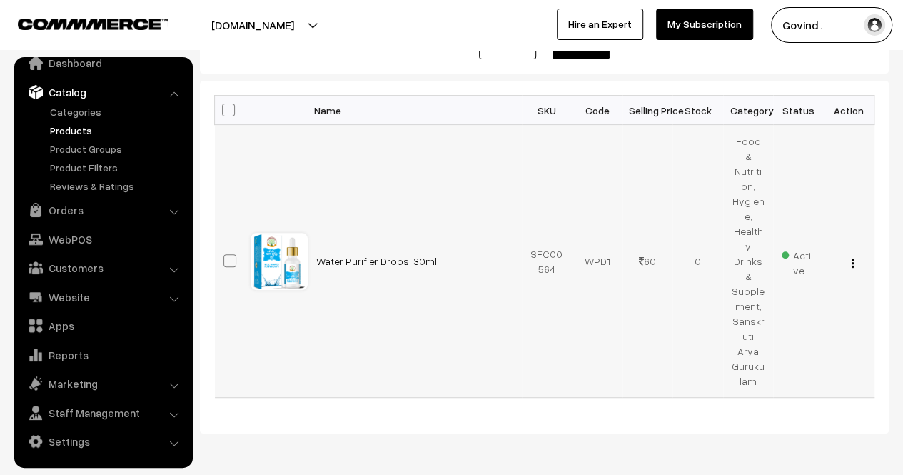
click at [852, 259] on img "button" at bounding box center [853, 263] width 2 height 9
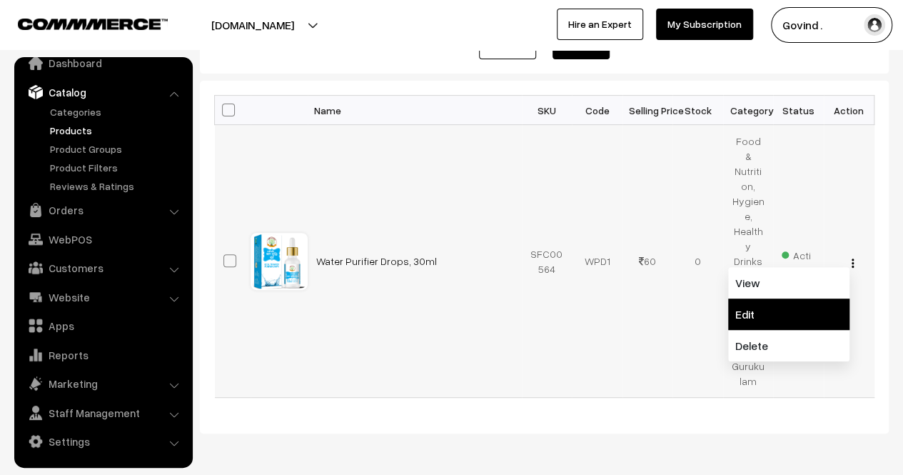
click at [776, 299] on link "Edit" at bounding box center [788, 314] width 121 height 31
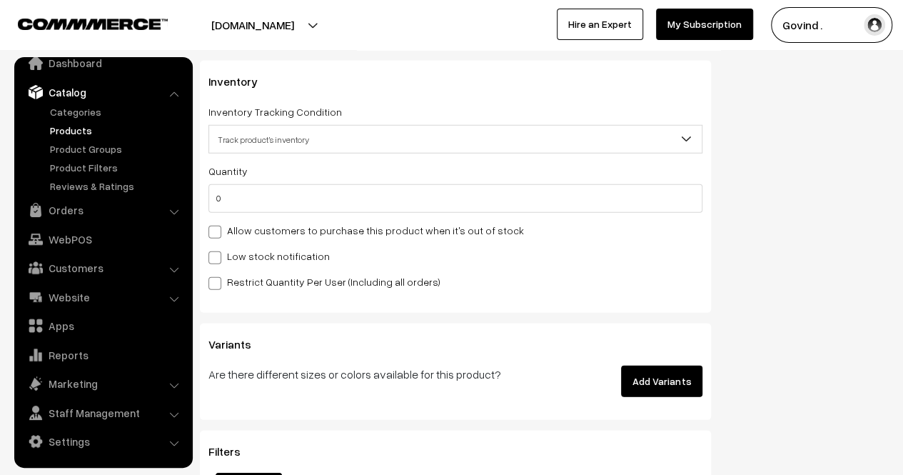
scroll to position [1949, 0]
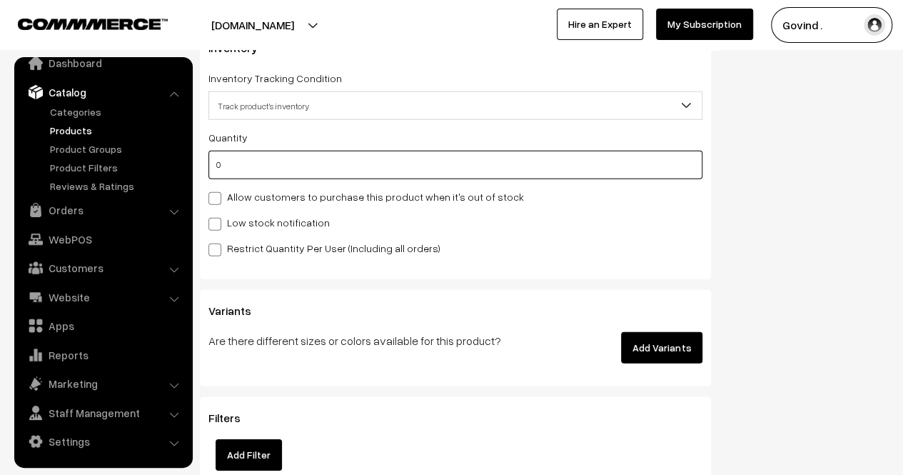
click at [593, 164] on input "0" at bounding box center [456, 165] width 494 height 29
type input "8"
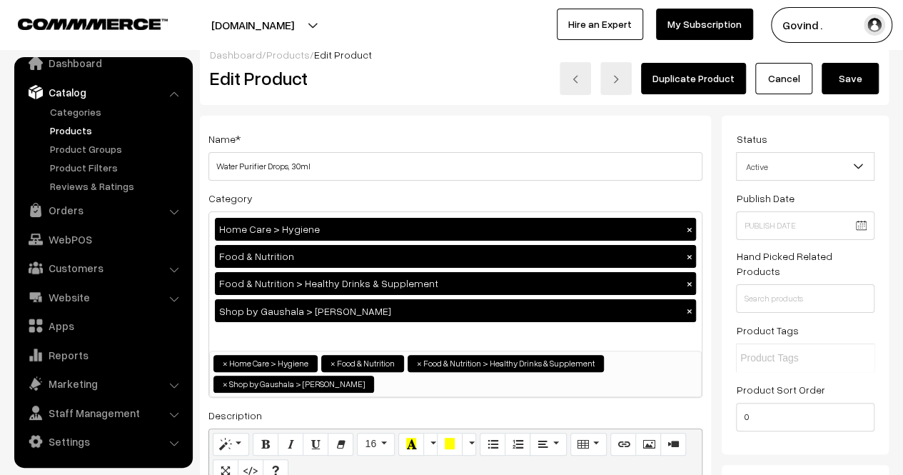
scroll to position [0, 0]
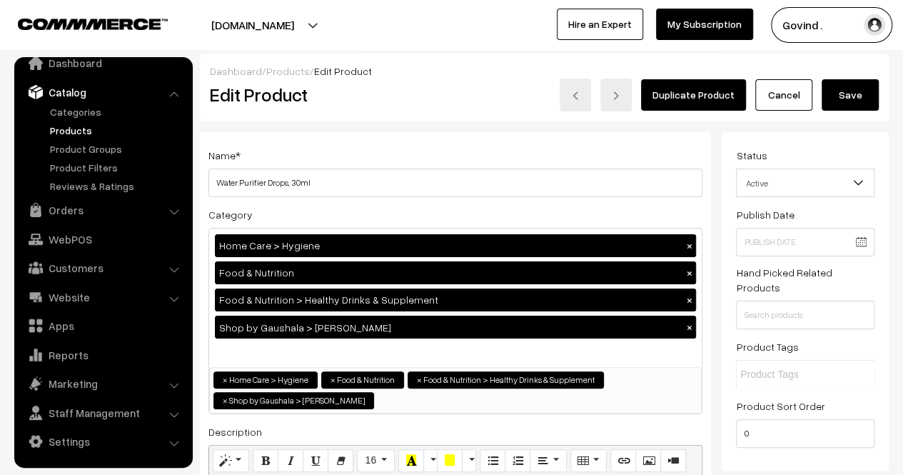
click at [870, 105] on button "Save" at bounding box center [850, 94] width 57 height 31
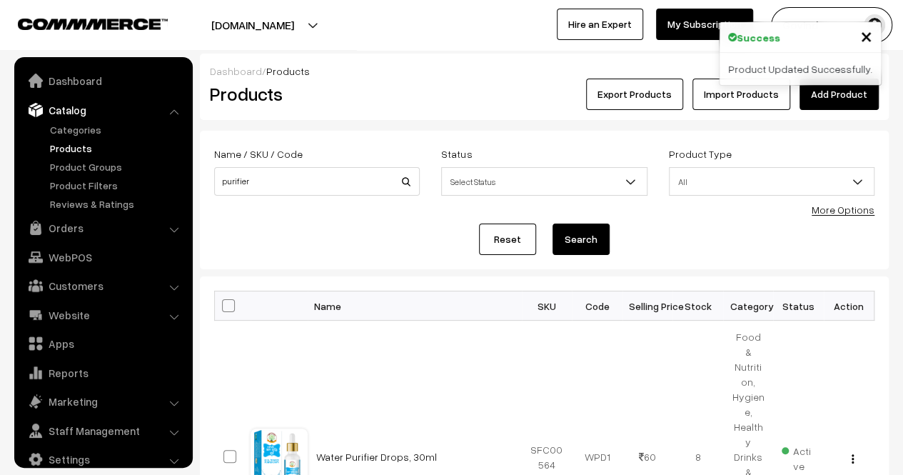
scroll to position [18, 0]
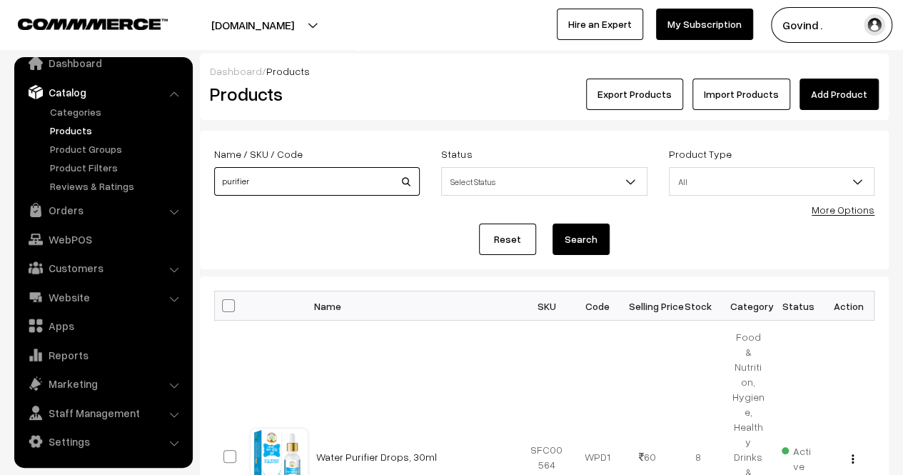
click at [304, 189] on input "purifier" at bounding box center [317, 181] width 206 height 29
type input "sleep"
click at [553, 224] on button "Search" at bounding box center [581, 239] width 57 height 31
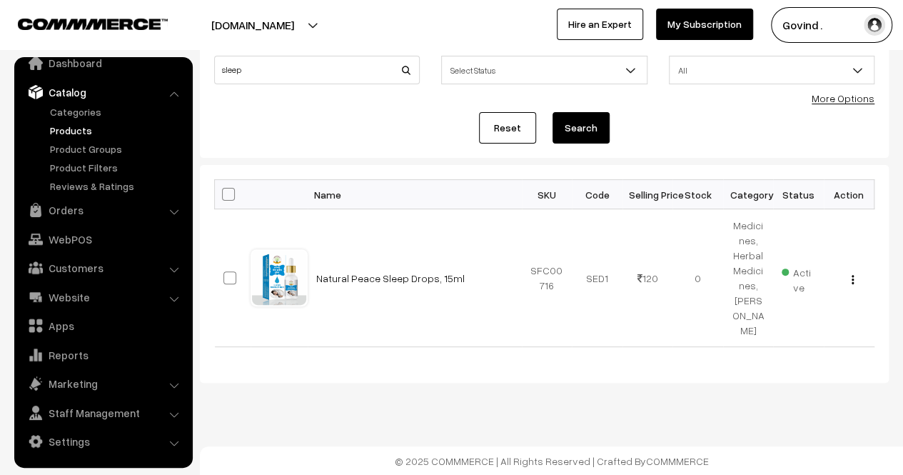
scroll to position [126, 0]
click at [903, 238] on html "Thank you for showing interest. Our team will call you shortly. Close [DOMAIN_N…" at bounding box center [451, 125] width 903 height 475
click at [853, 274] on img "button" at bounding box center [853, 278] width 2 height 9
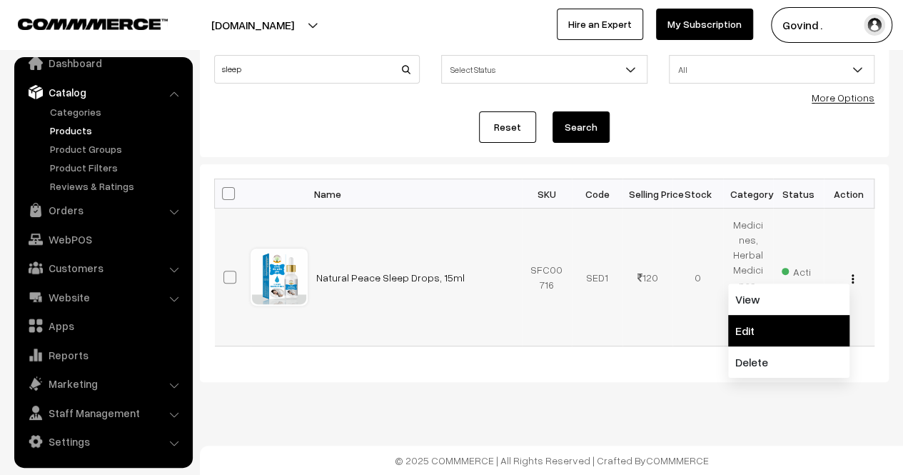
click at [793, 324] on link "Edit" at bounding box center [788, 330] width 121 height 31
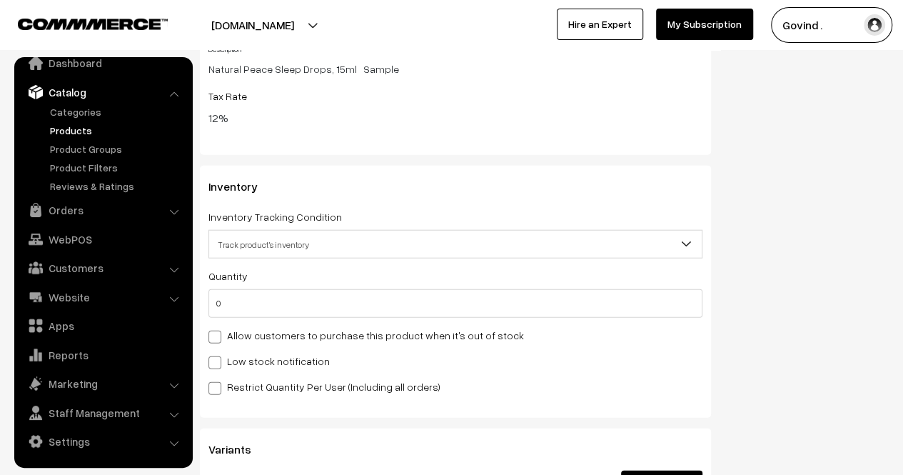
scroll to position [1681, 0]
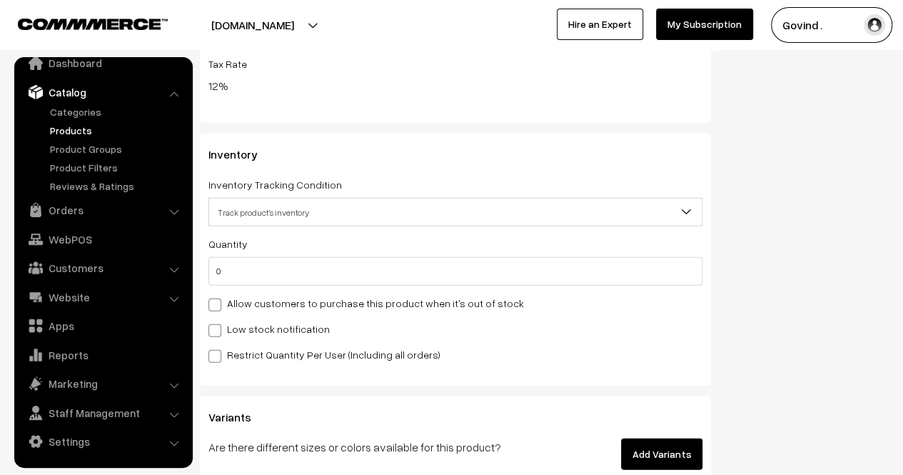
click at [546, 267] on input "0" at bounding box center [456, 271] width 494 height 29
type input "1"
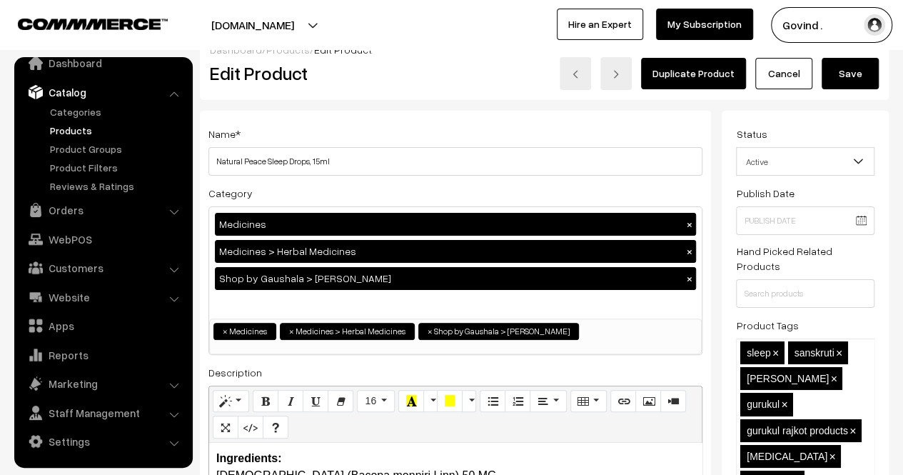
scroll to position [0, 0]
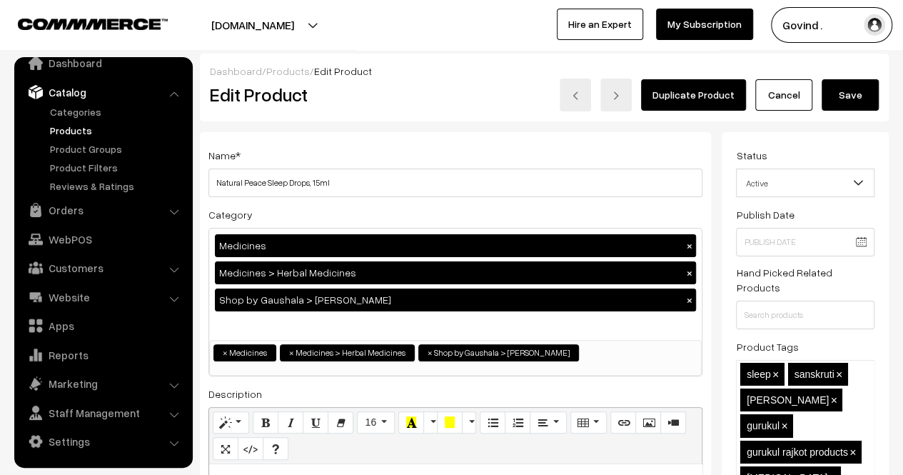
click at [864, 95] on button "Save" at bounding box center [850, 94] width 57 height 31
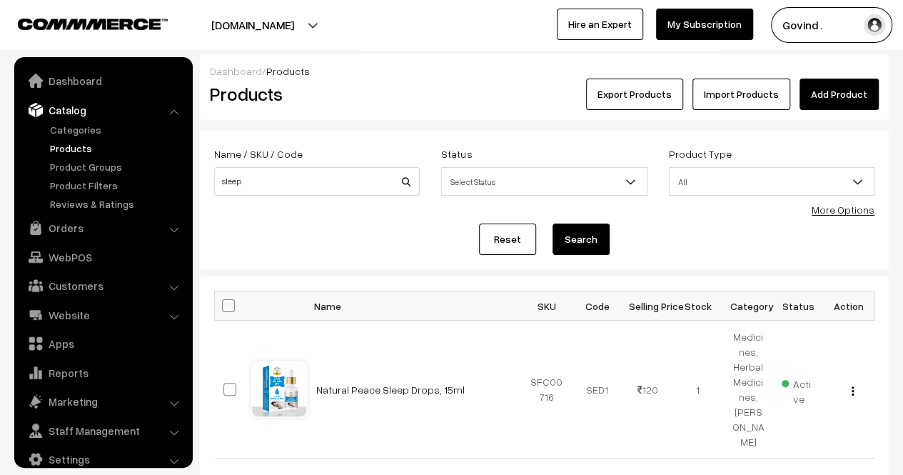
scroll to position [18, 0]
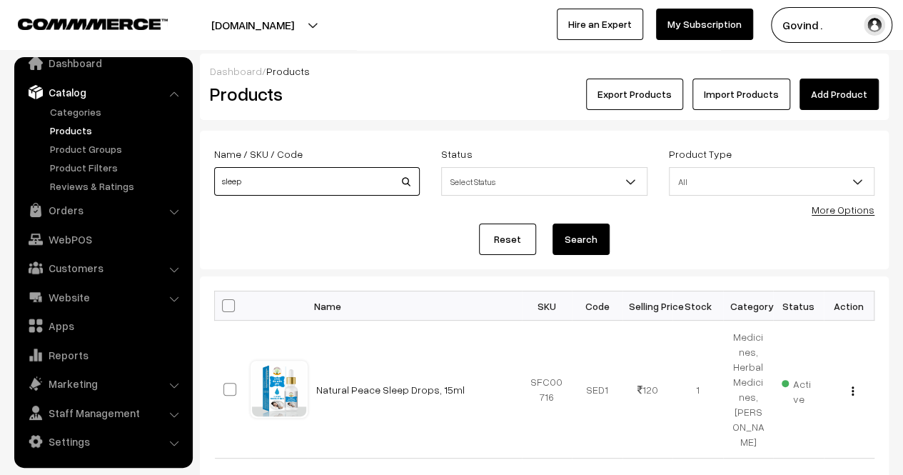
click at [287, 175] on input "sleep" at bounding box center [317, 181] width 206 height 29
type input "rograkshak"
click at [553, 224] on button "Search" at bounding box center [581, 239] width 57 height 31
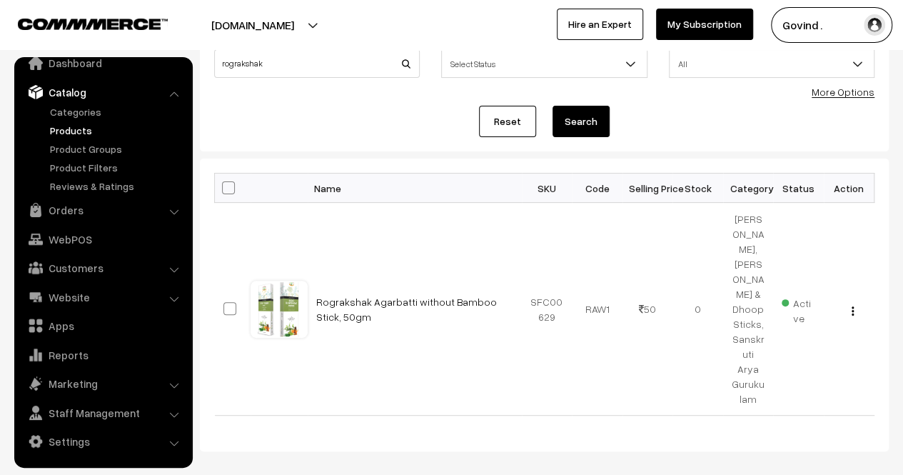
scroll to position [130, 0]
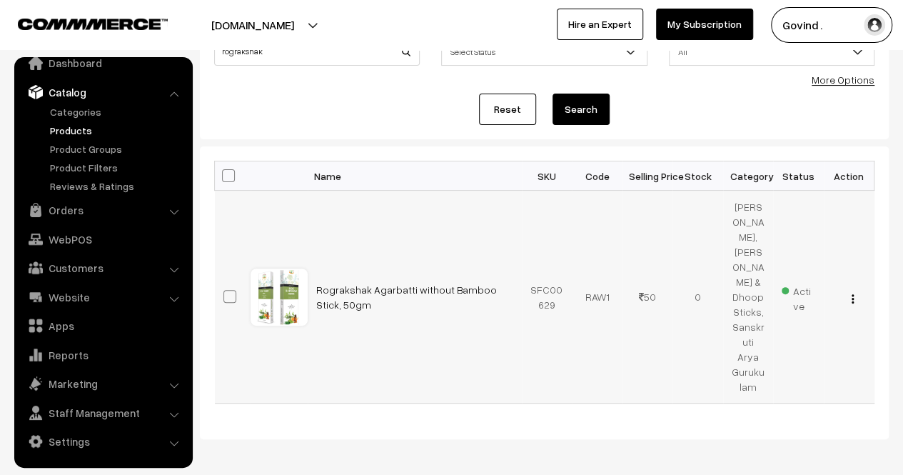
click at [851, 293] on button "button" at bounding box center [853, 298] width 4 height 11
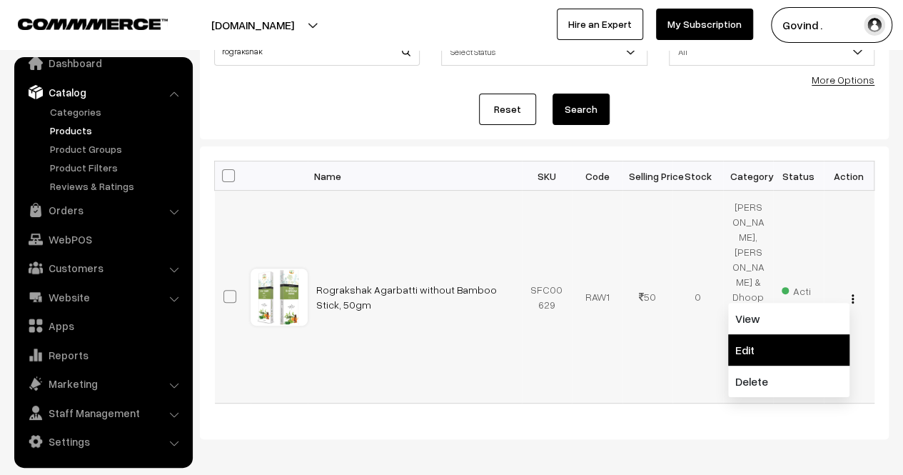
click at [785, 341] on link "Edit" at bounding box center [788, 349] width 121 height 31
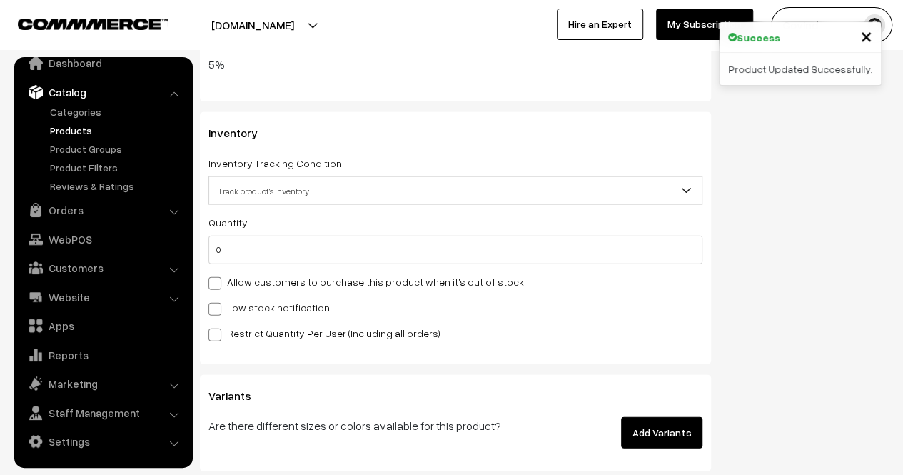
scroll to position [1728, 0]
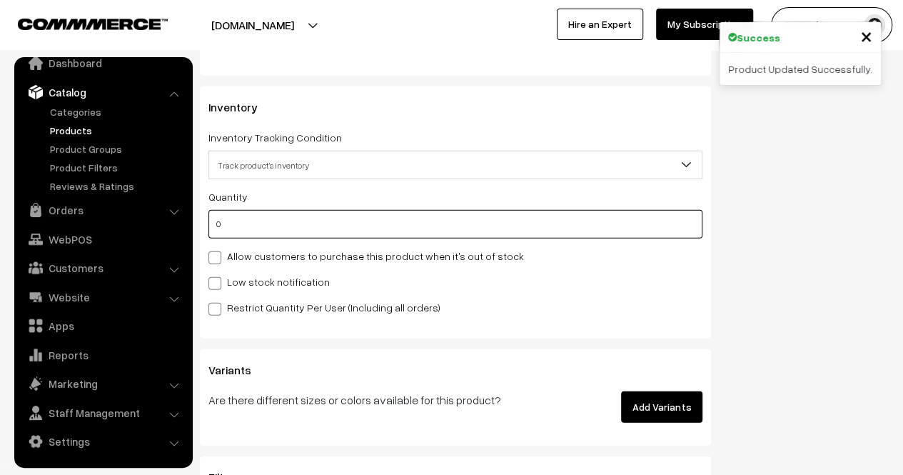
click at [573, 219] on input "0" at bounding box center [456, 224] width 494 height 29
type input "8"
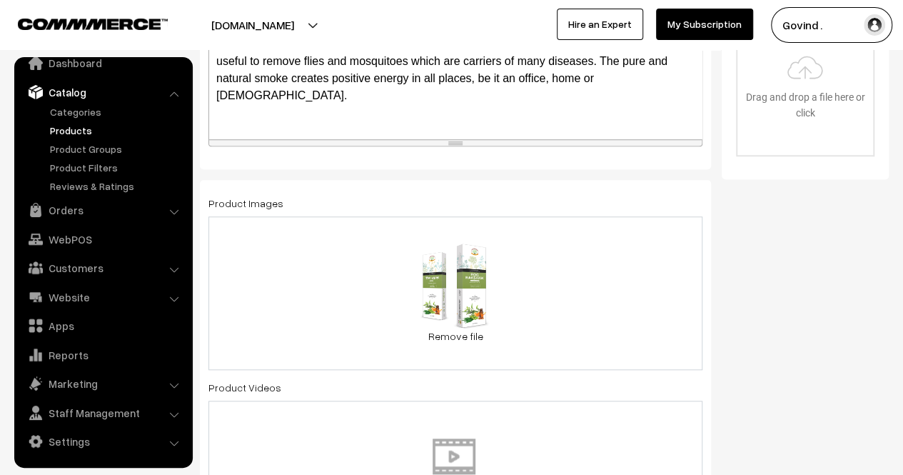
scroll to position [0, 0]
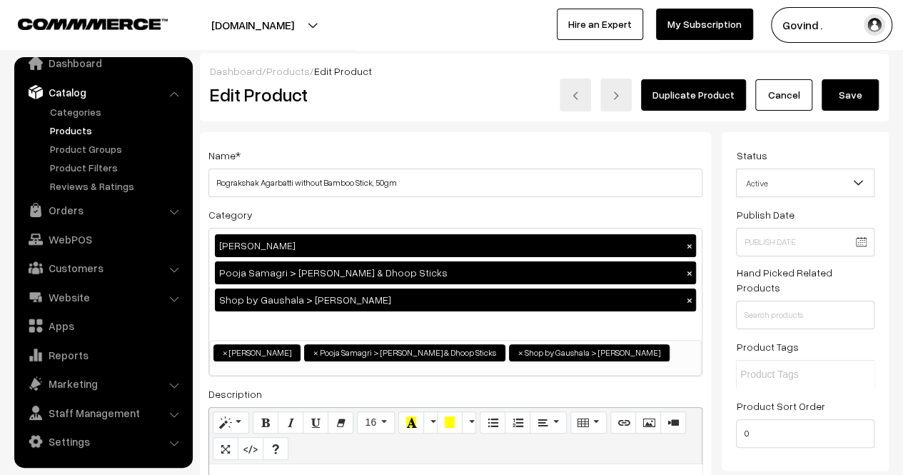
click at [858, 101] on button "Save" at bounding box center [850, 94] width 57 height 31
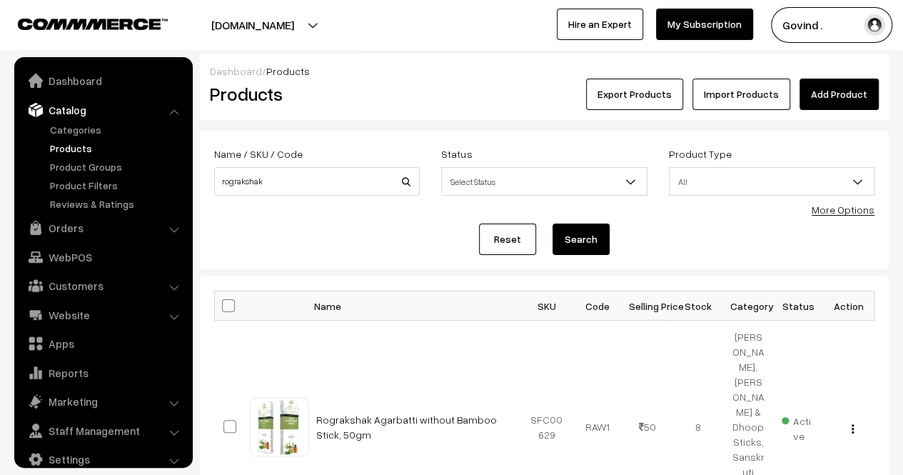
scroll to position [18, 0]
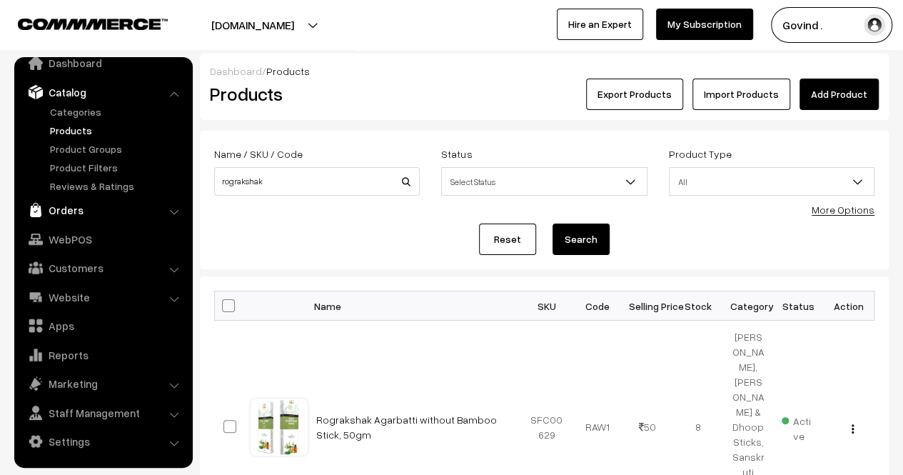
click at [84, 209] on link "Orders" at bounding box center [103, 210] width 170 height 26
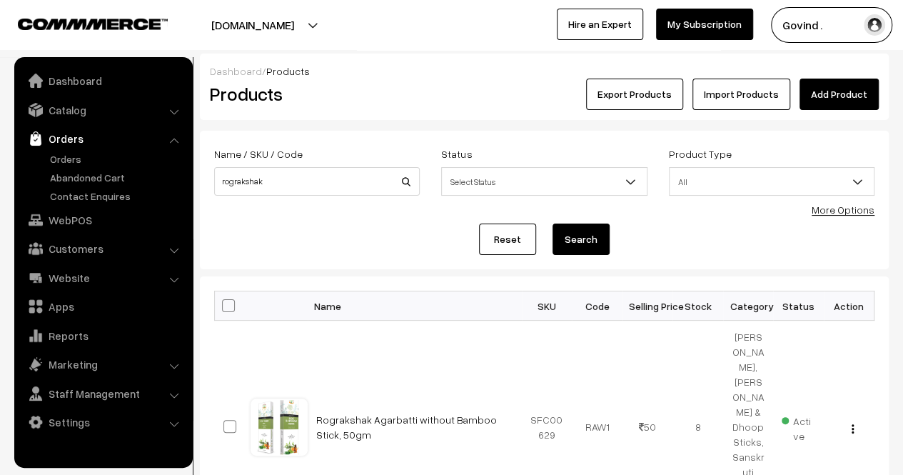
scroll to position [0, 0]
click at [61, 158] on link "Orders" at bounding box center [116, 158] width 141 height 15
